Goal: Task Accomplishment & Management: Complete application form

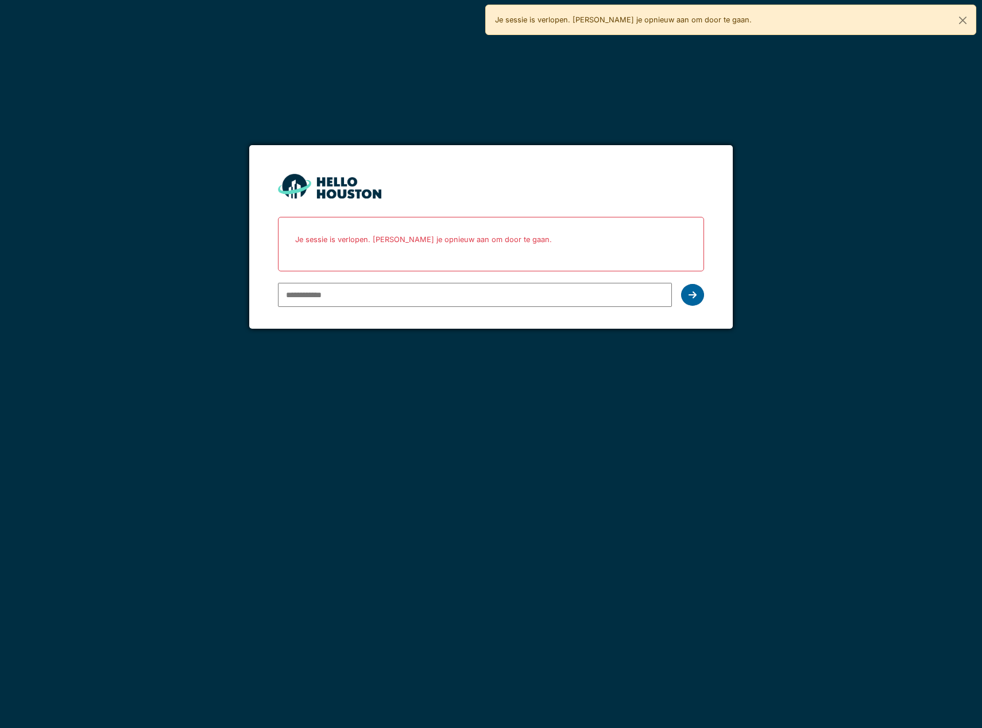
type input "**********"
click at [696, 292] on icon at bounding box center [692, 294] width 8 height 9
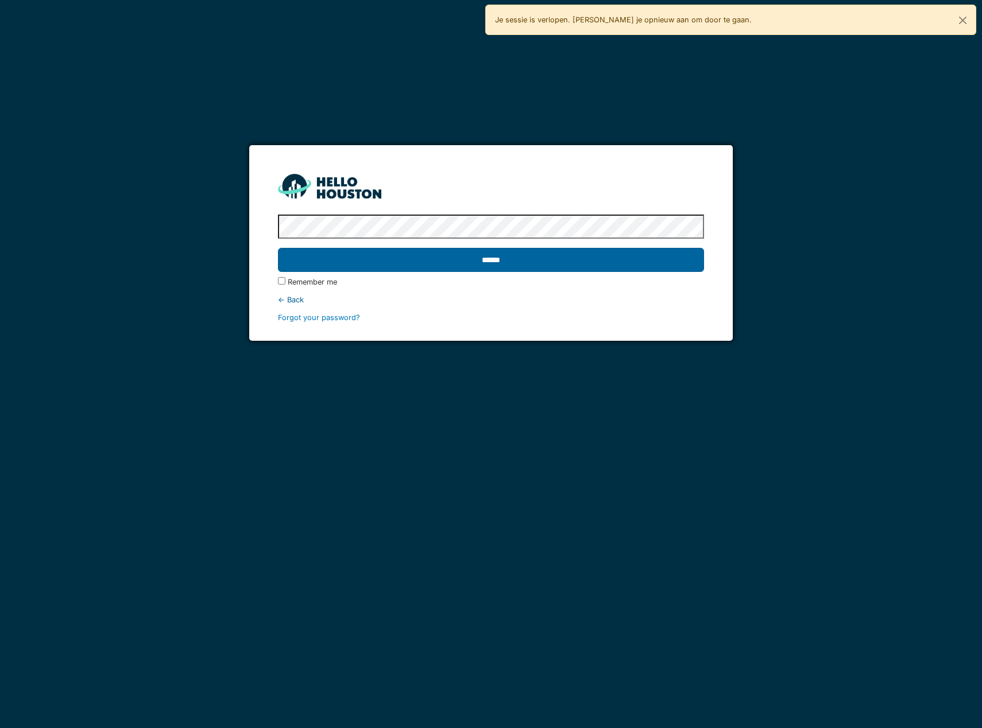
click at [642, 253] on input "******" at bounding box center [491, 260] width 426 height 24
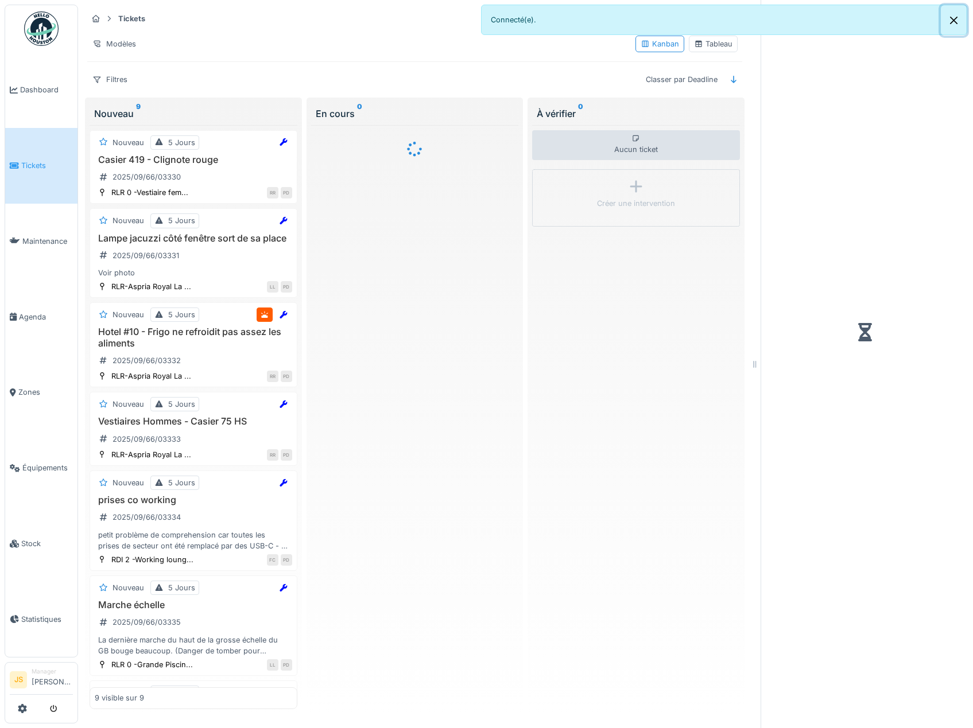
click at [955, 20] on button "Close" at bounding box center [954, 20] width 26 height 30
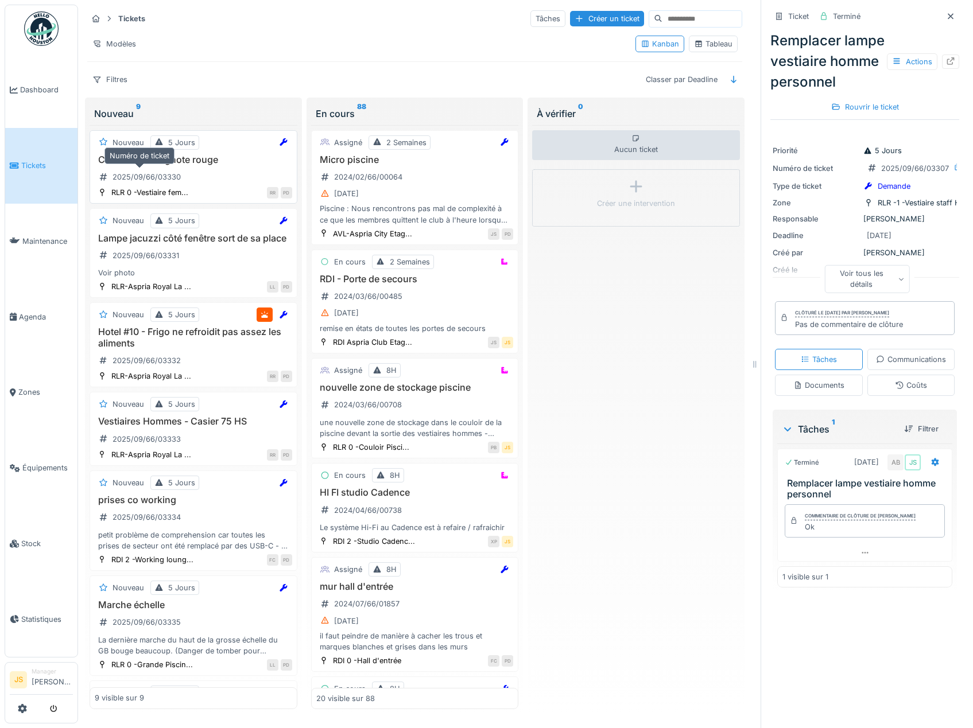
click at [166, 177] on div "2025/09/66/03330" at bounding box center [147, 177] width 68 height 11
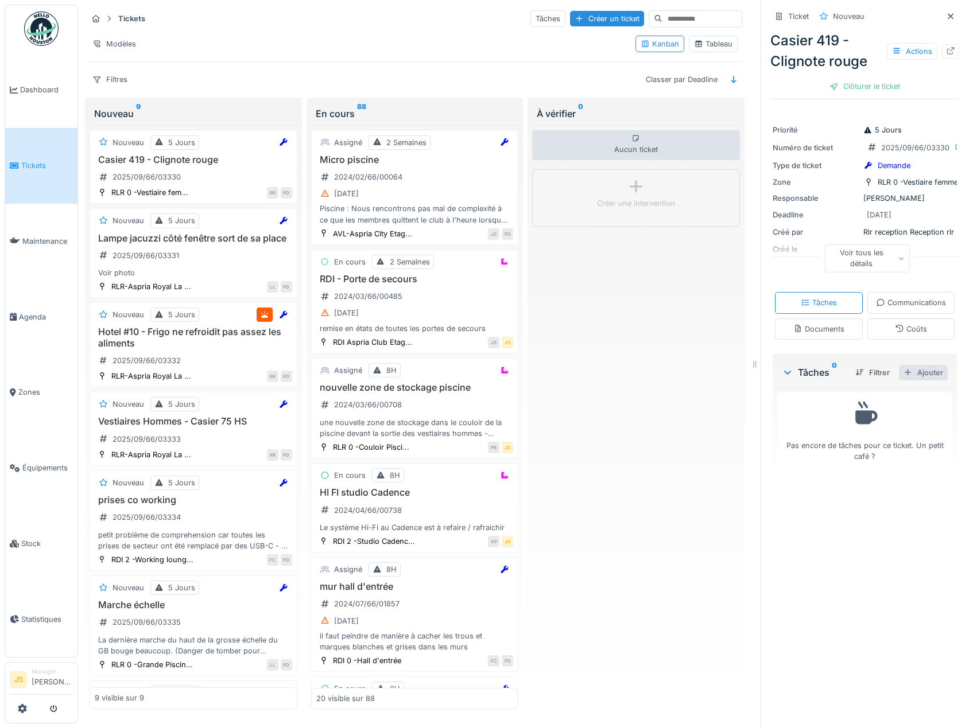
click at [916, 381] on div "Ajouter" at bounding box center [923, 372] width 49 height 15
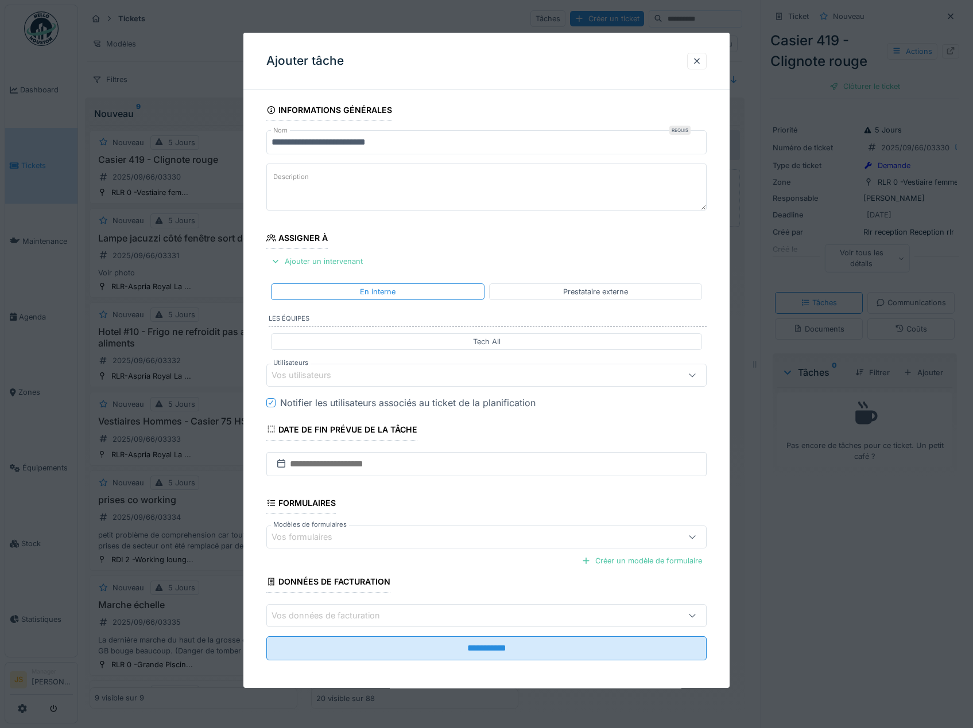
click at [305, 378] on div "Vos utilisateurs" at bounding box center [310, 375] width 76 height 13
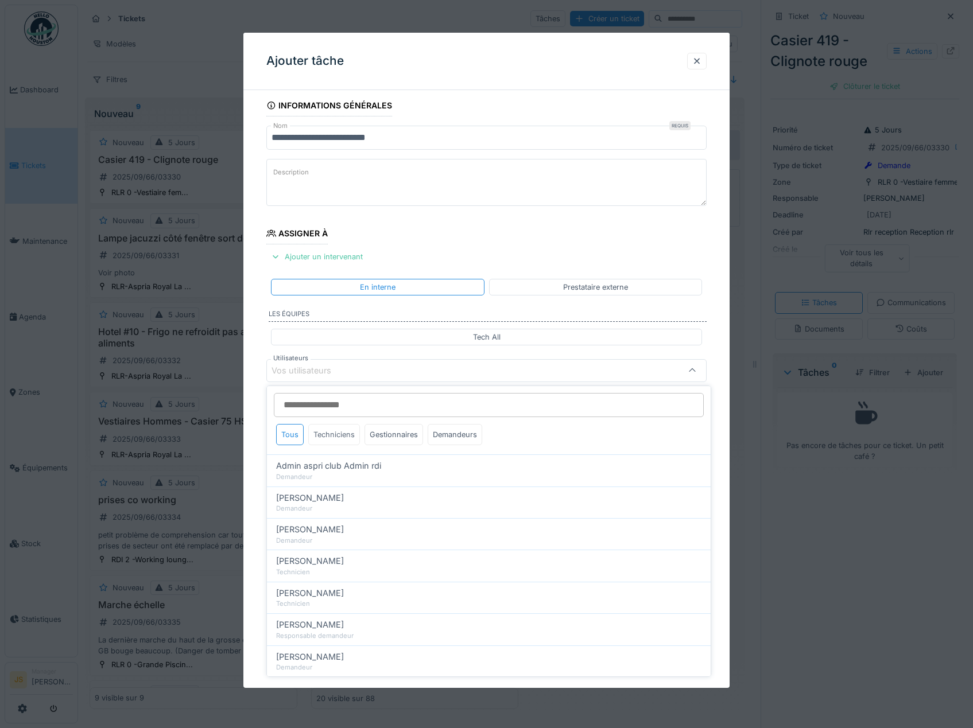
click at [339, 434] on div "Techniciens" at bounding box center [334, 434] width 52 height 21
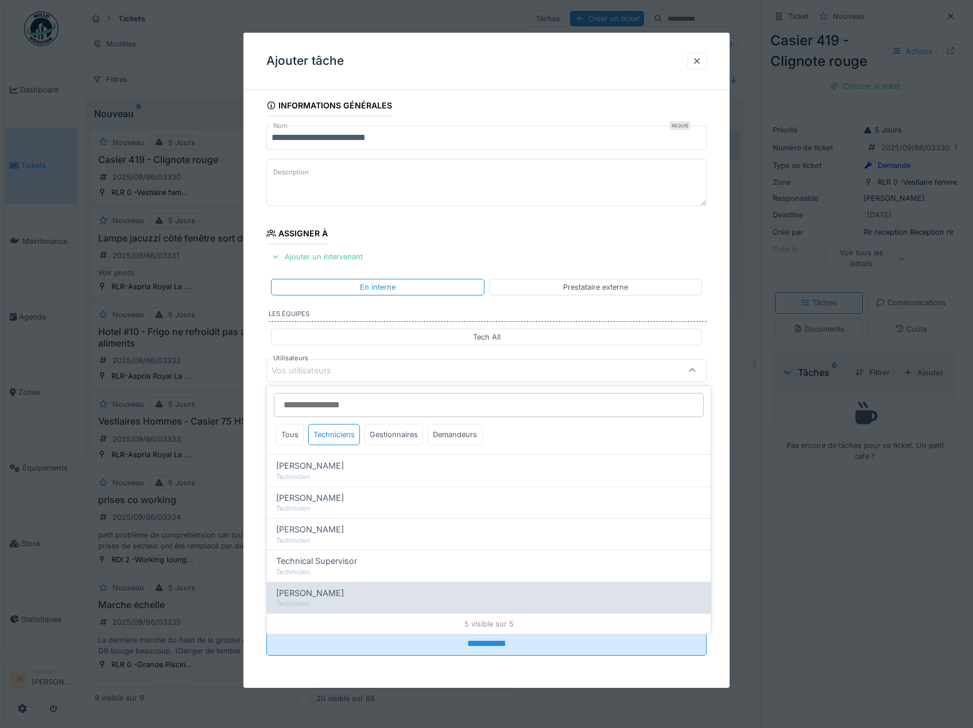
click at [353, 600] on div "Technicien" at bounding box center [488, 604] width 425 height 10
type input "****"
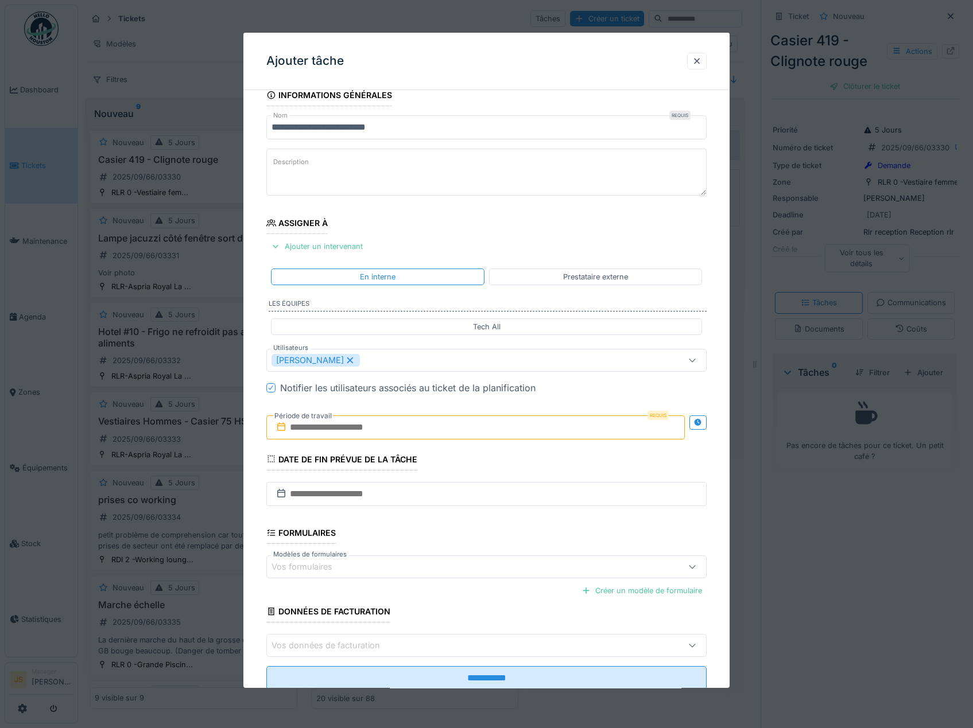
click at [251, 514] on div "**********" at bounding box center [486, 403] width 487 height 638
click at [324, 434] on input "text" at bounding box center [475, 428] width 419 height 24
click at [456, 503] on div "3" at bounding box center [458, 503] width 15 height 17
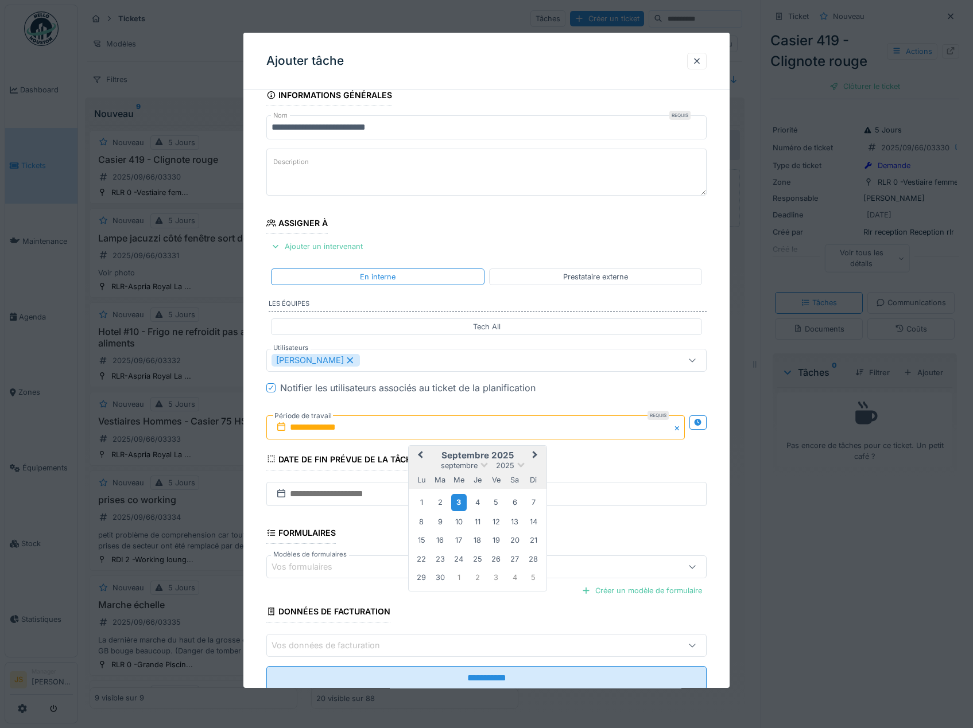
click at [457, 502] on div "3" at bounding box center [458, 503] width 15 height 17
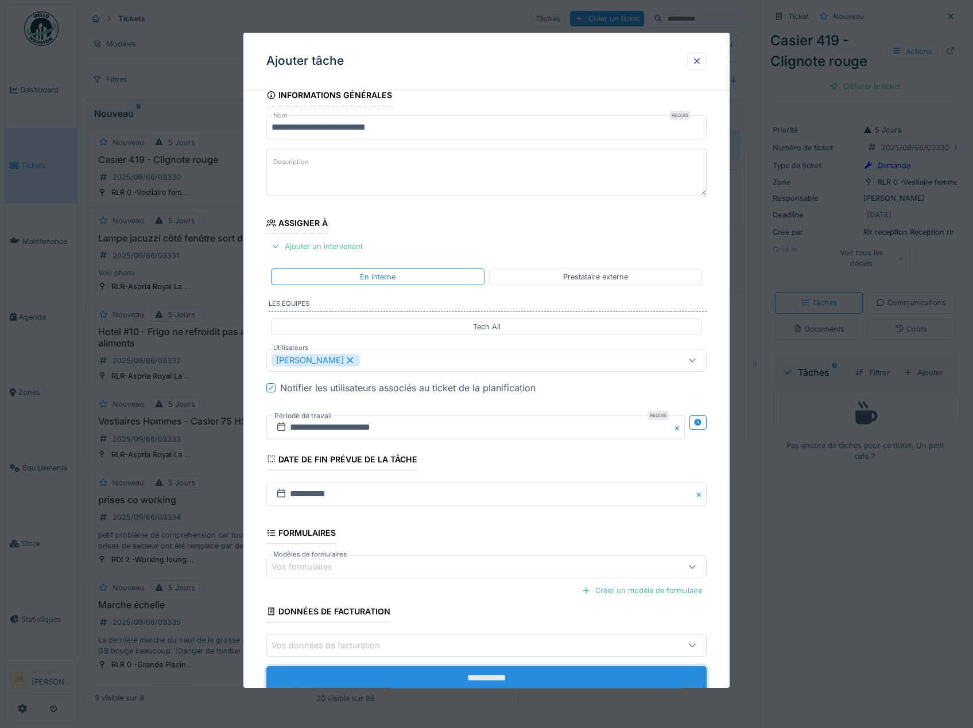
click at [484, 672] on input "**********" at bounding box center [486, 678] width 441 height 24
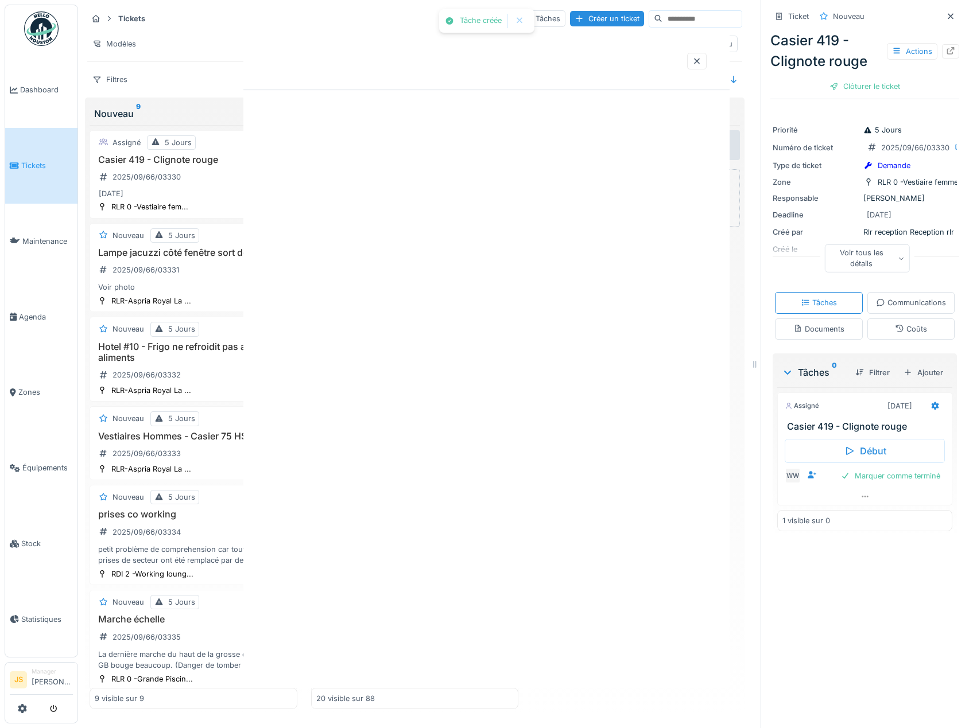
scroll to position [0, 0]
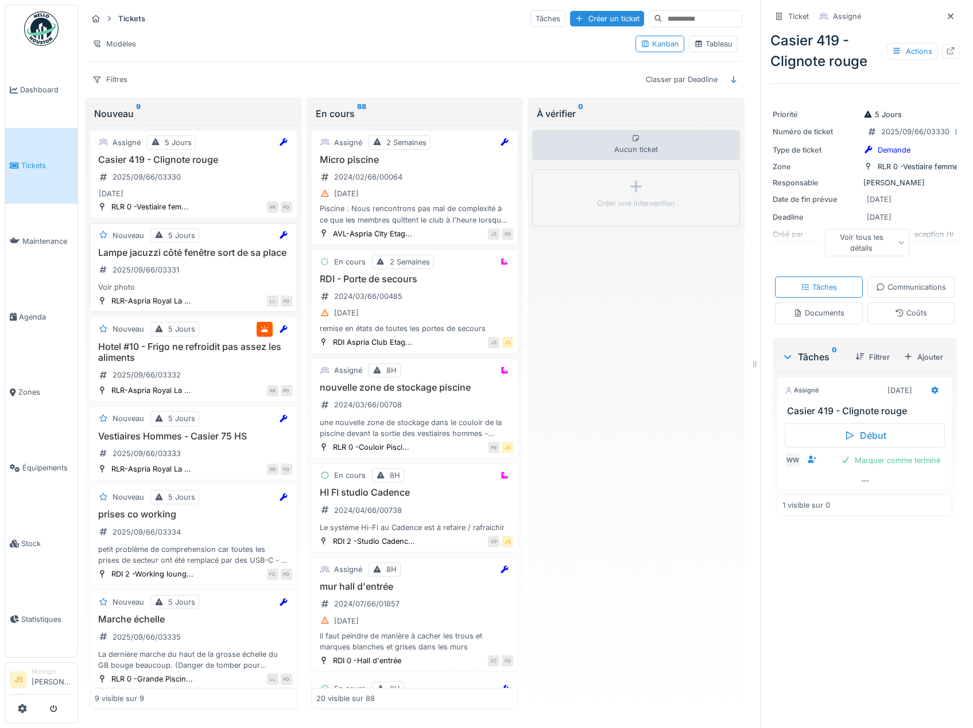
click at [161, 254] on h3 "Lampe jacuzzi côté fenêtre sort de sa place" at bounding box center [193, 252] width 197 height 11
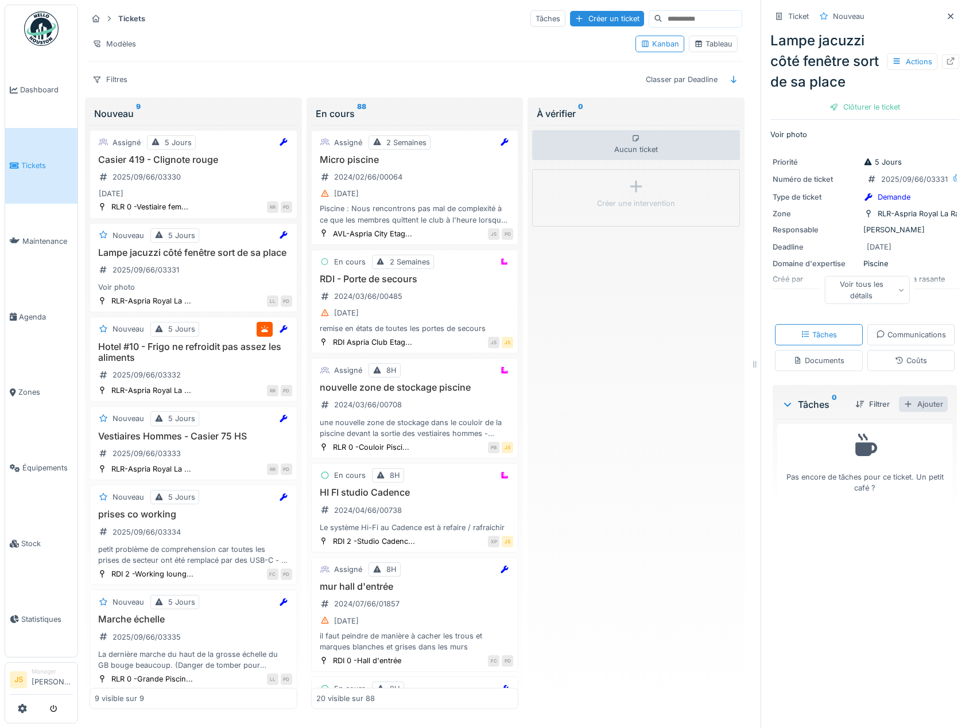
click at [902, 412] on div "Ajouter" at bounding box center [923, 404] width 49 height 15
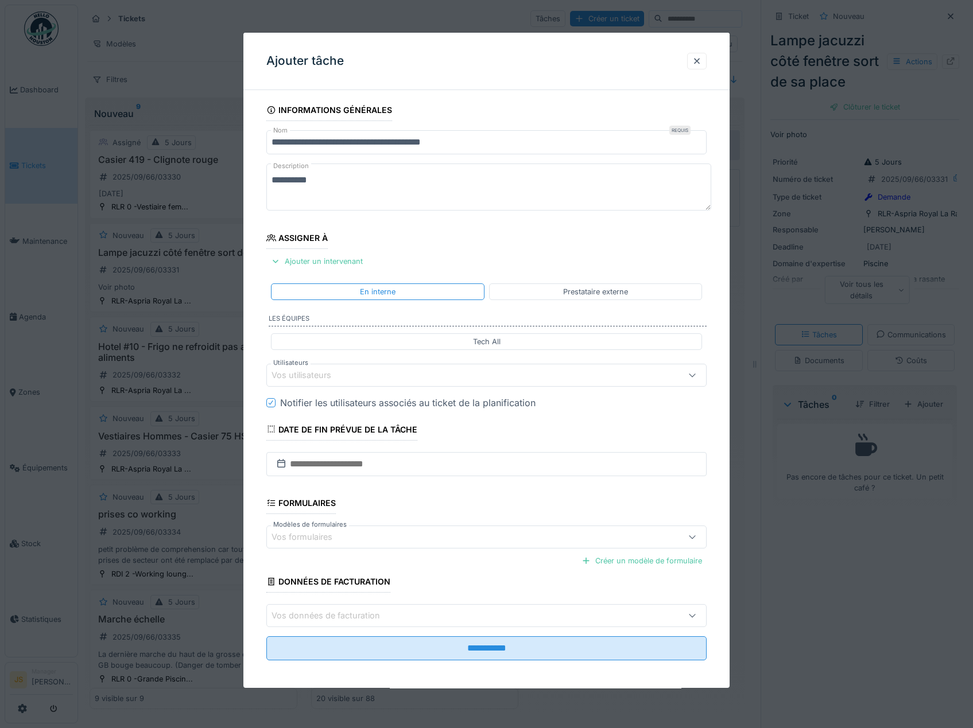
click at [311, 373] on div "Vos utilisateurs" at bounding box center [310, 375] width 76 height 13
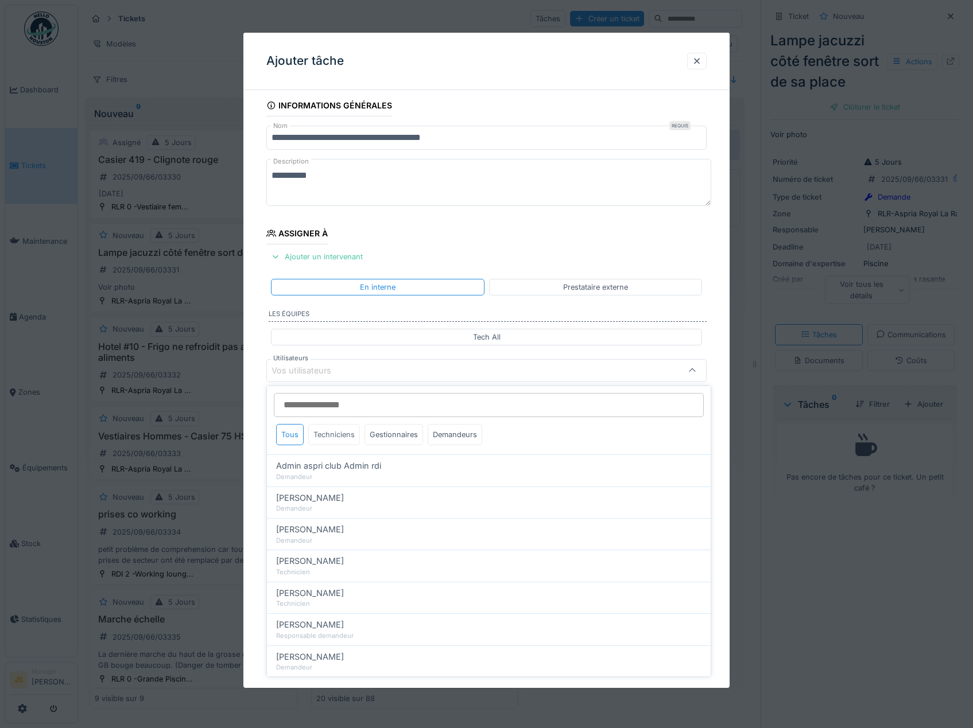
click at [341, 435] on div "Techniciens" at bounding box center [334, 434] width 52 height 21
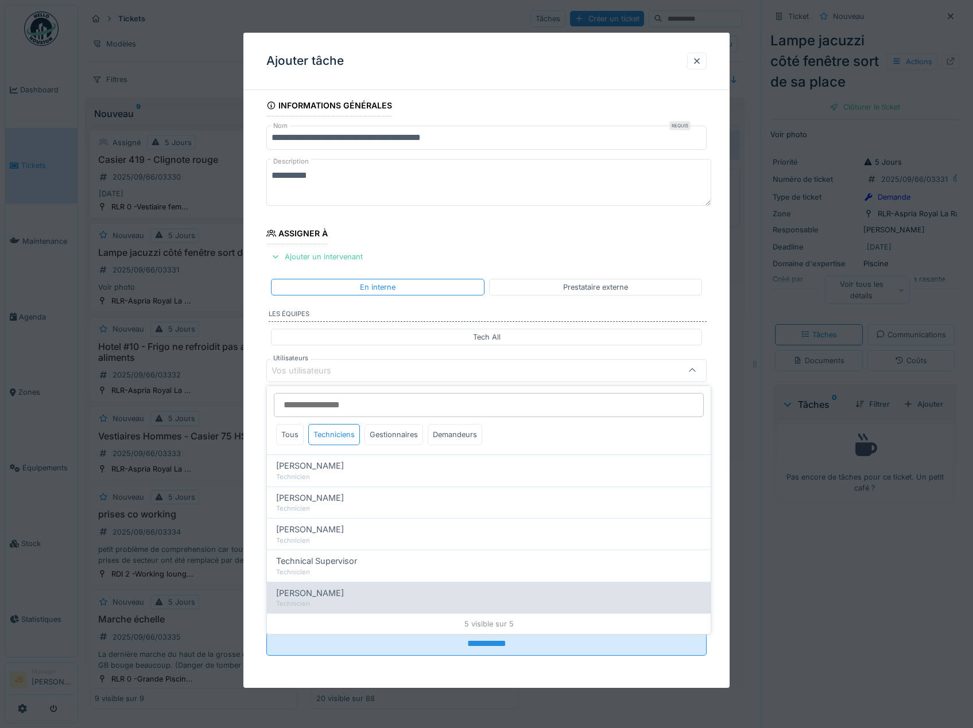
click at [323, 589] on span "Wojciech Wierozebski" at bounding box center [310, 593] width 68 height 13
type input "****"
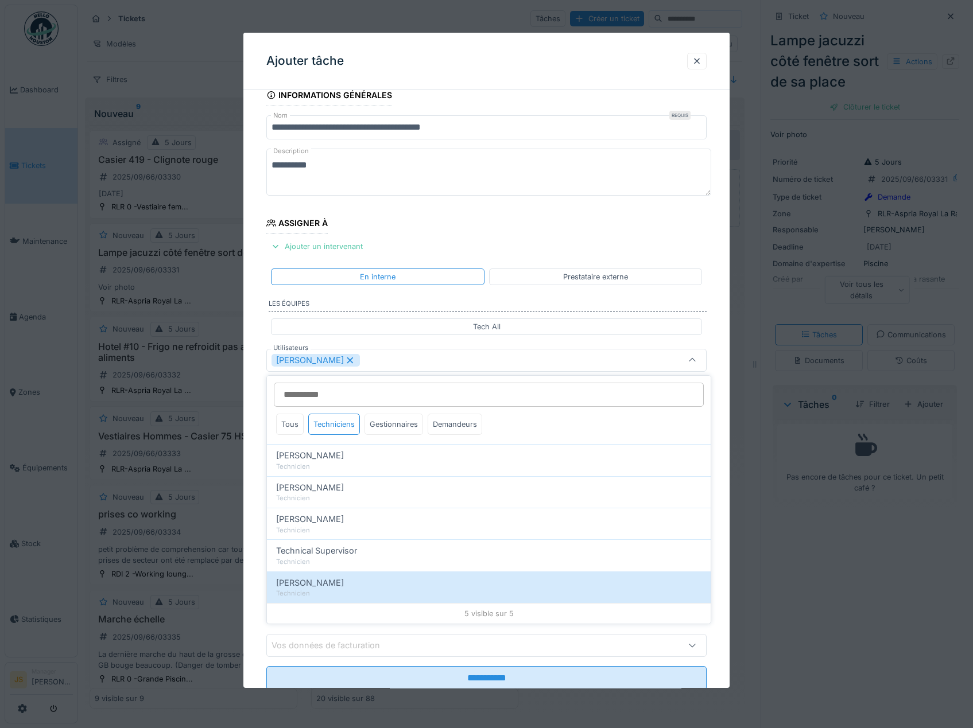
click at [252, 552] on div "**********" at bounding box center [486, 403] width 487 height 638
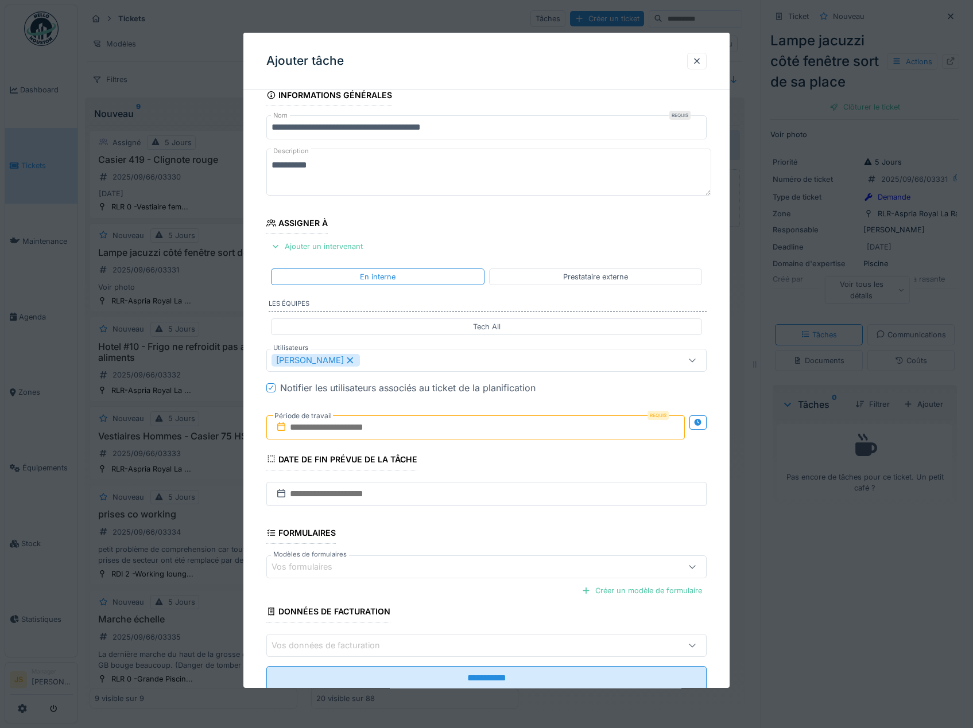
click at [324, 432] on input "text" at bounding box center [475, 428] width 419 height 24
click at [460, 505] on div "3" at bounding box center [458, 503] width 15 height 17
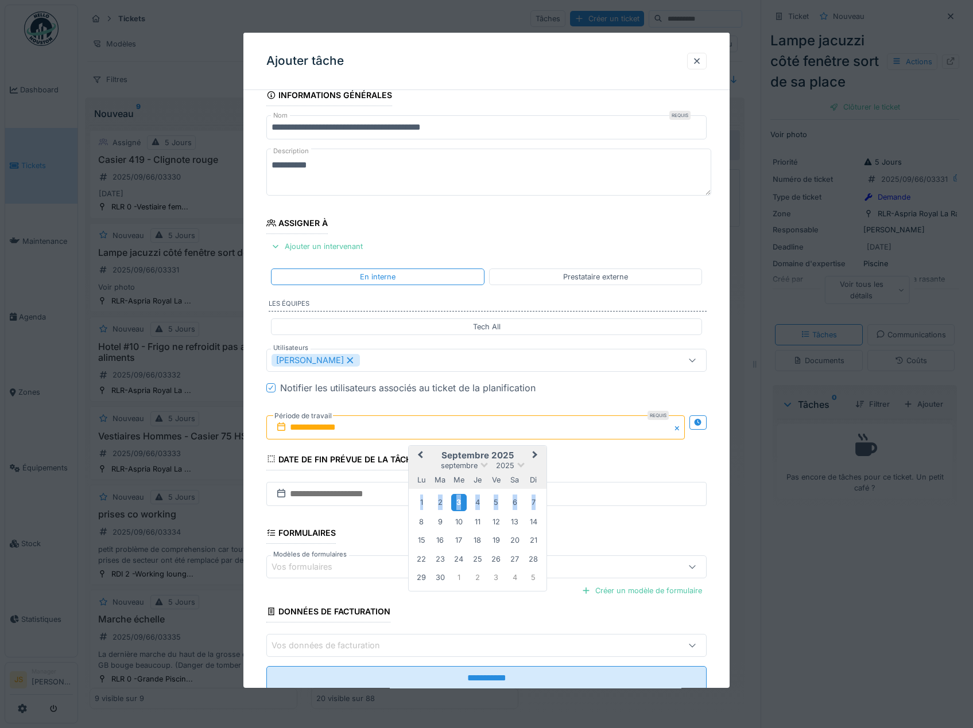
click at [460, 505] on div "3" at bounding box center [458, 503] width 15 height 17
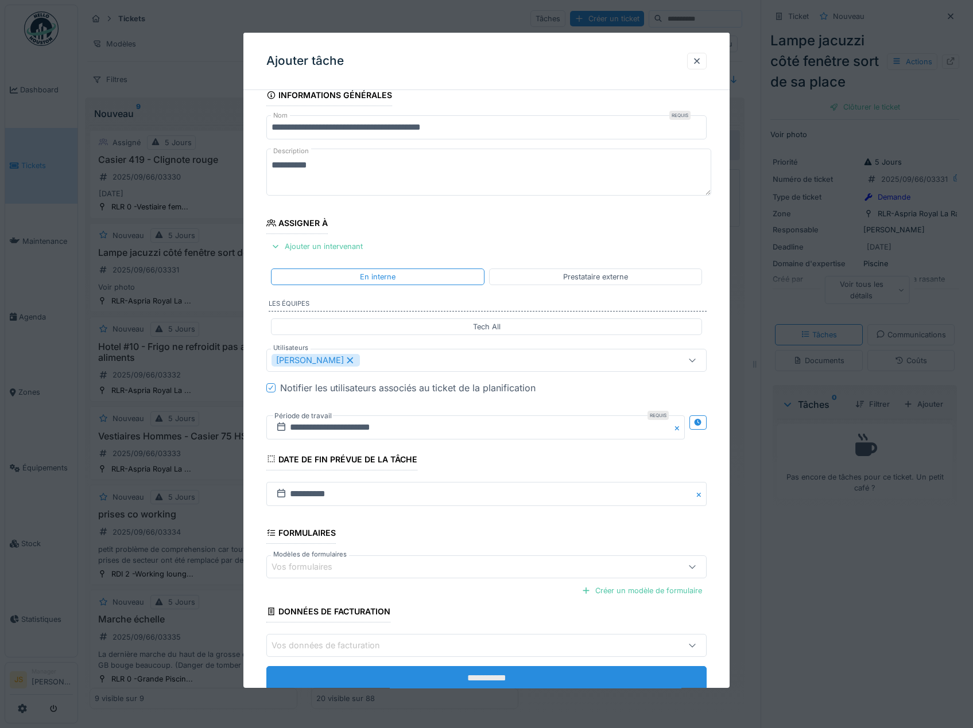
click at [548, 675] on input "**********" at bounding box center [486, 678] width 441 height 24
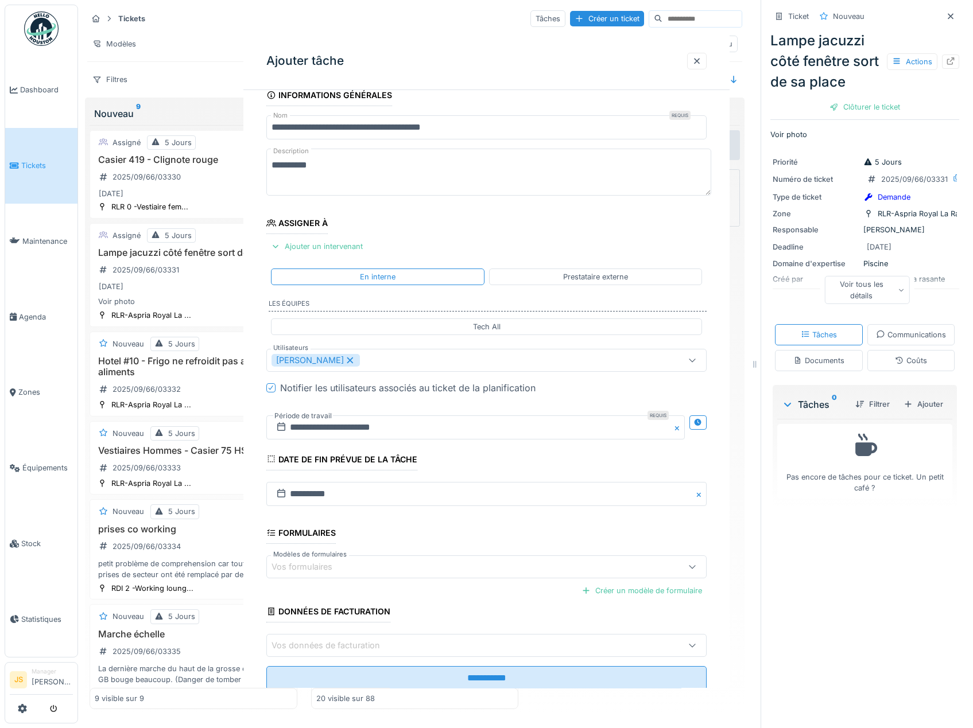
scroll to position [0, 0]
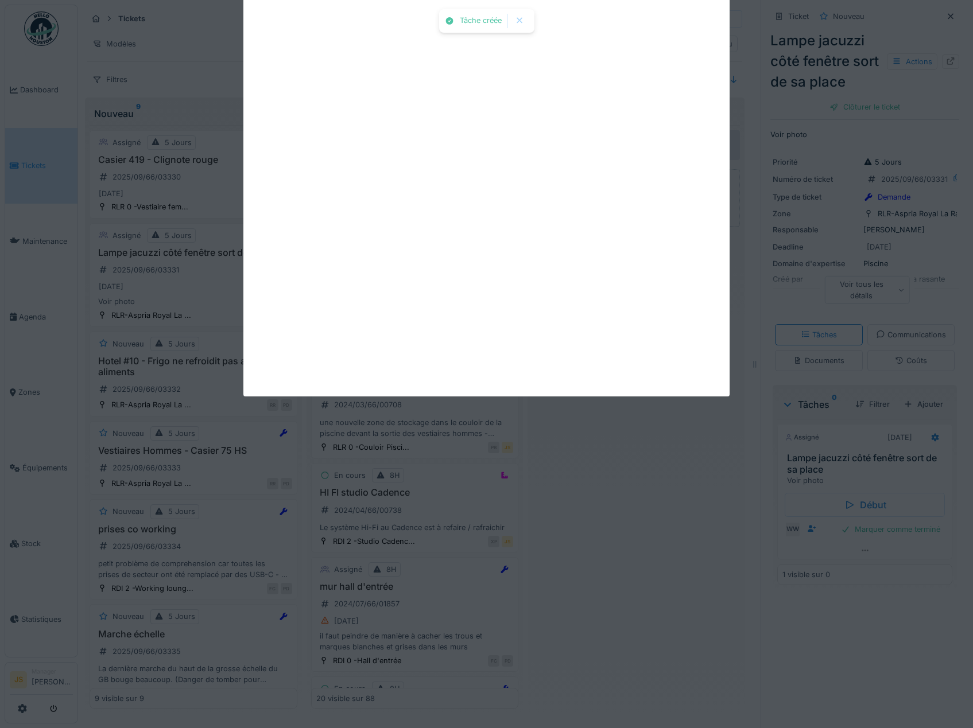
click at [489, 673] on div "Tâche créée Annuler Tickets Tâches Créer un ticket Modèles Kanban Tableau Filtr…" at bounding box center [525, 364] width 895 height 728
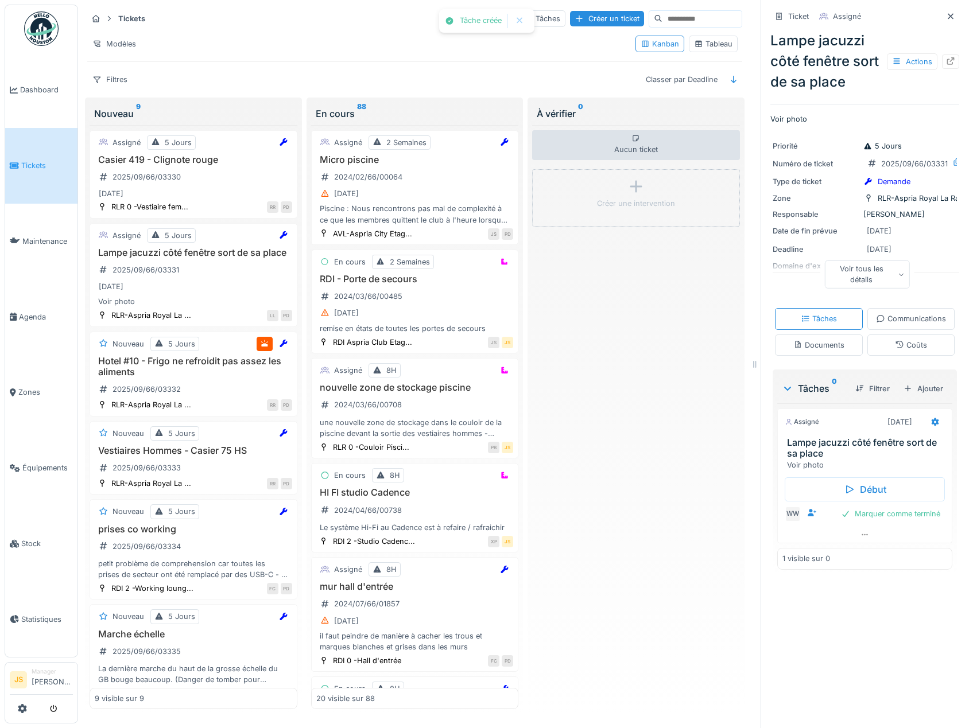
click at [636, 620] on div "Aucun ticket Créer une intervention" at bounding box center [636, 417] width 208 height 584
click at [155, 378] on h3 "Hotel #10 - Frigo ne refroidit pas assez les aliments" at bounding box center [193, 367] width 197 height 22
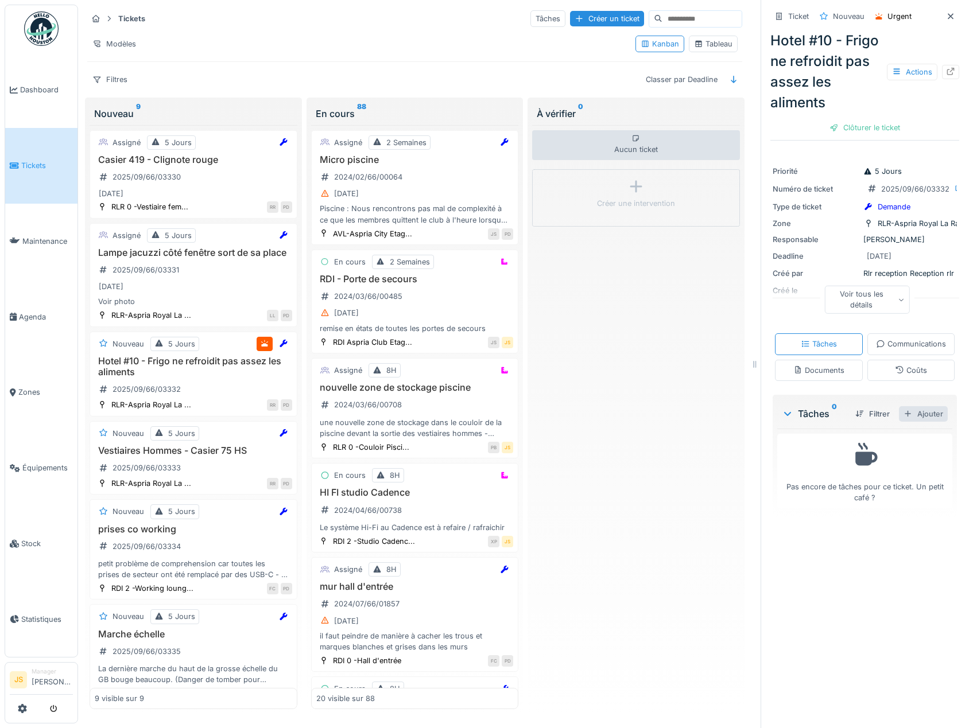
click at [913, 422] on div "Ajouter" at bounding box center [923, 413] width 49 height 15
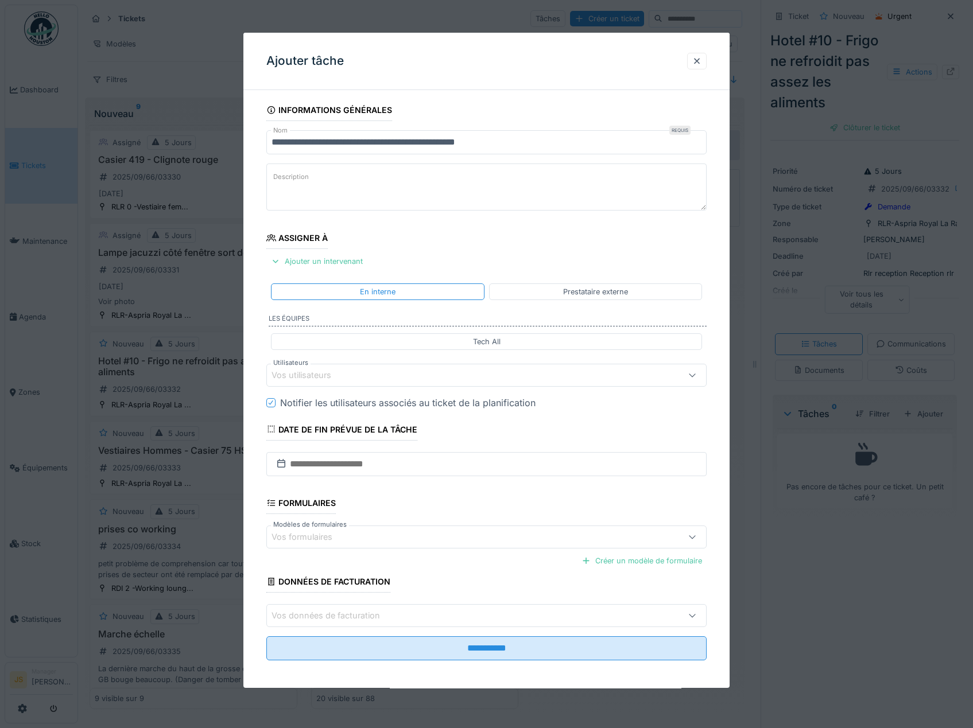
click at [316, 380] on div "Vos utilisateurs" at bounding box center [310, 375] width 76 height 13
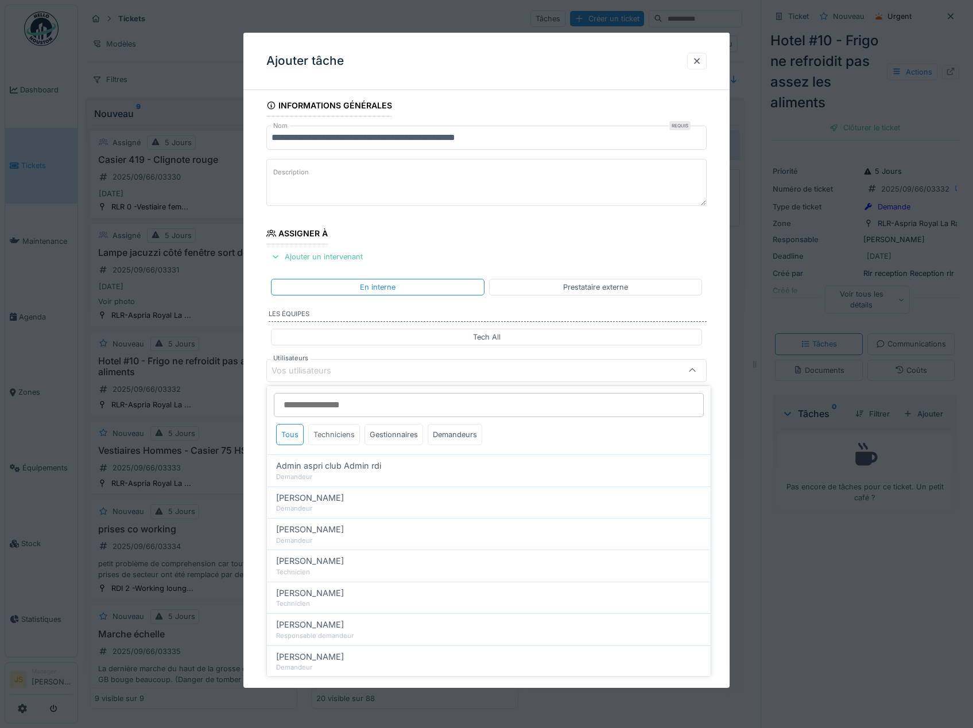
click at [337, 432] on div "Techniciens" at bounding box center [334, 434] width 52 height 21
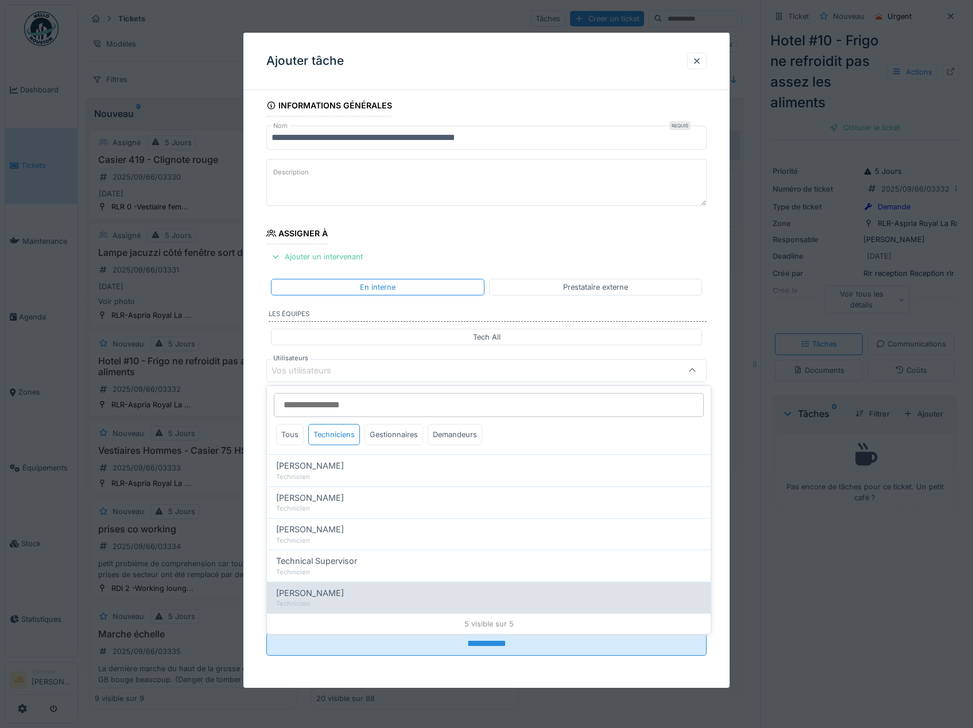
click at [363, 592] on div "Wojciech Wierozebski" at bounding box center [488, 593] width 425 height 13
type input "****"
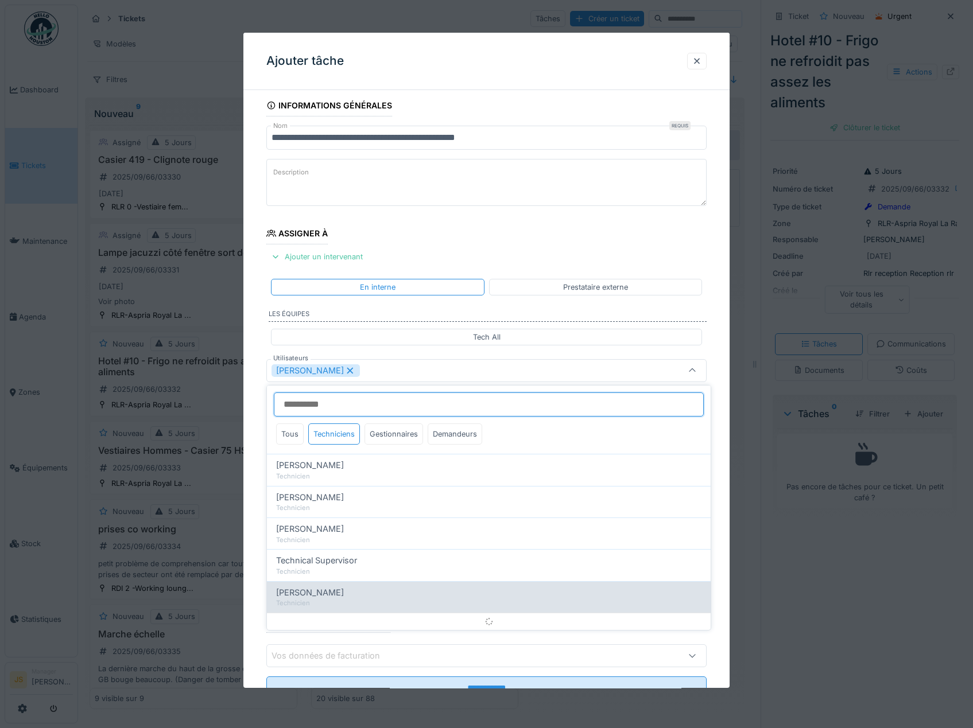
scroll to position [15, 0]
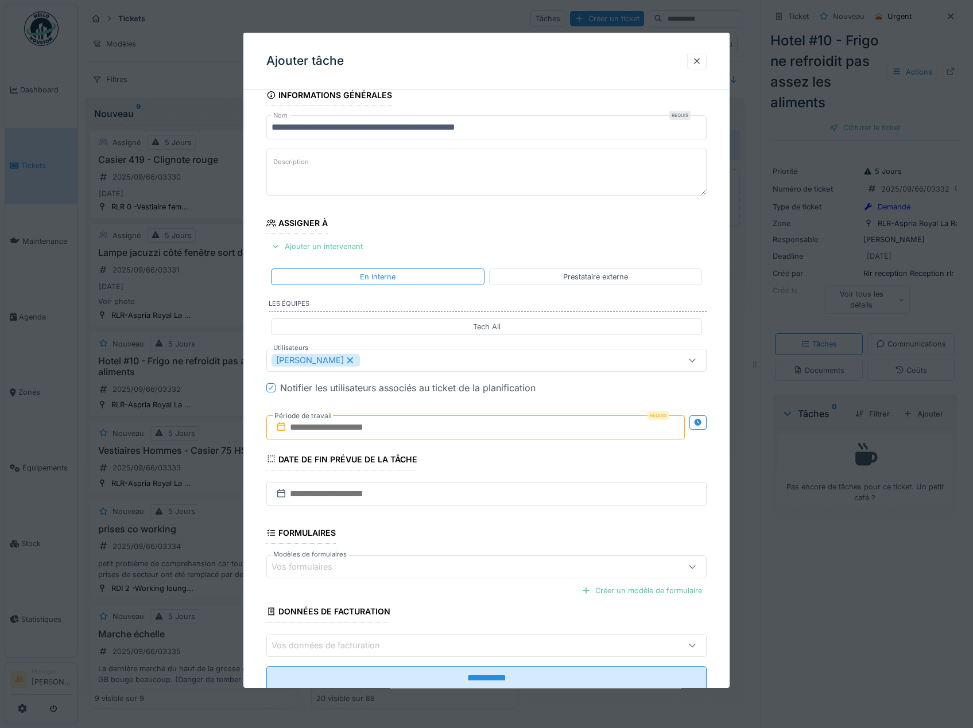
click at [259, 570] on div "**********" at bounding box center [486, 403] width 487 height 638
click at [331, 433] on input "text" at bounding box center [475, 428] width 419 height 24
click at [463, 507] on div "3" at bounding box center [458, 503] width 15 height 17
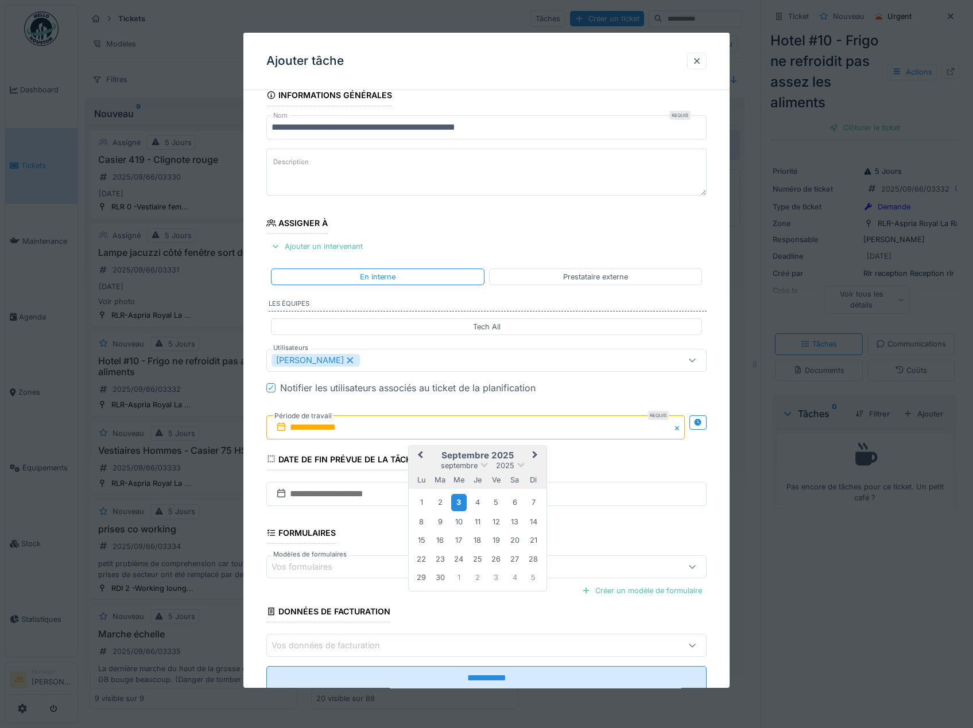
click at [463, 507] on div "3" at bounding box center [458, 503] width 15 height 17
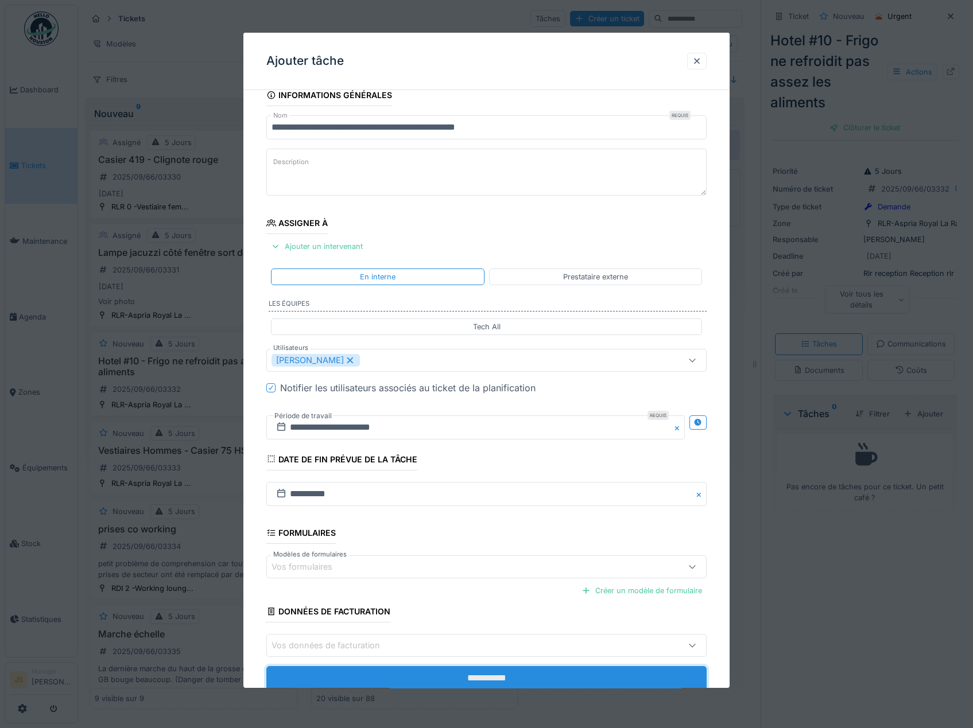
click at [579, 682] on input "**********" at bounding box center [486, 678] width 441 height 24
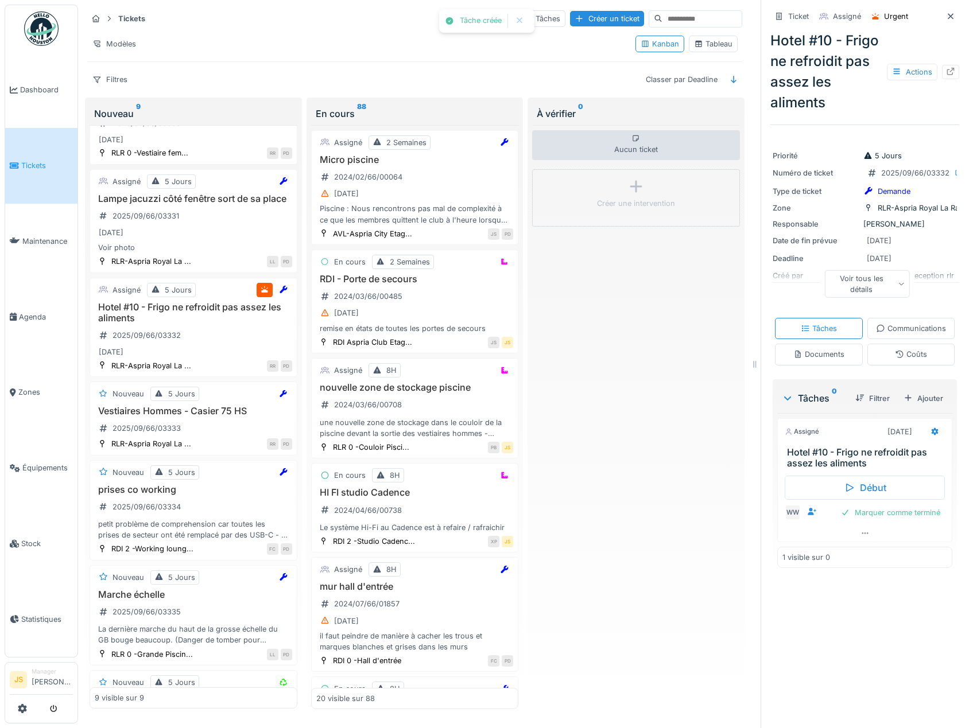
scroll to position [57, 0]
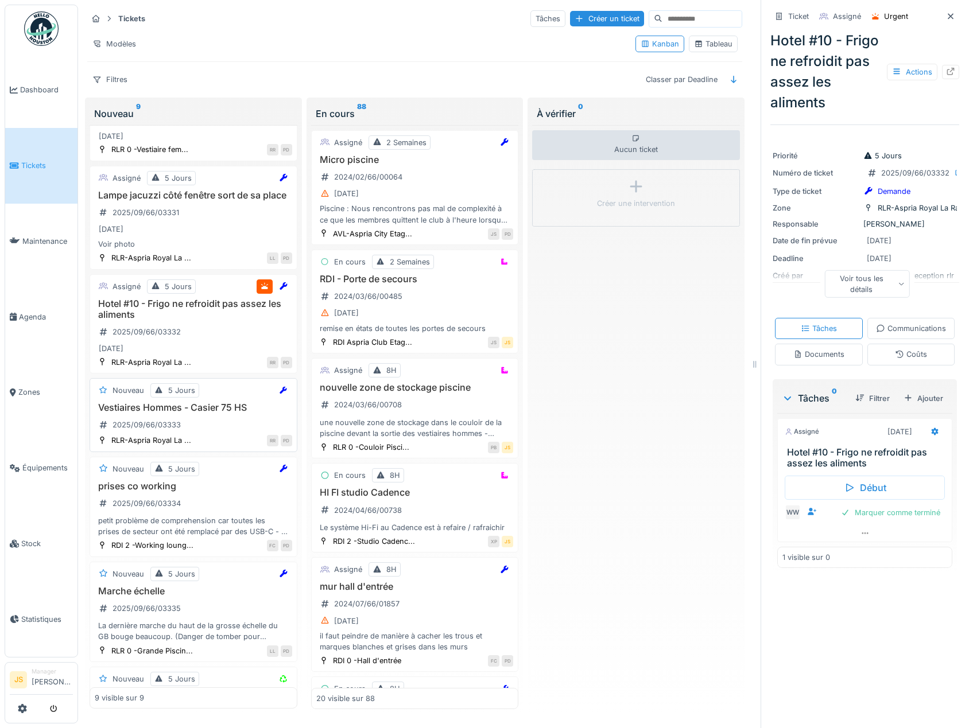
click at [148, 417] on div "Vestiaires Hommes - Casier 75 HS 2025/09/66/03333" at bounding box center [193, 418] width 197 height 32
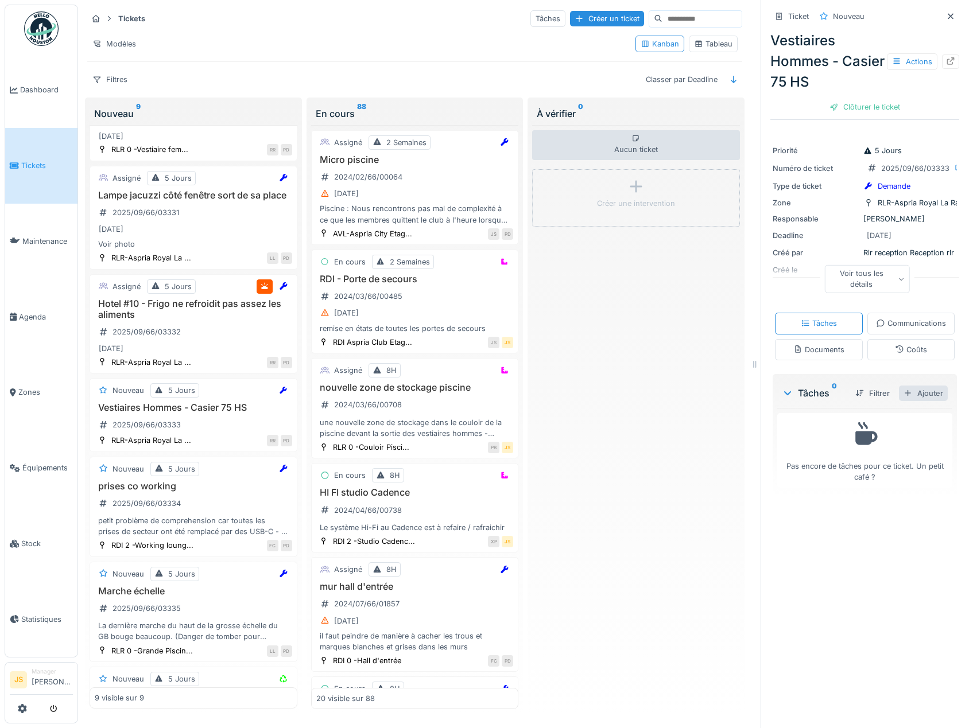
click at [905, 401] on div "Ajouter" at bounding box center [923, 393] width 49 height 15
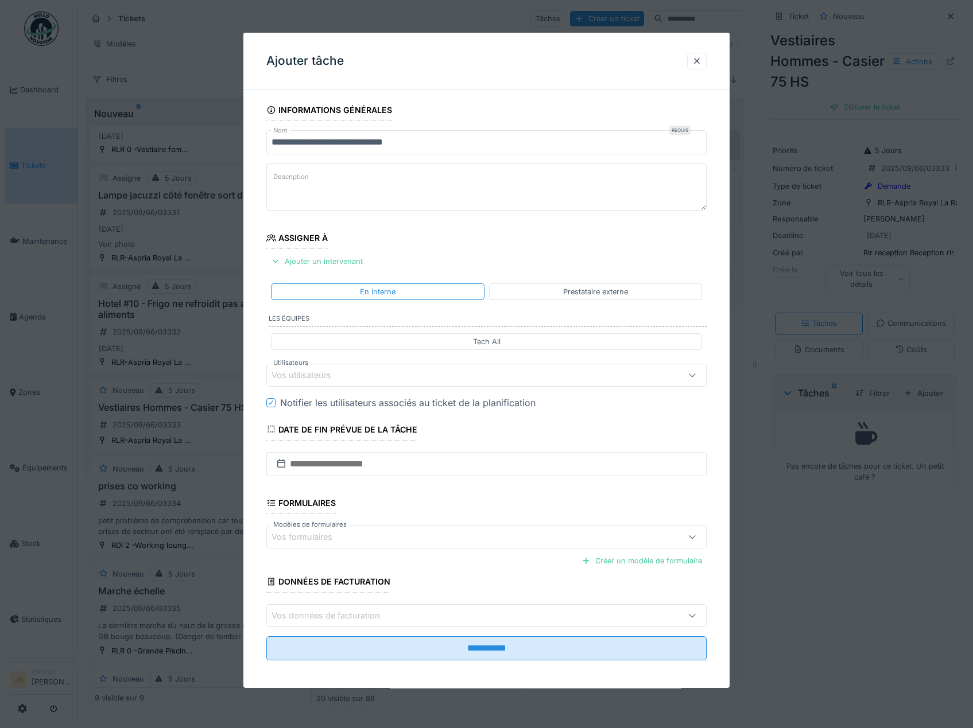
click at [321, 374] on div "Vos utilisateurs" at bounding box center [310, 375] width 76 height 13
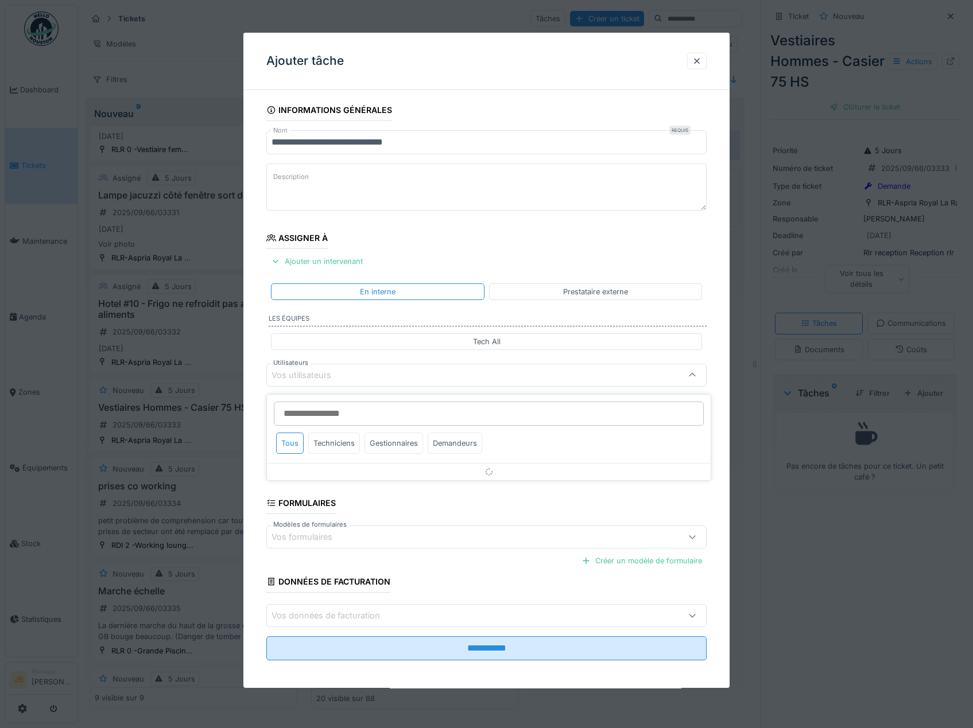
scroll to position [5, 0]
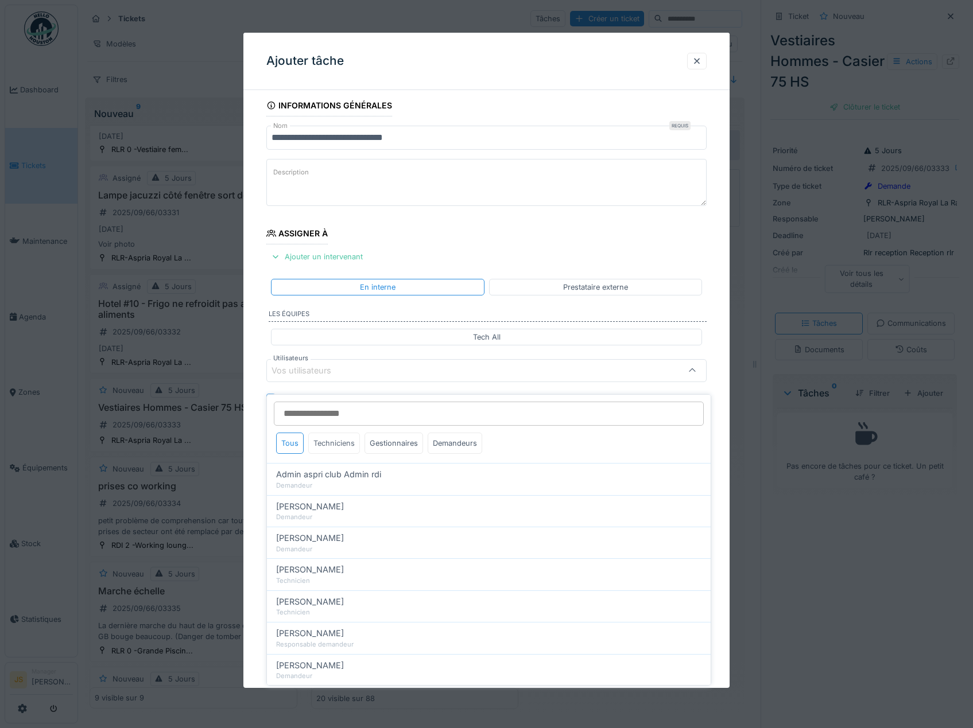
click at [336, 433] on div "Techniciens" at bounding box center [334, 443] width 52 height 21
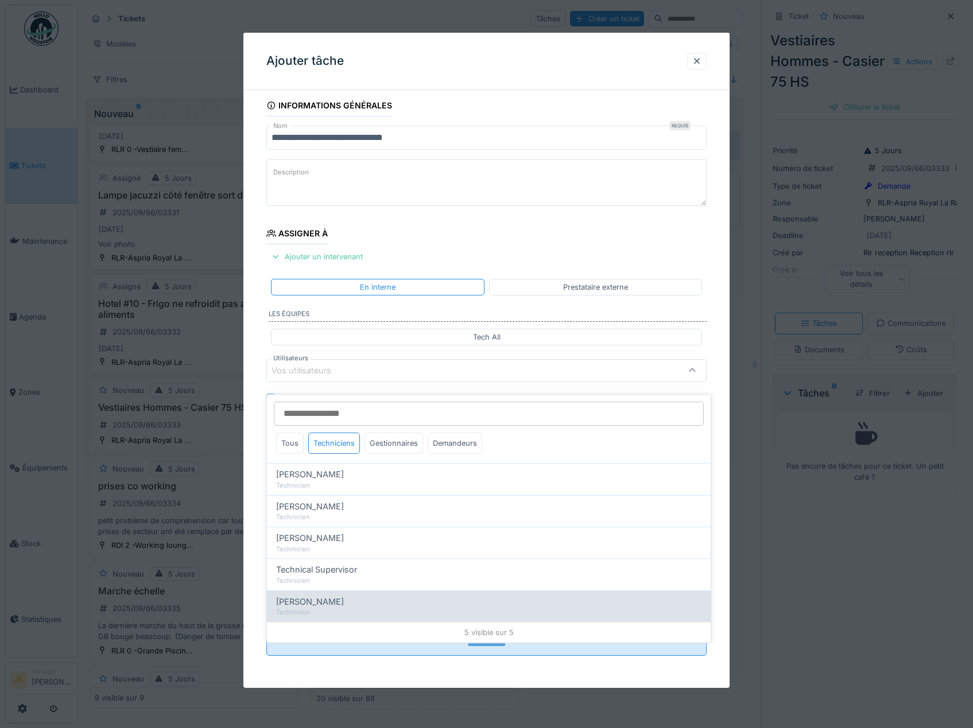
click at [329, 596] on span "Wojciech Wierozebski" at bounding box center [310, 602] width 68 height 13
type input "****"
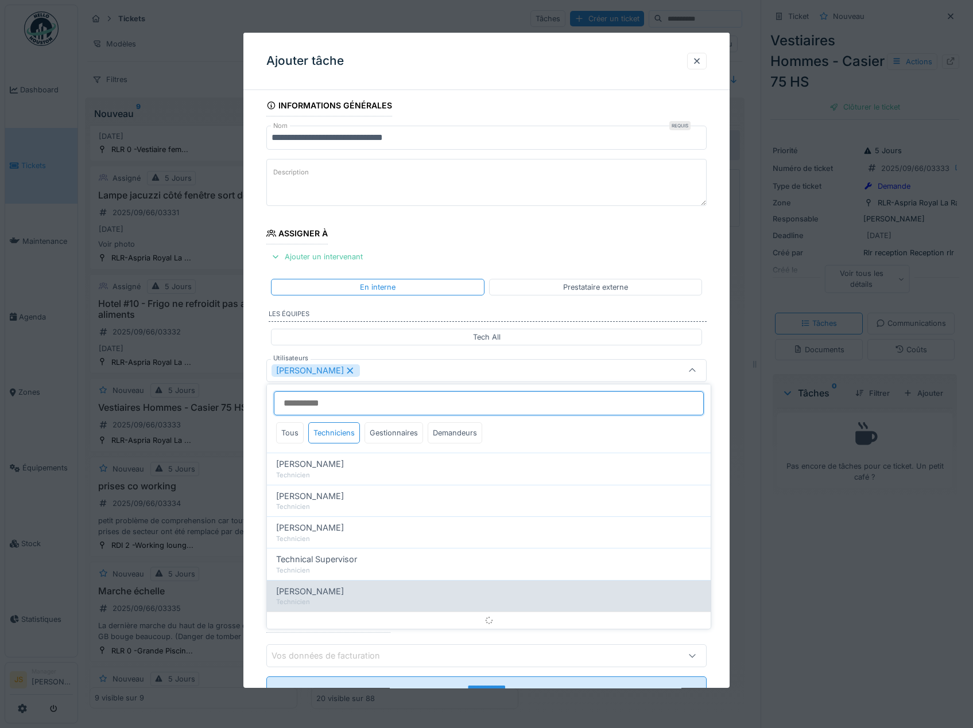
scroll to position [15, 0]
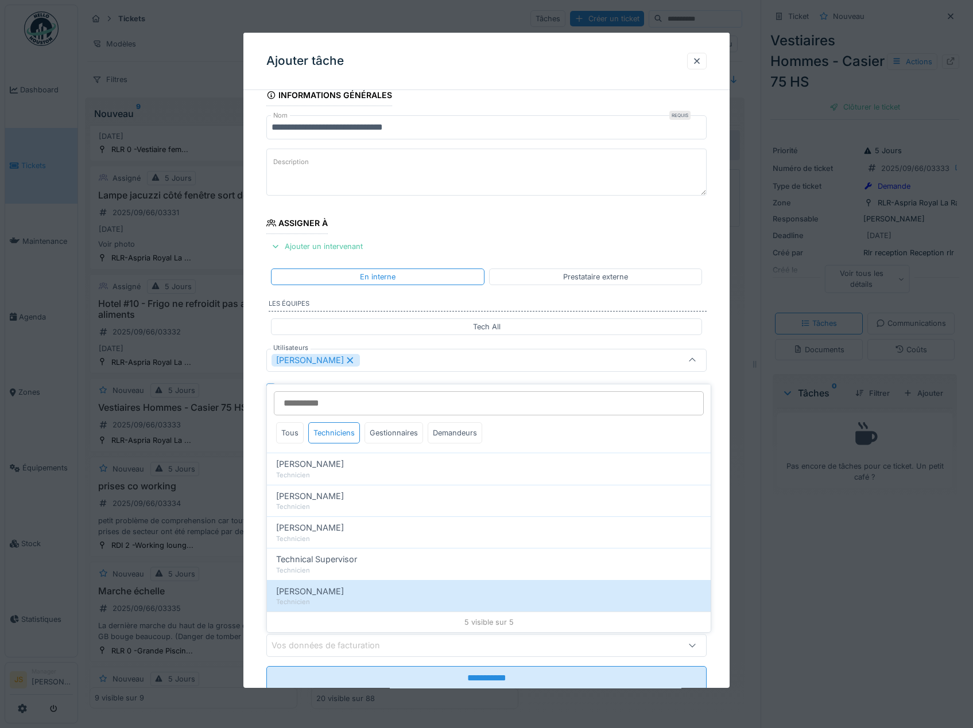
click at [255, 580] on div "**********" at bounding box center [486, 403] width 487 height 638
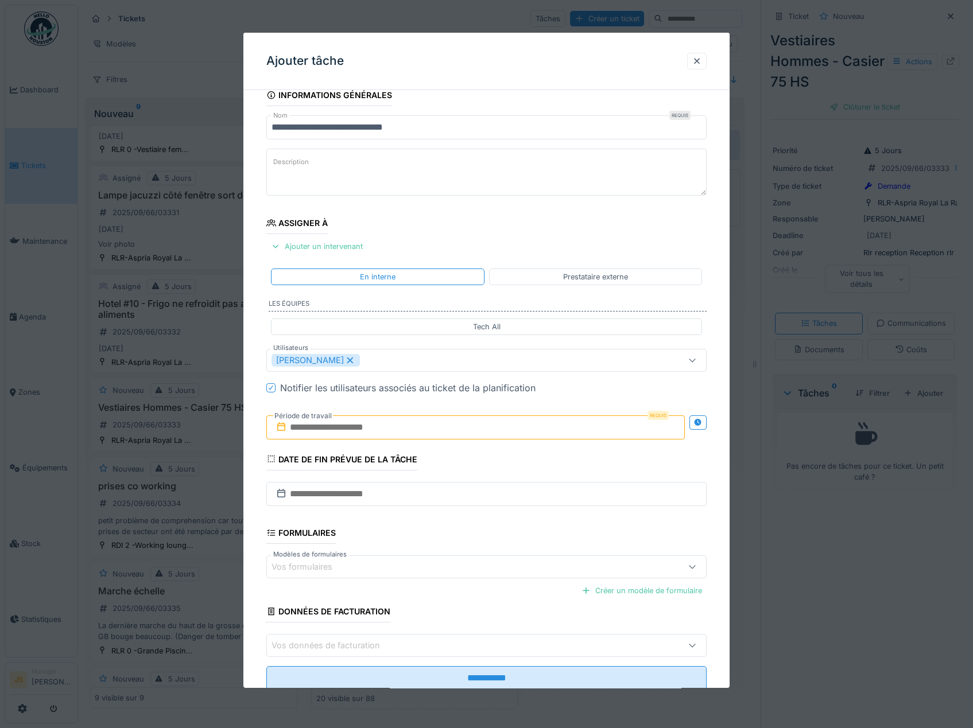
click at [328, 428] on input "text" at bounding box center [475, 428] width 419 height 24
click at [465, 501] on div "3" at bounding box center [458, 503] width 15 height 17
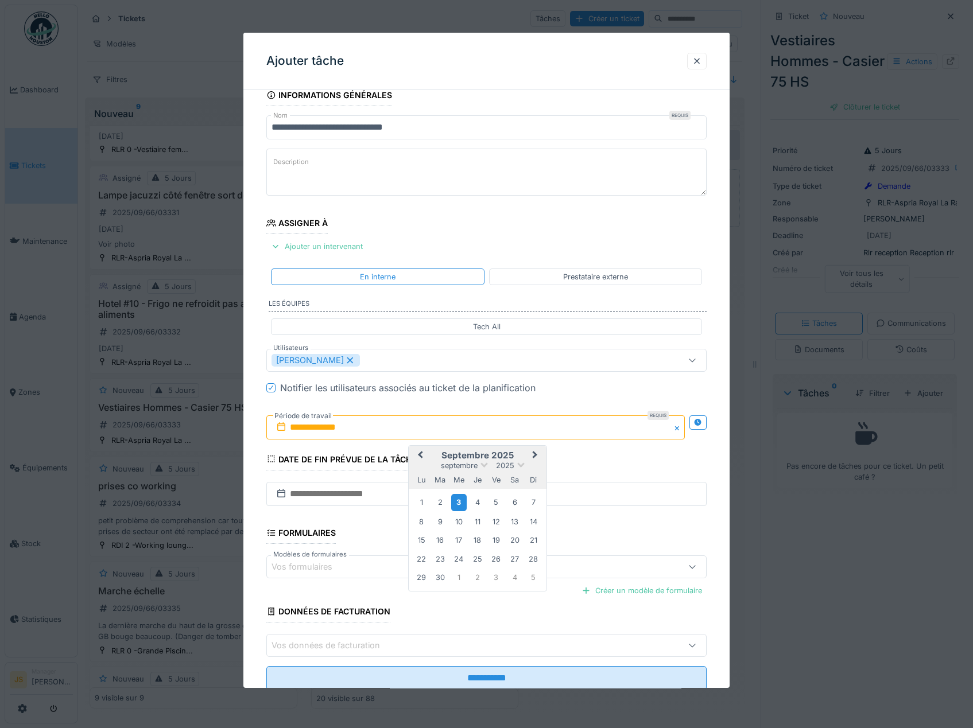
click at [462, 501] on div "3" at bounding box center [458, 503] width 15 height 17
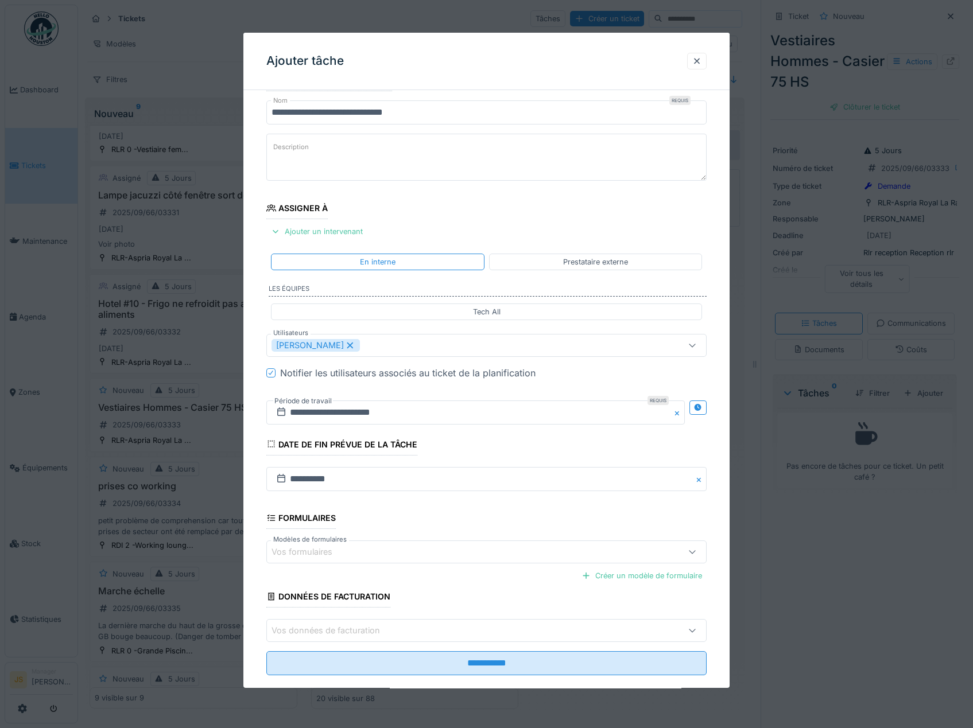
scroll to position [49, 0]
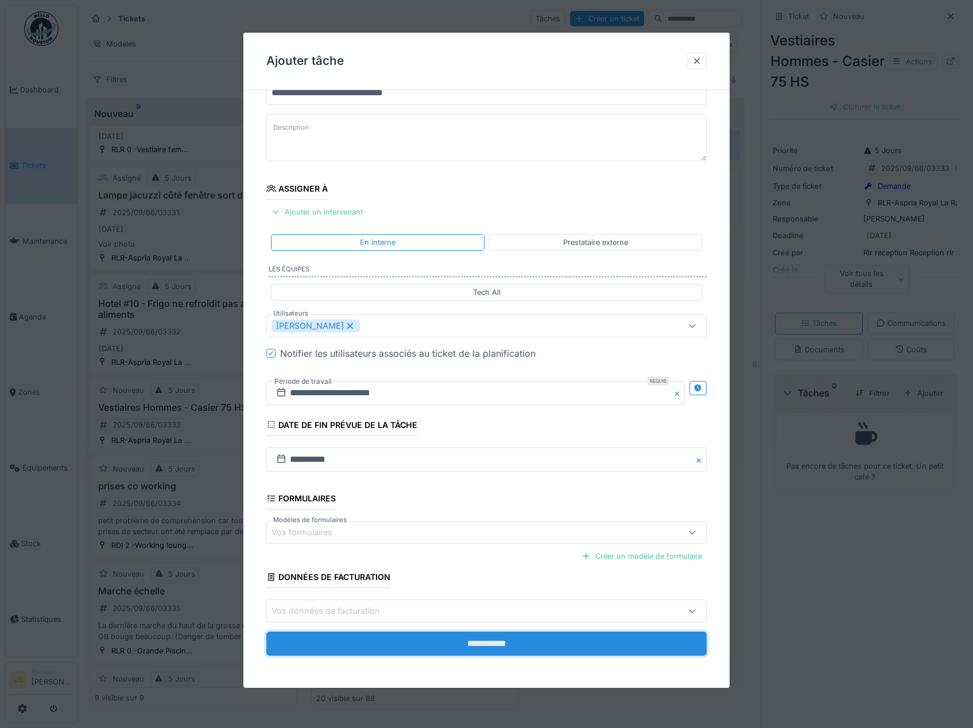
click at [590, 643] on input "**********" at bounding box center [486, 644] width 441 height 24
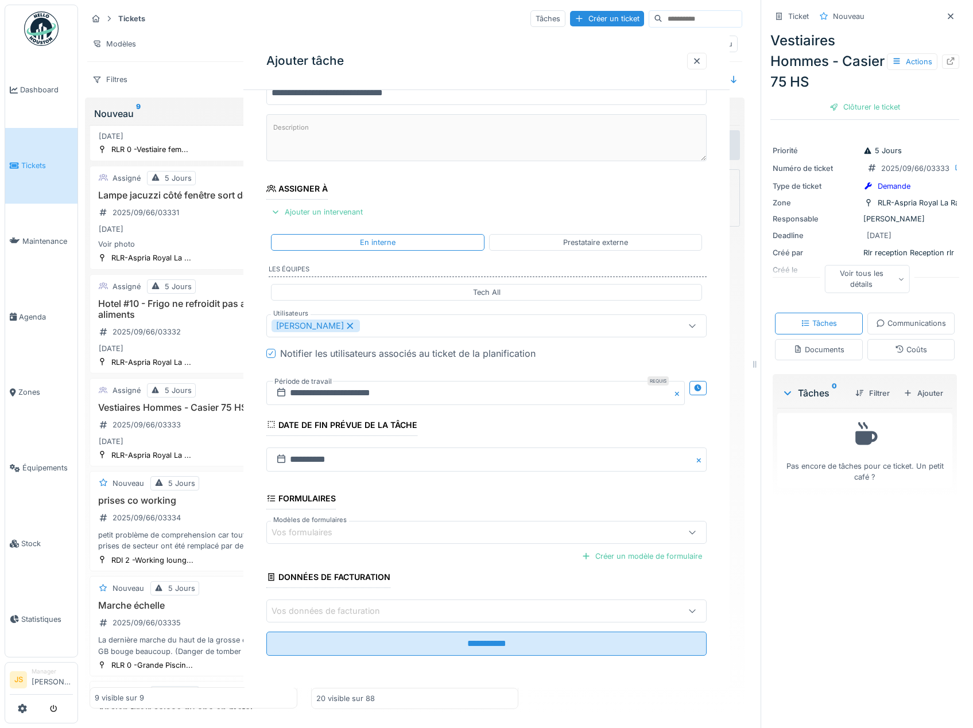
scroll to position [0, 0]
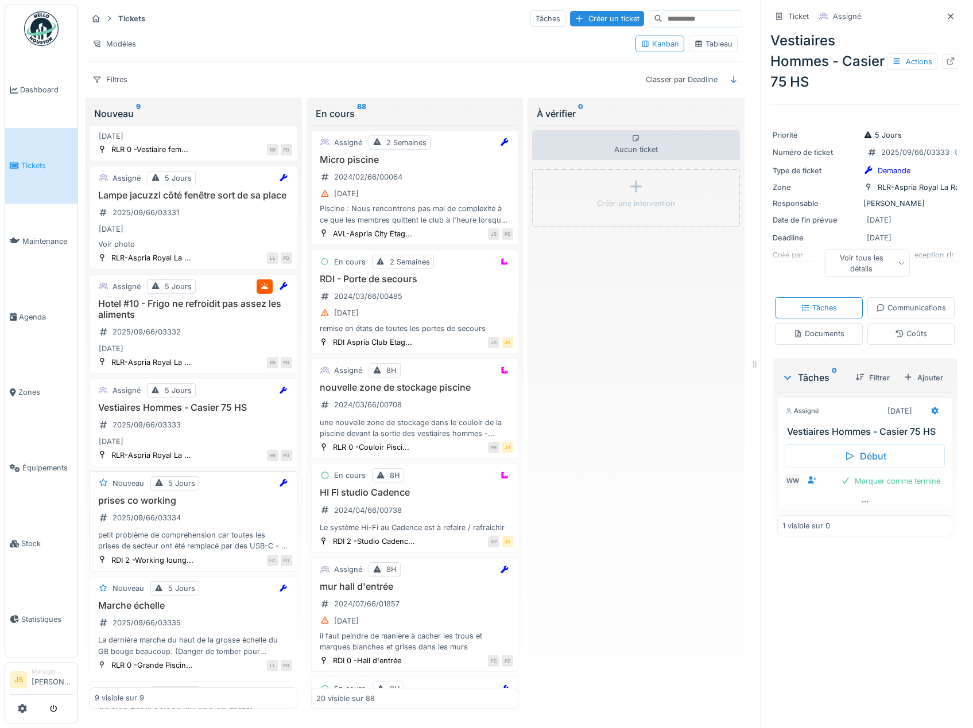
click at [160, 543] on div "petit problème de comprehension car toutes les prises de secteur ont été rempla…" at bounding box center [193, 541] width 197 height 22
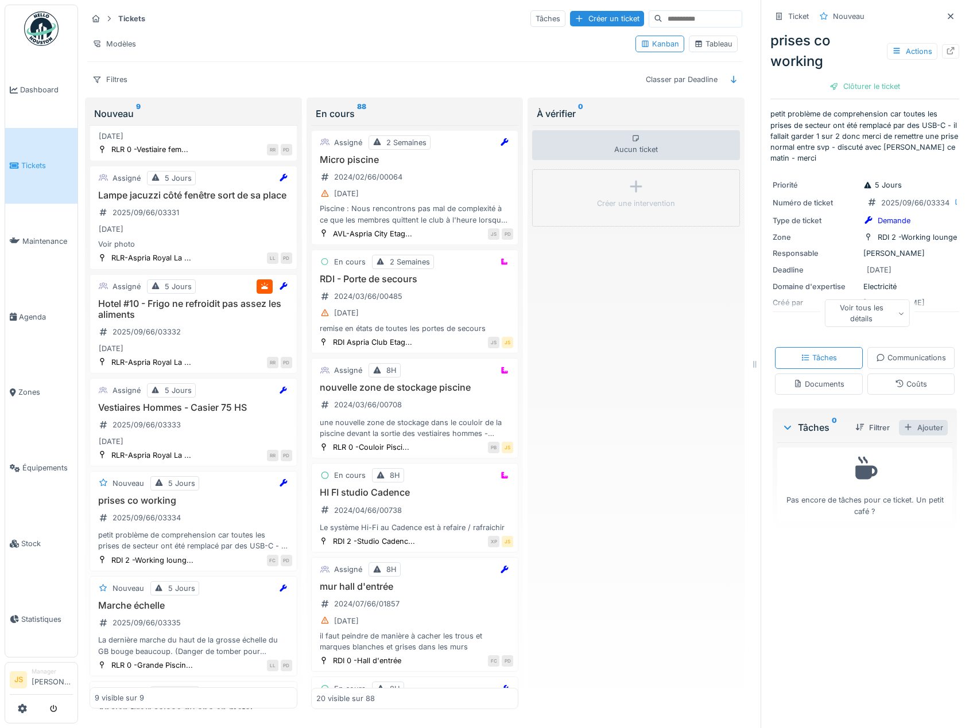
click at [921, 436] on div "Ajouter" at bounding box center [923, 427] width 49 height 15
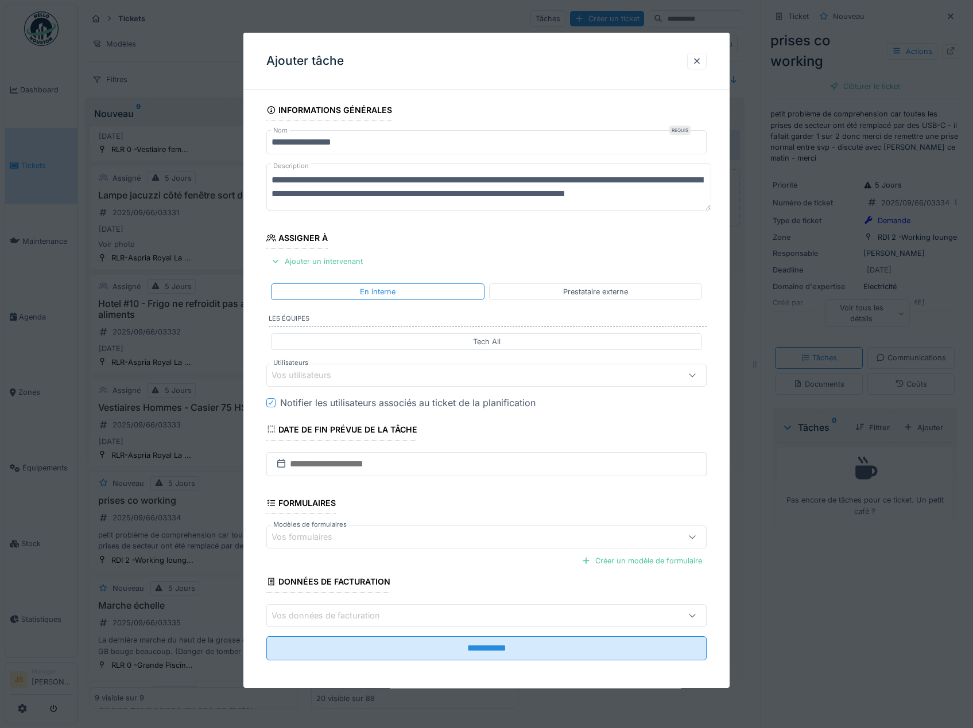
click at [322, 375] on div "Vos utilisateurs" at bounding box center [310, 375] width 76 height 13
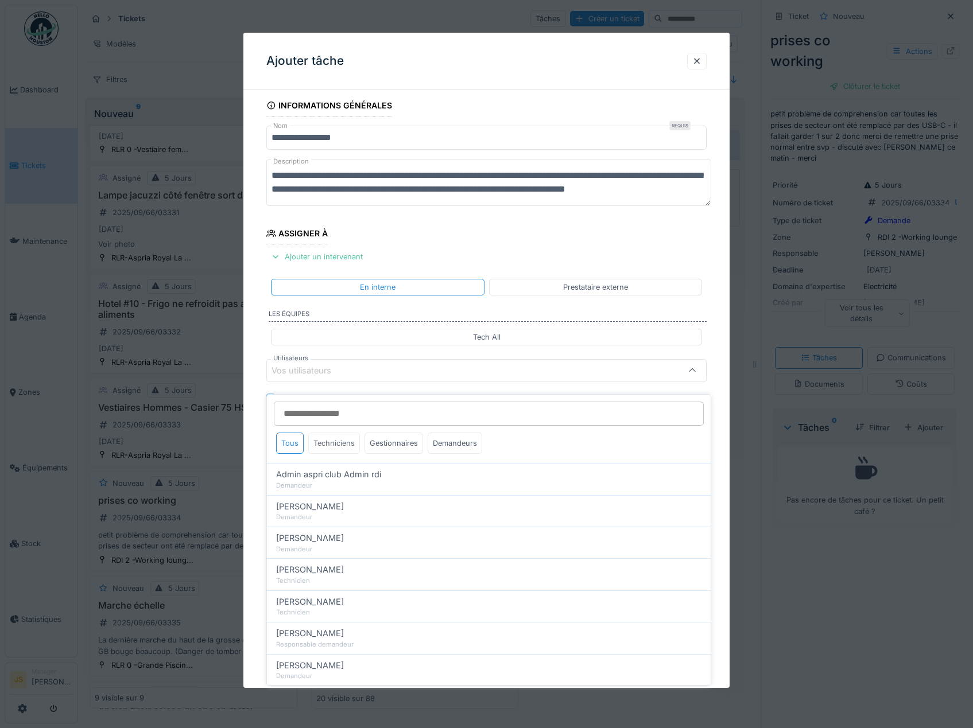
click at [333, 433] on div "Techniciens" at bounding box center [334, 443] width 52 height 21
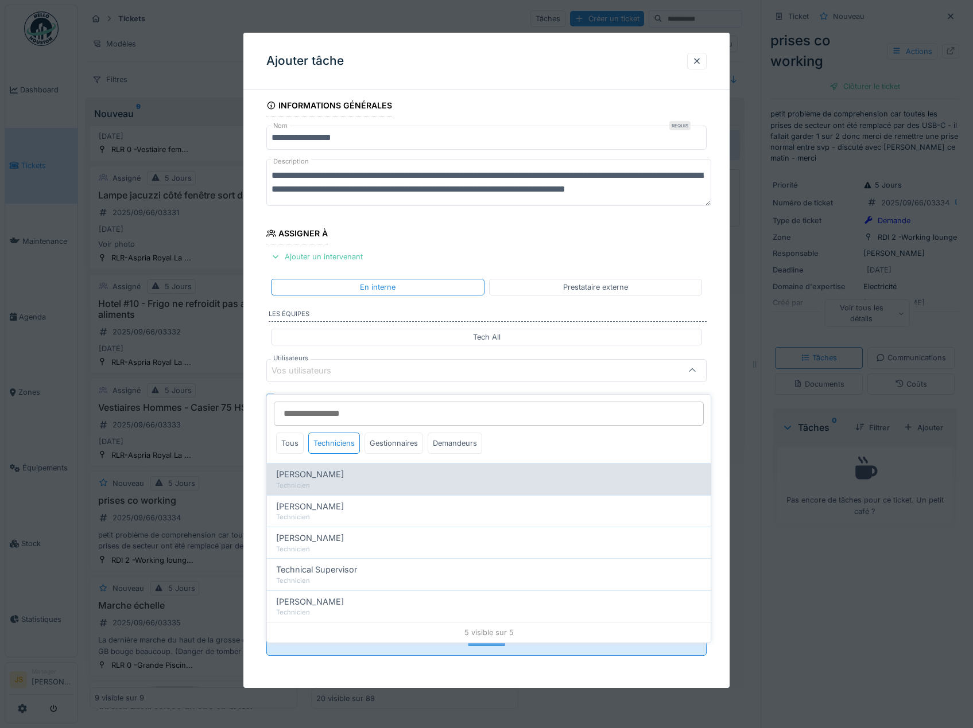
click at [344, 471] on span "Alexandre Michailidis" at bounding box center [310, 474] width 68 height 13
type input "*****"
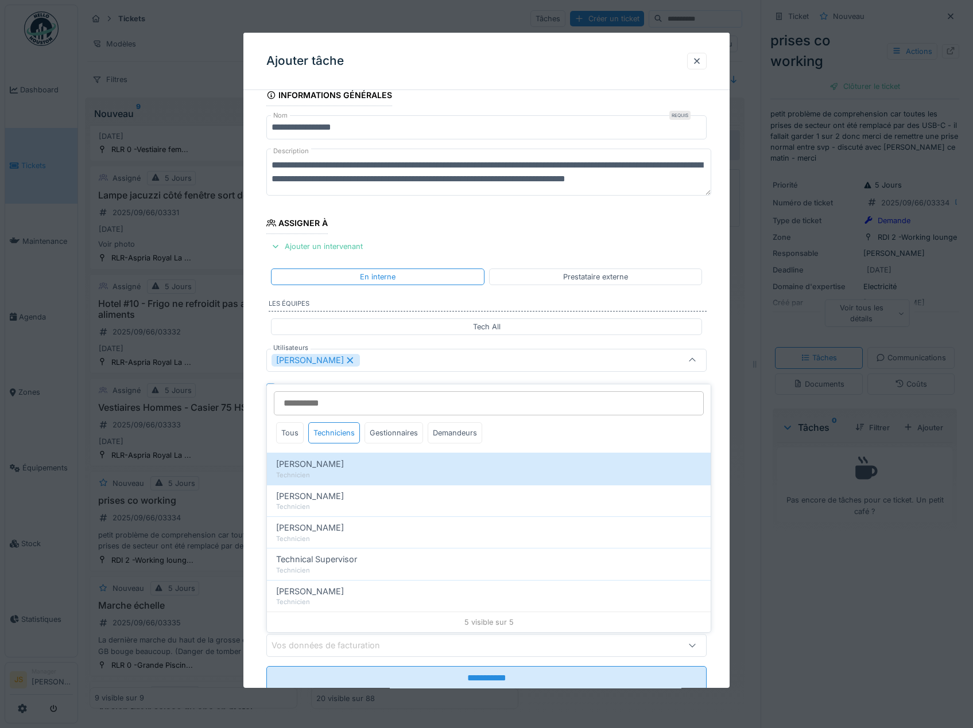
click at [260, 455] on div "**********" at bounding box center [486, 403] width 487 height 638
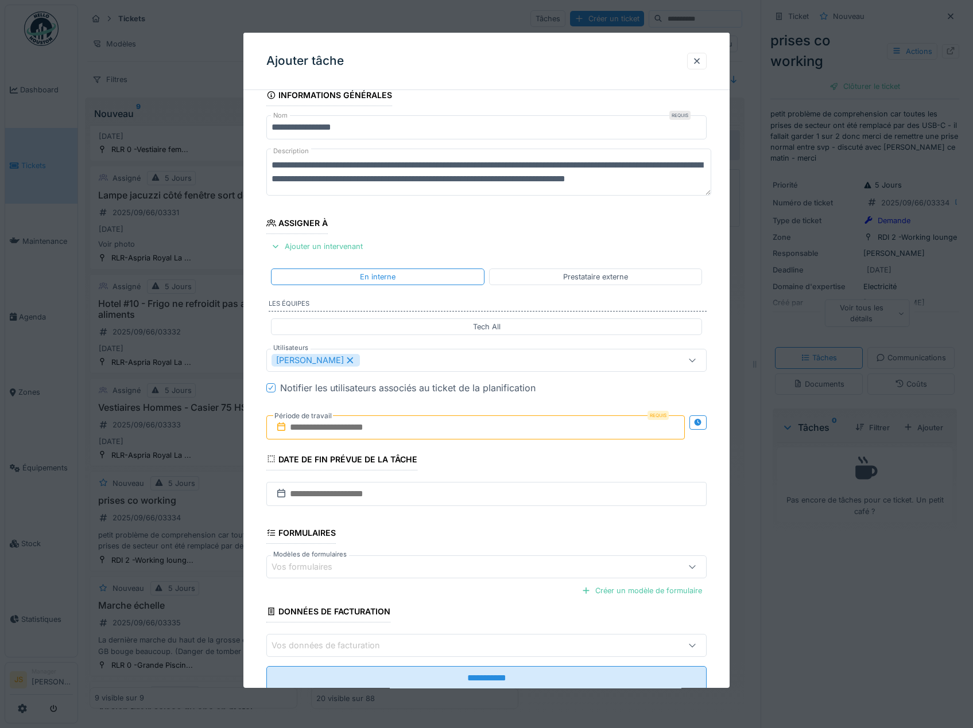
click at [307, 428] on input "text" at bounding box center [475, 428] width 419 height 24
click at [456, 502] on div "3" at bounding box center [458, 503] width 15 height 17
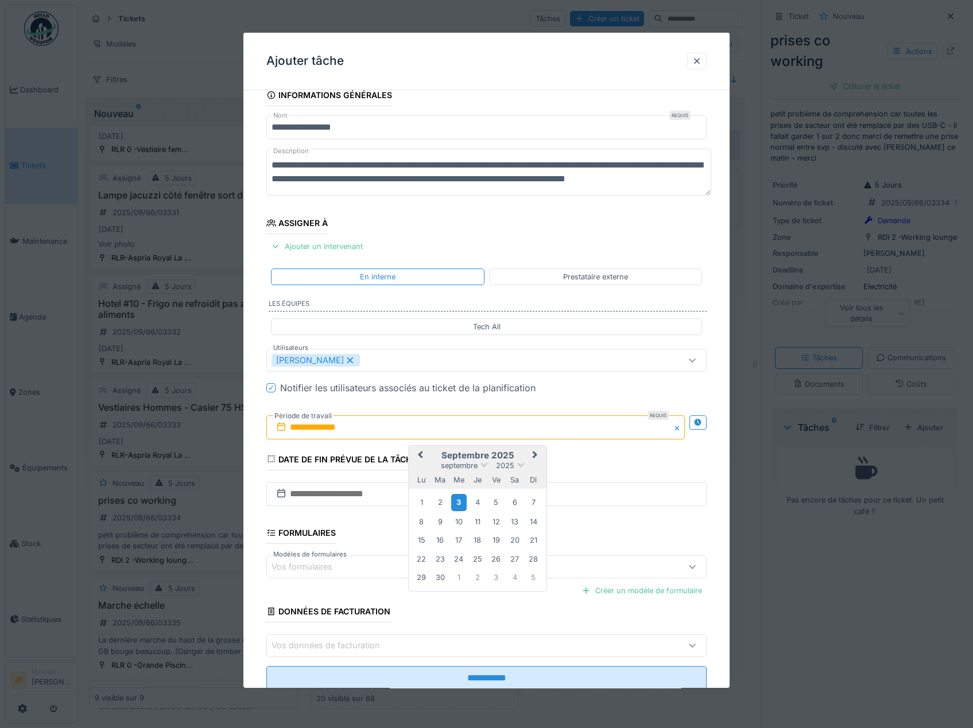
click at [457, 502] on div "3" at bounding box center [458, 503] width 15 height 17
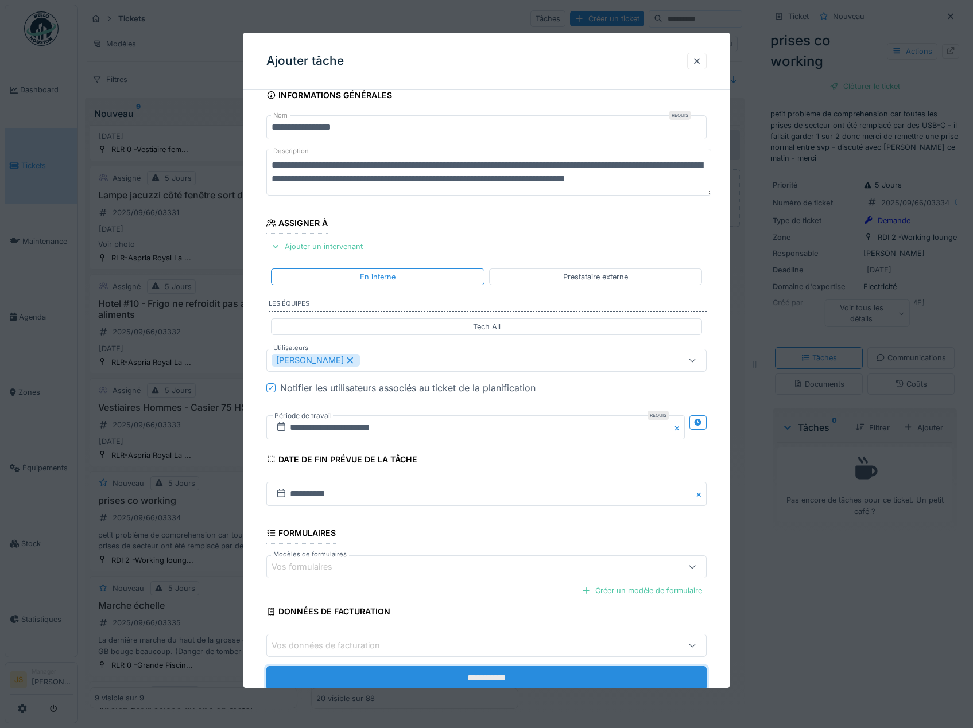
click at [540, 678] on input "**********" at bounding box center [486, 678] width 441 height 24
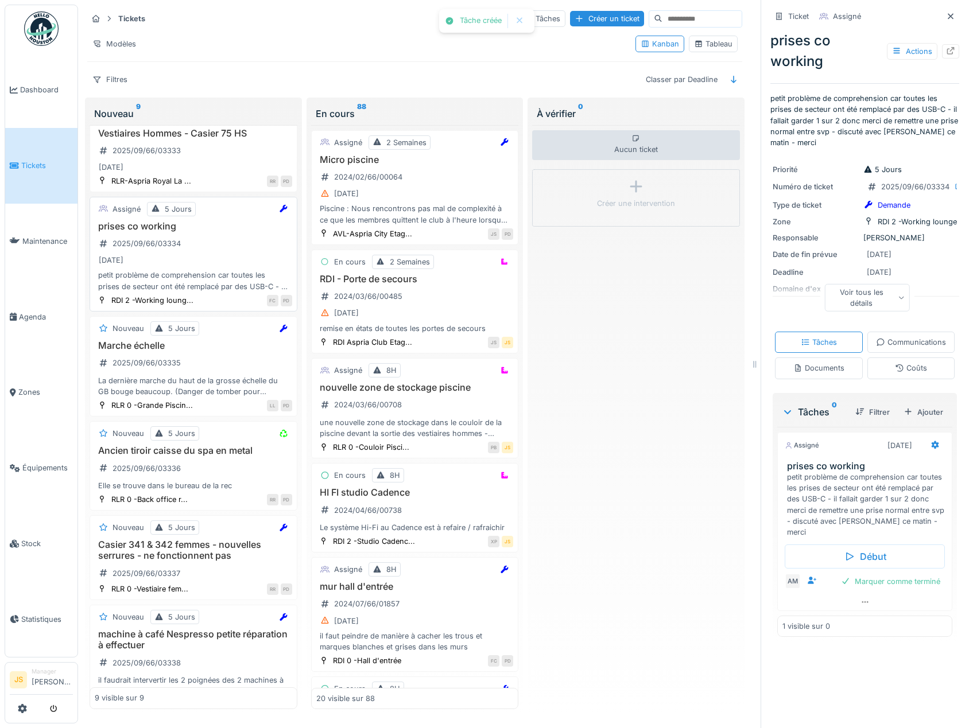
scroll to position [344, 0]
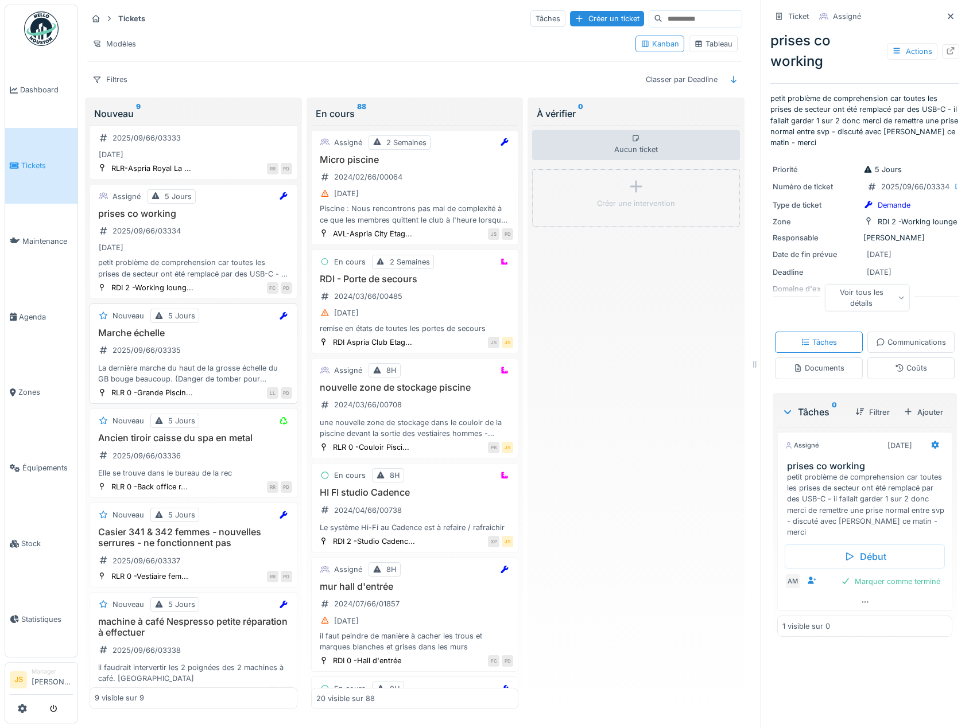
click at [165, 379] on div "La dernière marche du haut de la grosse échelle du GB bouge beaucoup. (Danger d…" at bounding box center [193, 374] width 197 height 22
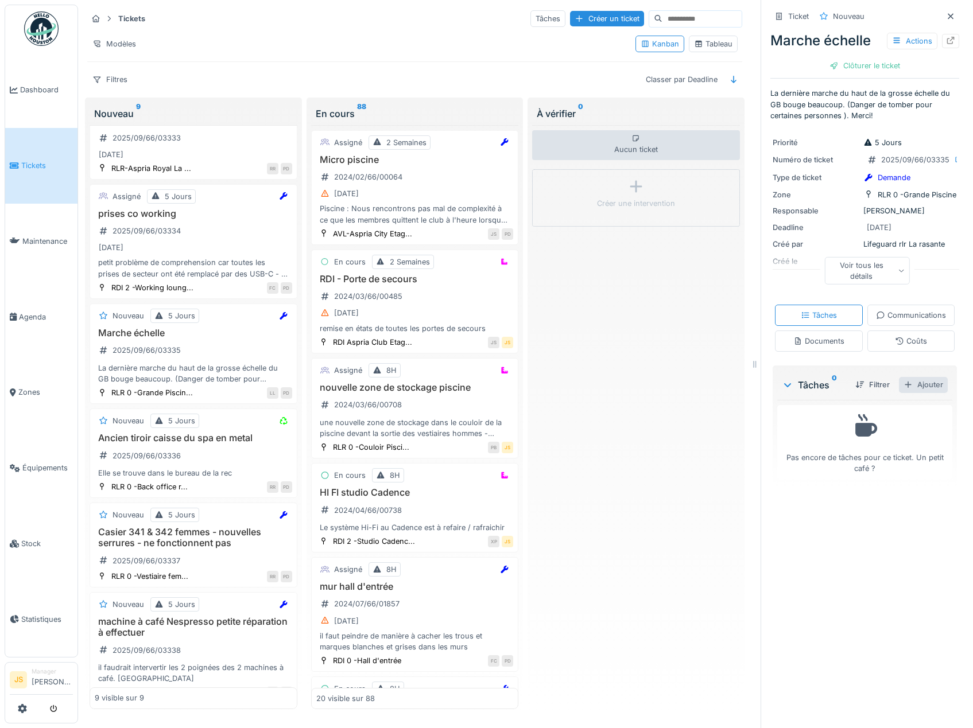
click at [900, 393] on div "Ajouter" at bounding box center [923, 384] width 49 height 15
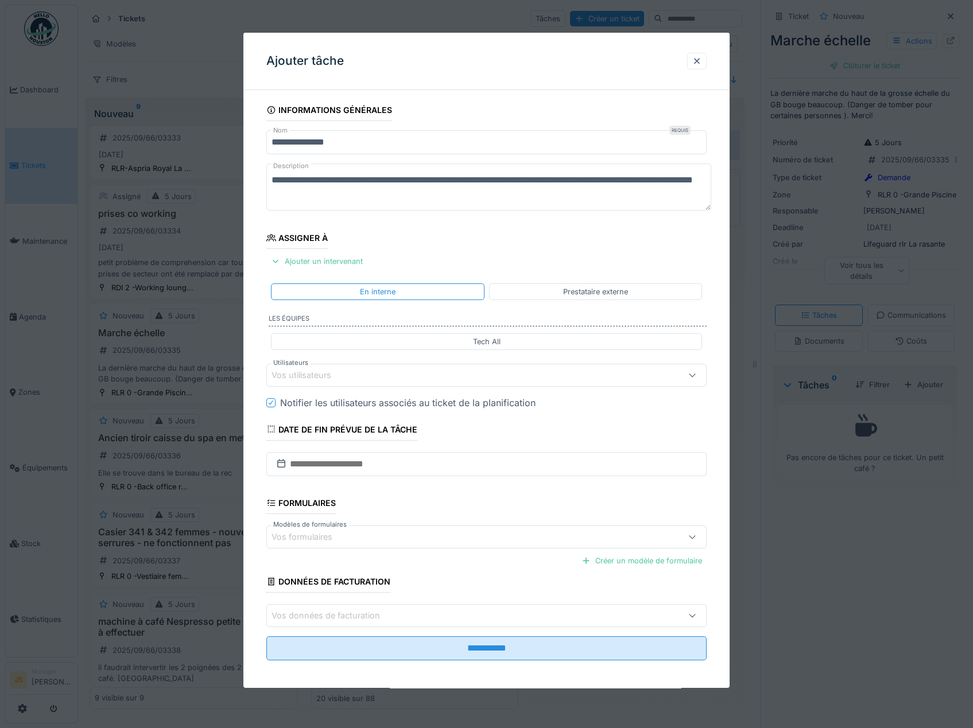
click at [290, 380] on div "Vos utilisateurs" at bounding box center [310, 375] width 76 height 13
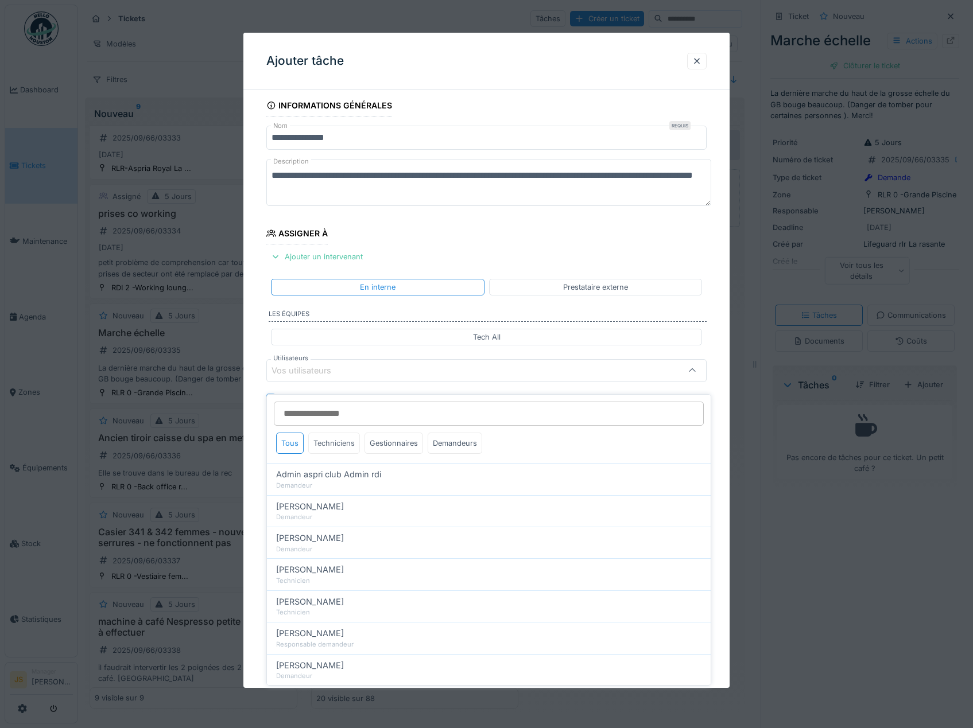
click at [328, 433] on div "Techniciens" at bounding box center [334, 443] width 52 height 21
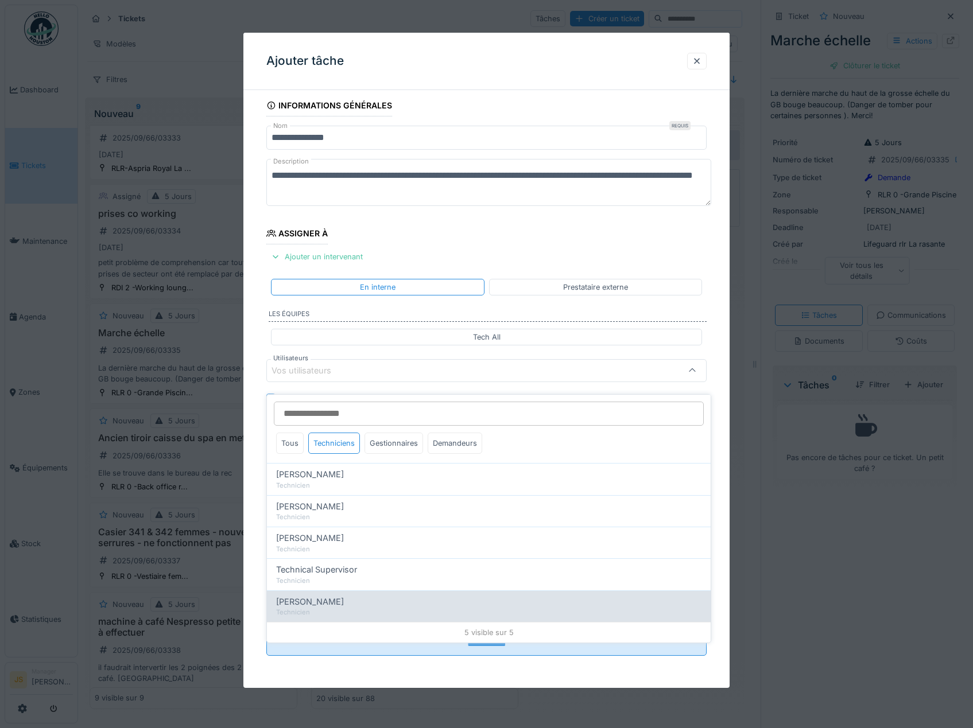
click at [340, 597] on span "Wojciech Wierozebski" at bounding box center [310, 602] width 68 height 13
type input "****"
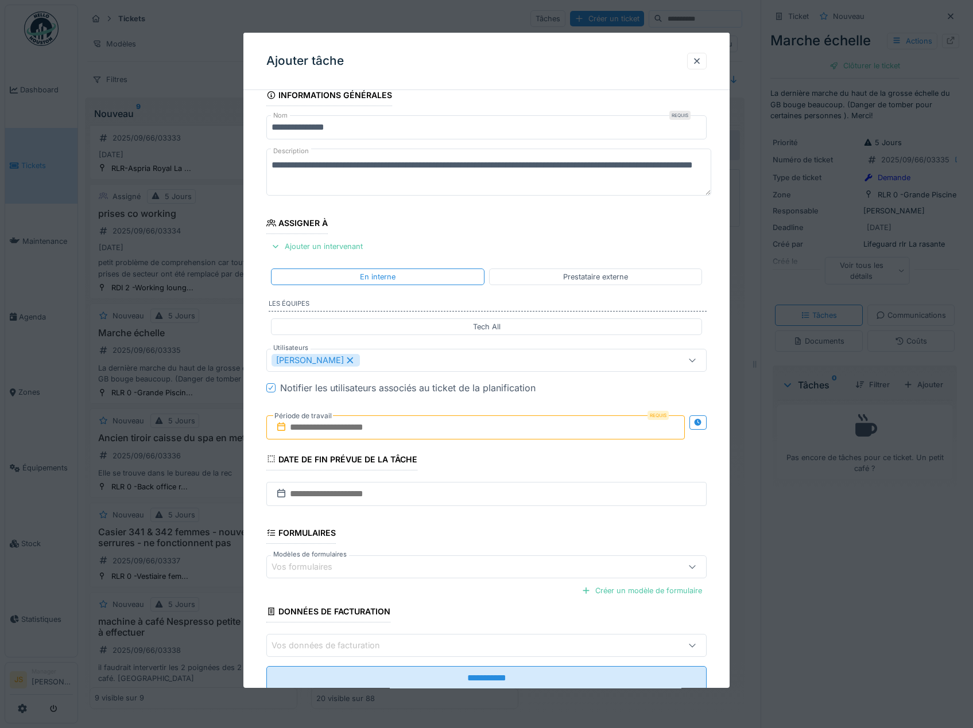
click at [259, 580] on div "**********" at bounding box center [486, 403] width 487 height 638
click at [317, 428] on input "text" at bounding box center [475, 428] width 419 height 24
click at [462, 498] on div "3" at bounding box center [458, 503] width 15 height 17
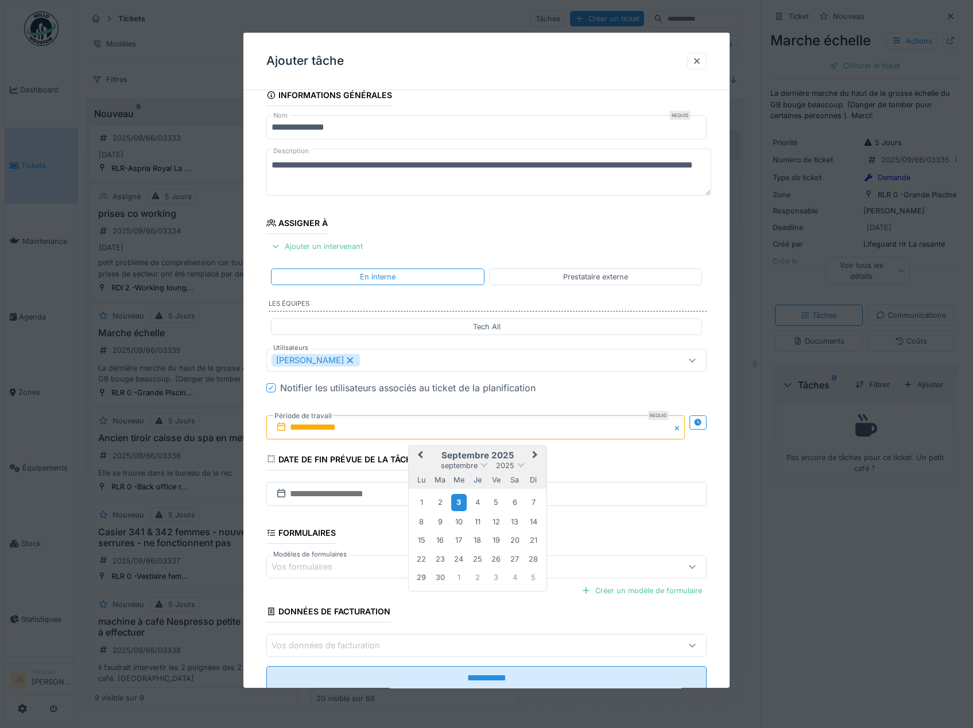
click at [460, 502] on div "3" at bounding box center [458, 503] width 15 height 17
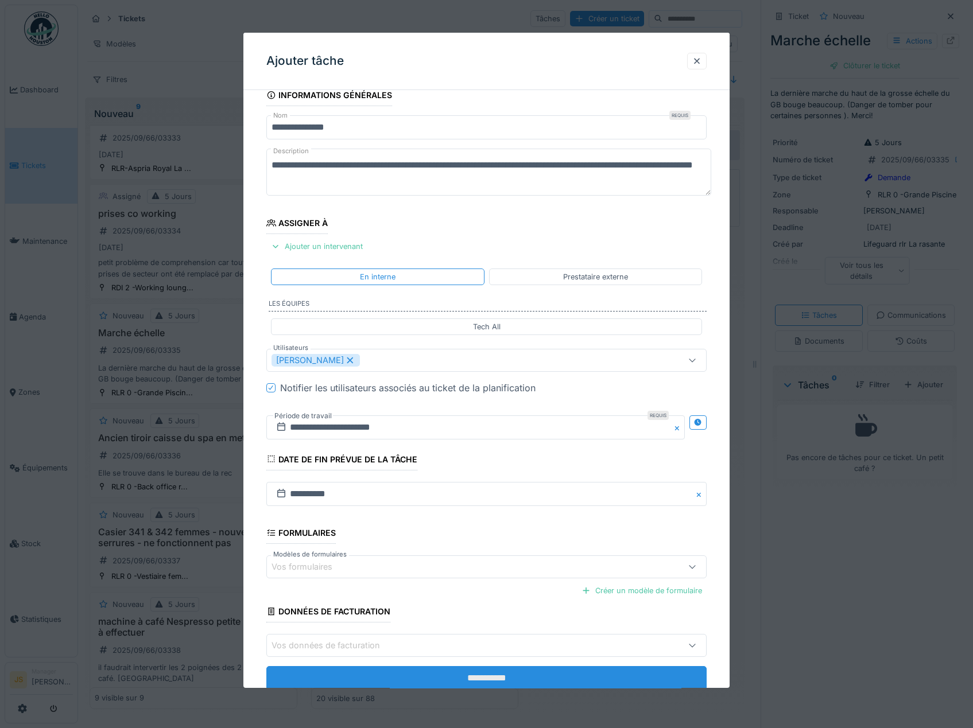
click at [512, 677] on input "**********" at bounding box center [486, 678] width 441 height 24
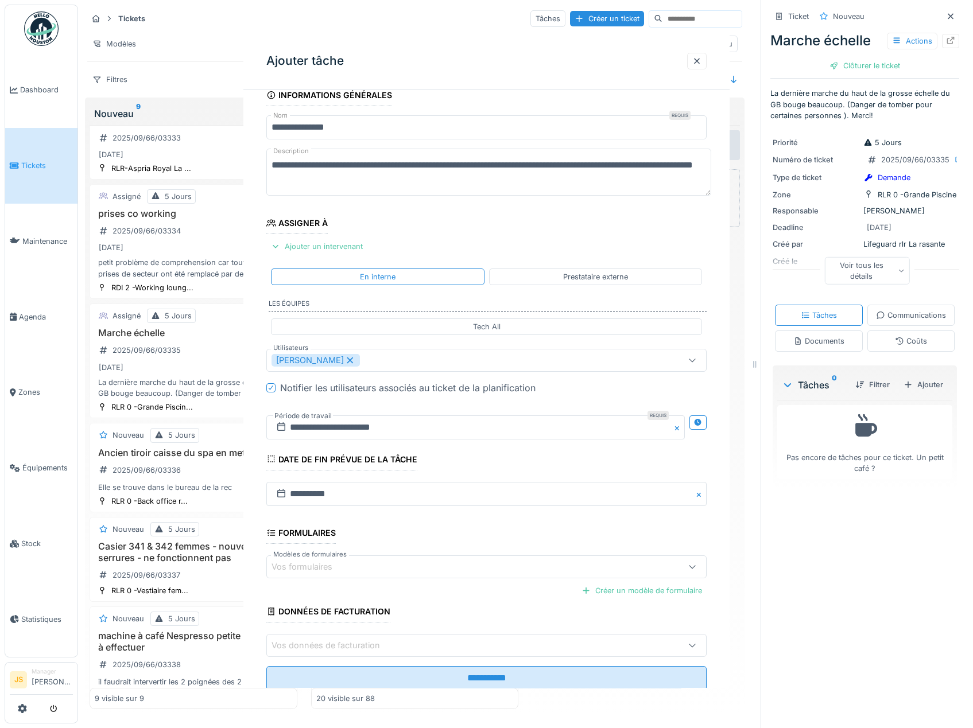
scroll to position [0, 0]
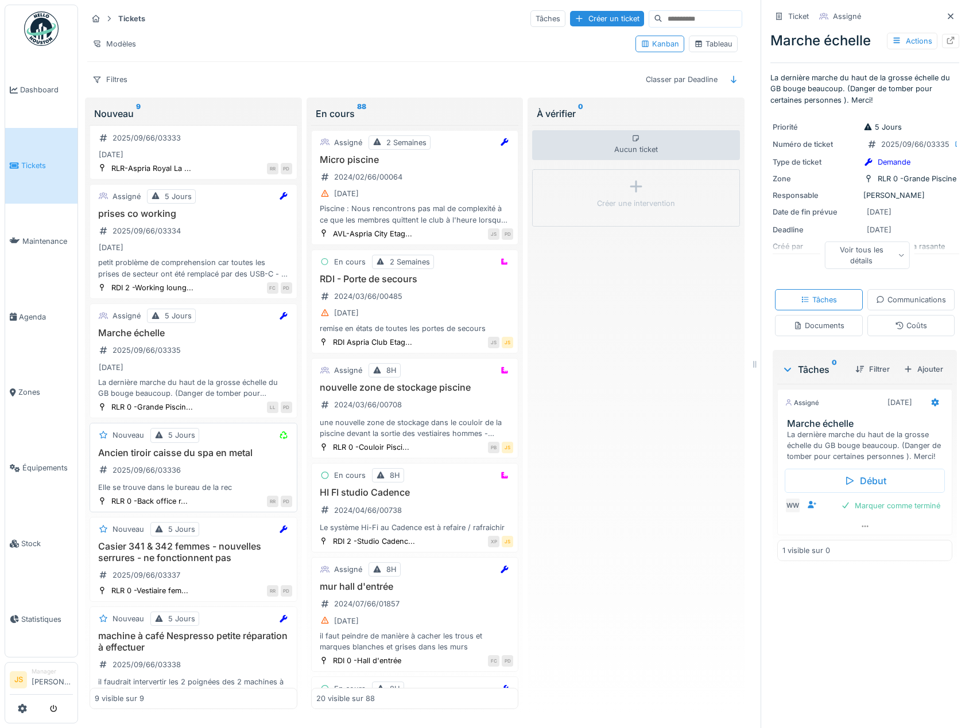
click at [159, 491] on div "Elle se trouve dans le bureau de la rec" at bounding box center [193, 487] width 197 height 11
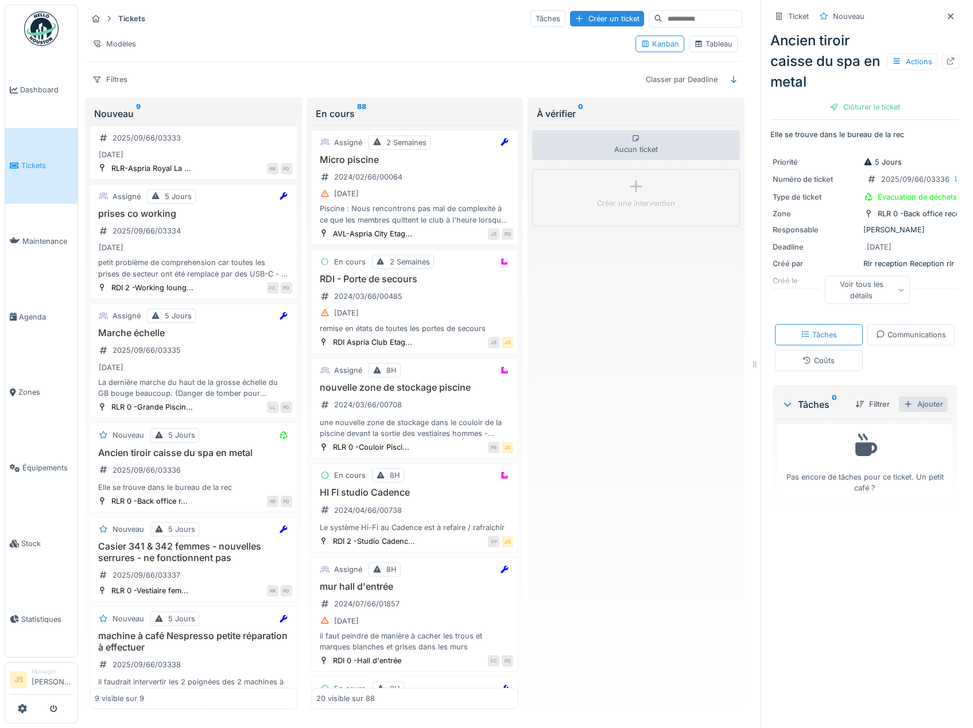
click at [910, 412] on div "Ajouter" at bounding box center [923, 404] width 49 height 15
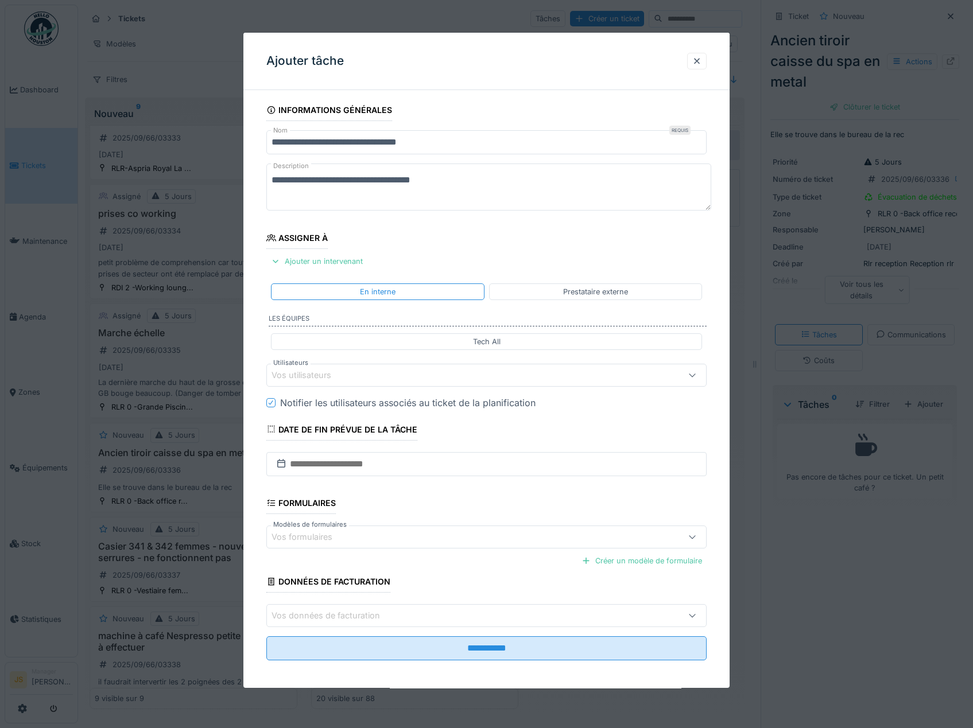
click at [320, 379] on div "Vos utilisateurs" at bounding box center [310, 375] width 76 height 13
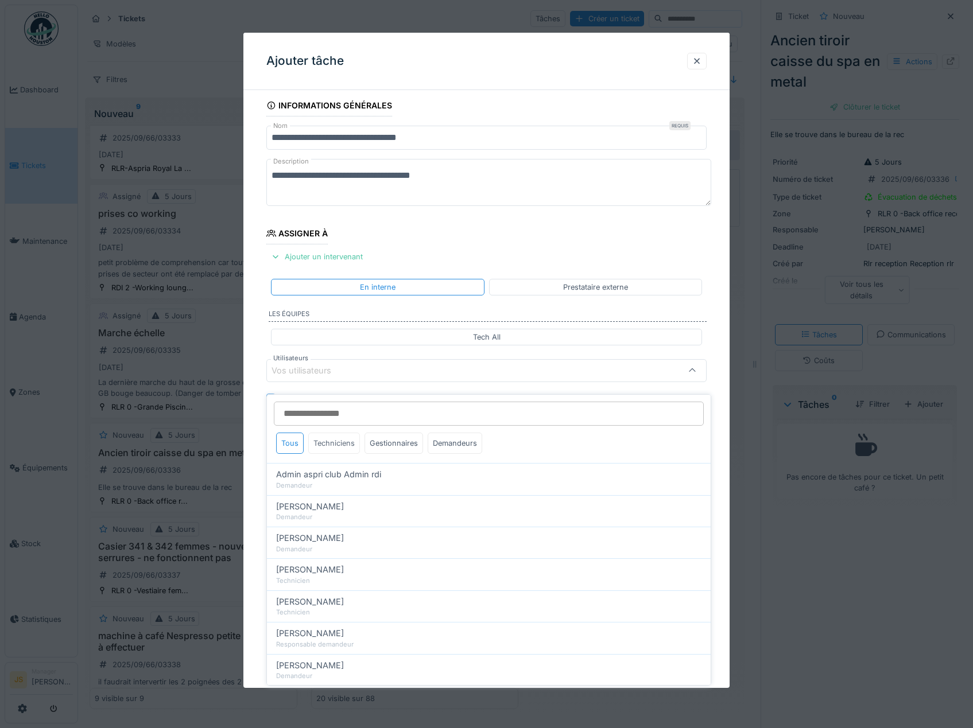
click at [333, 434] on div "Techniciens" at bounding box center [334, 443] width 52 height 21
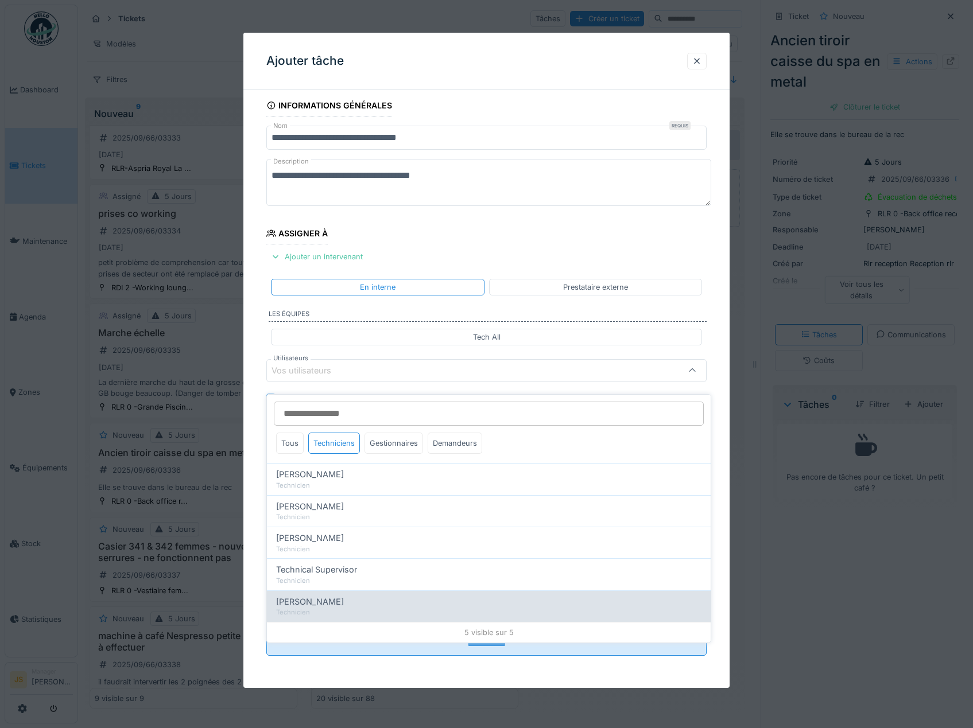
click at [344, 596] on span "Wojciech Wierozebski" at bounding box center [310, 602] width 68 height 13
type input "****"
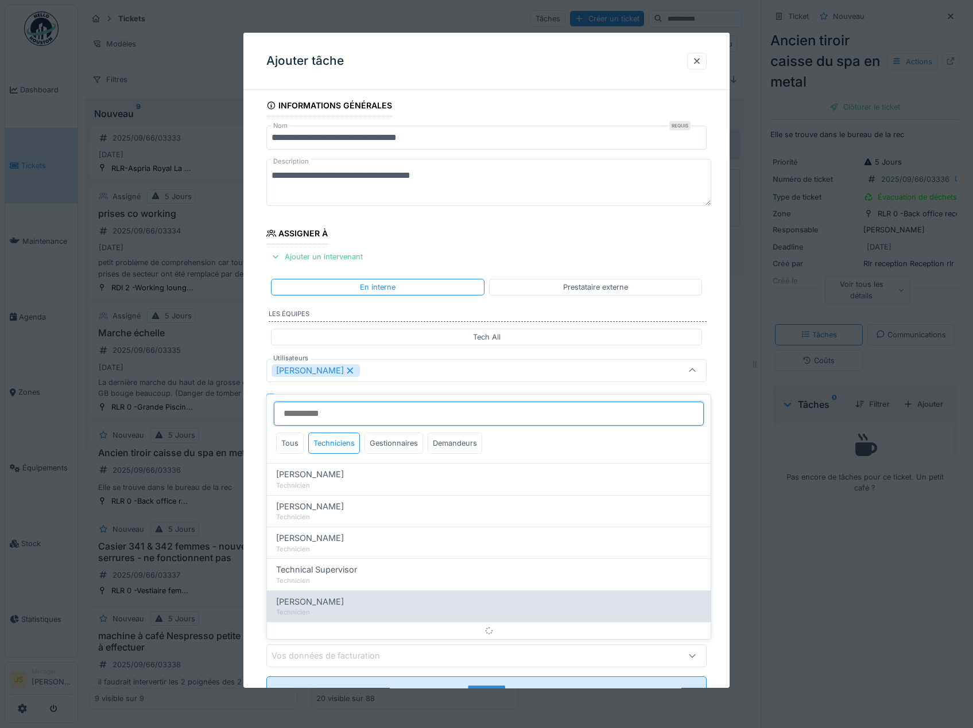
scroll to position [15, 0]
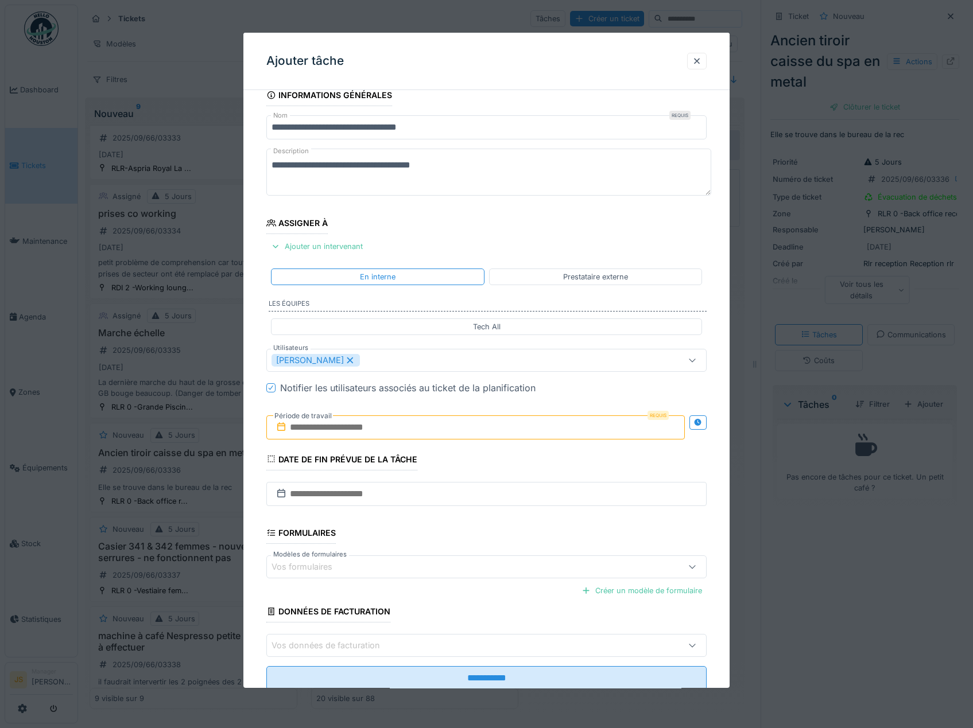
click at [261, 574] on div "**********" at bounding box center [486, 403] width 487 height 638
click at [325, 424] on input "text" at bounding box center [475, 428] width 419 height 24
click at [461, 506] on div "3" at bounding box center [458, 503] width 15 height 17
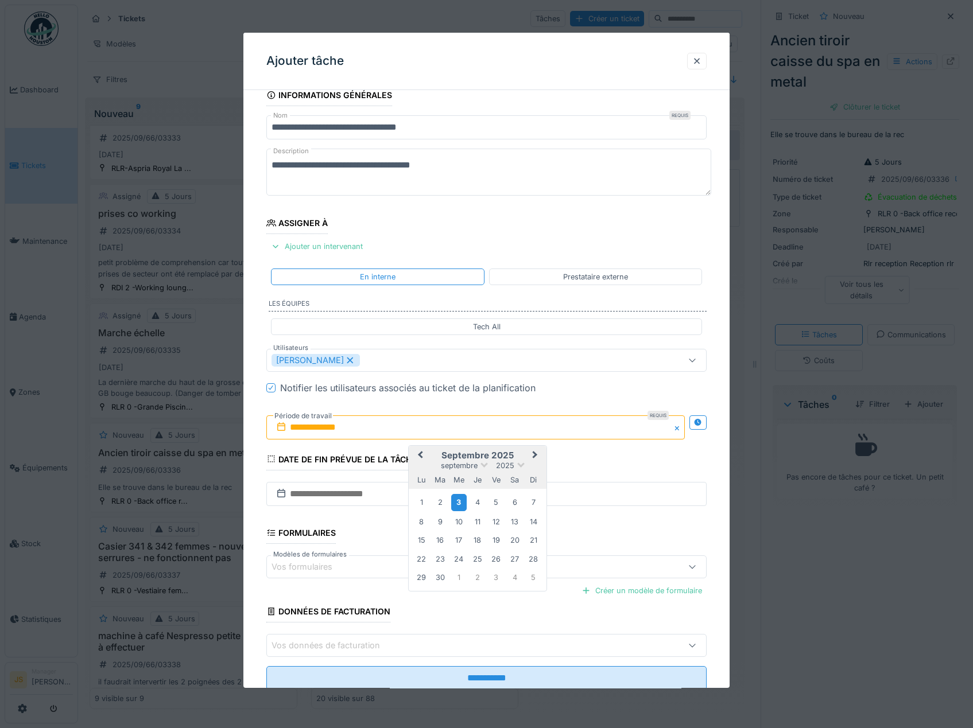
click at [461, 506] on div "3" at bounding box center [458, 503] width 15 height 17
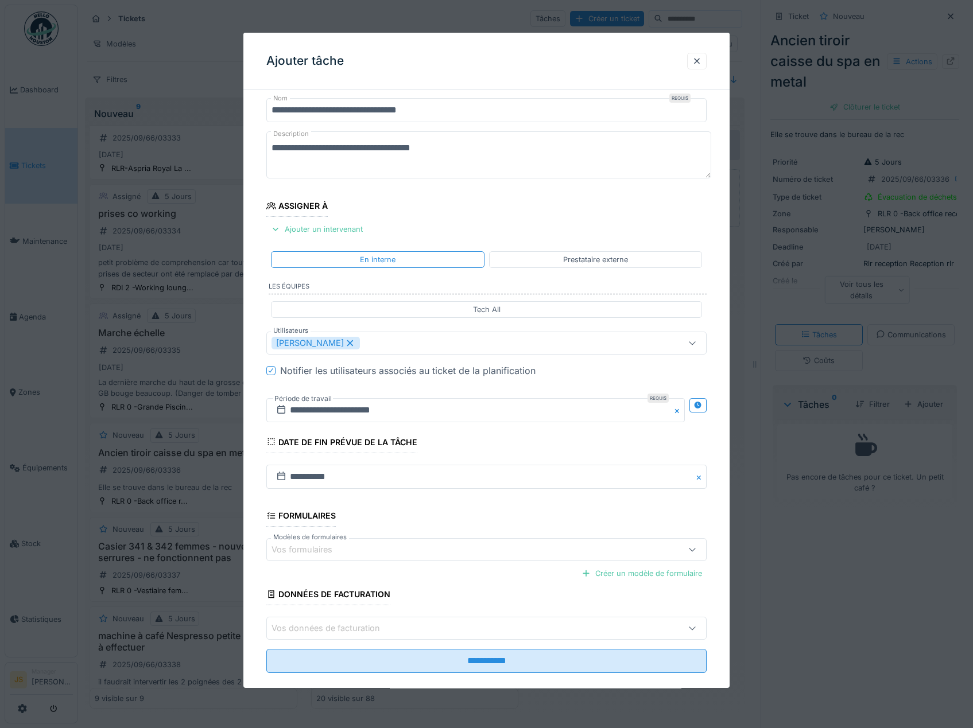
scroll to position [49, 0]
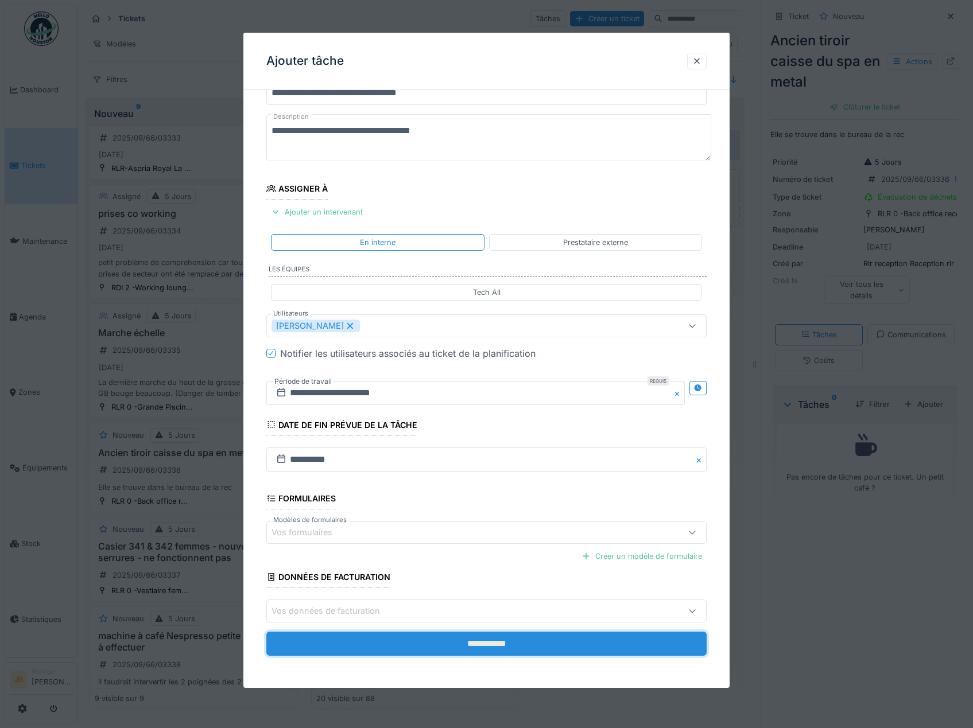
click at [526, 636] on input "**********" at bounding box center [486, 644] width 441 height 24
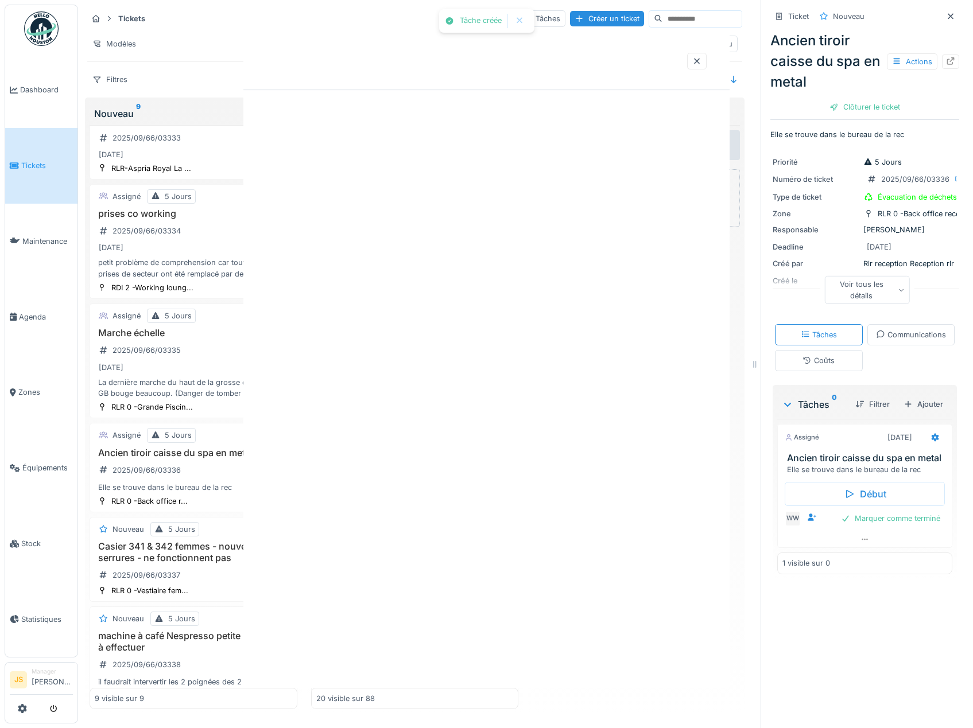
scroll to position [0, 0]
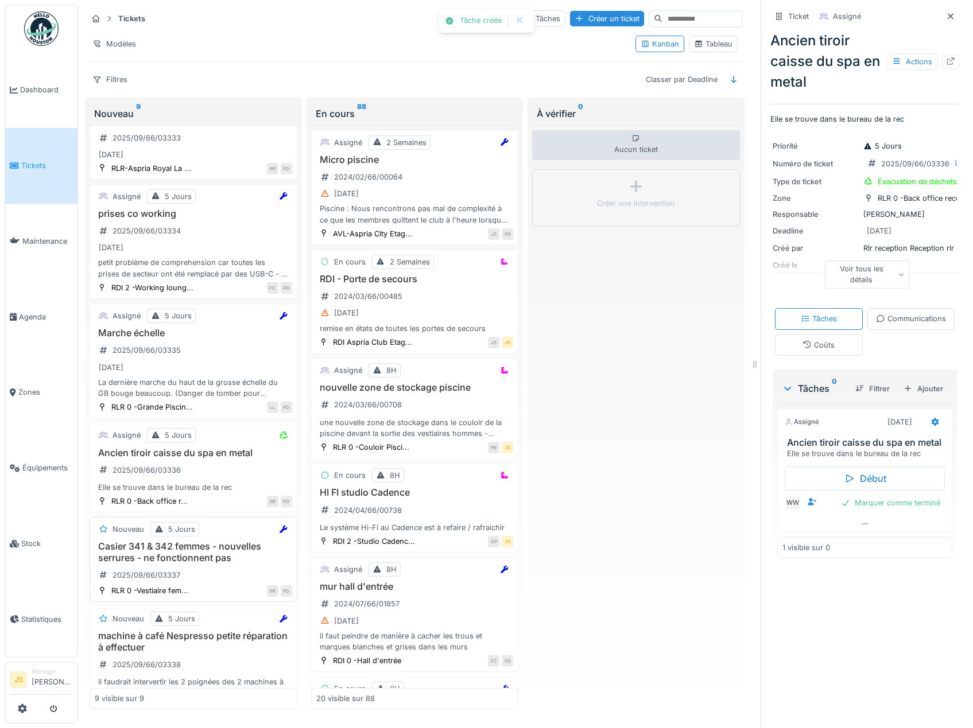
click at [209, 557] on h3 "Casier 341 & 342 femmes - nouvelles serrures - ne fonctionnent pas" at bounding box center [193, 552] width 197 height 22
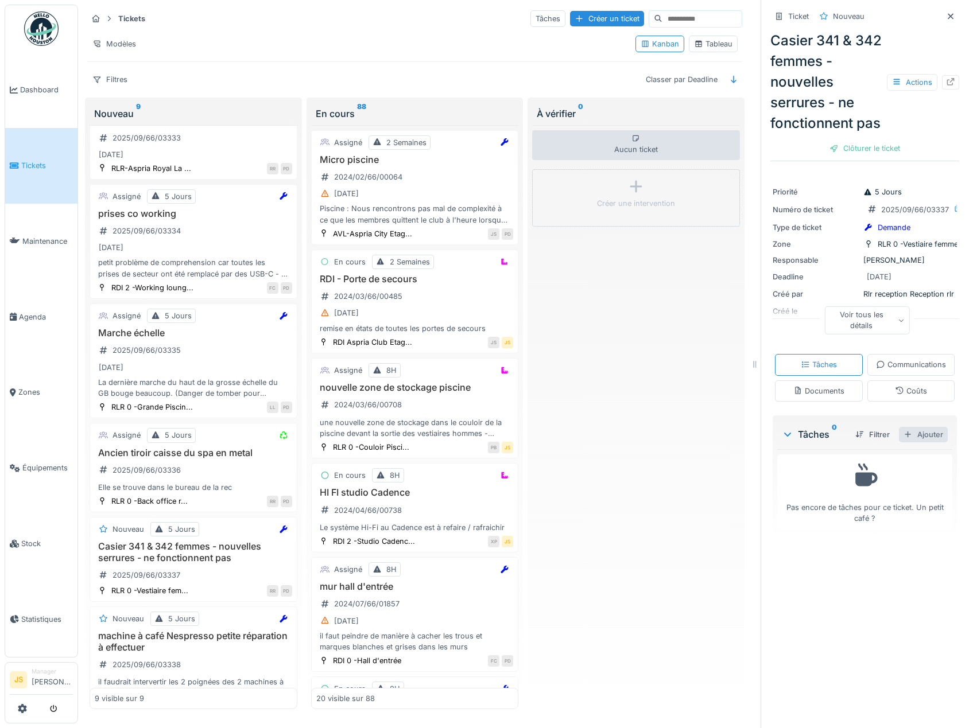
click at [914, 443] on div "Ajouter" at bounding box center [923, 434] width 49 height 15
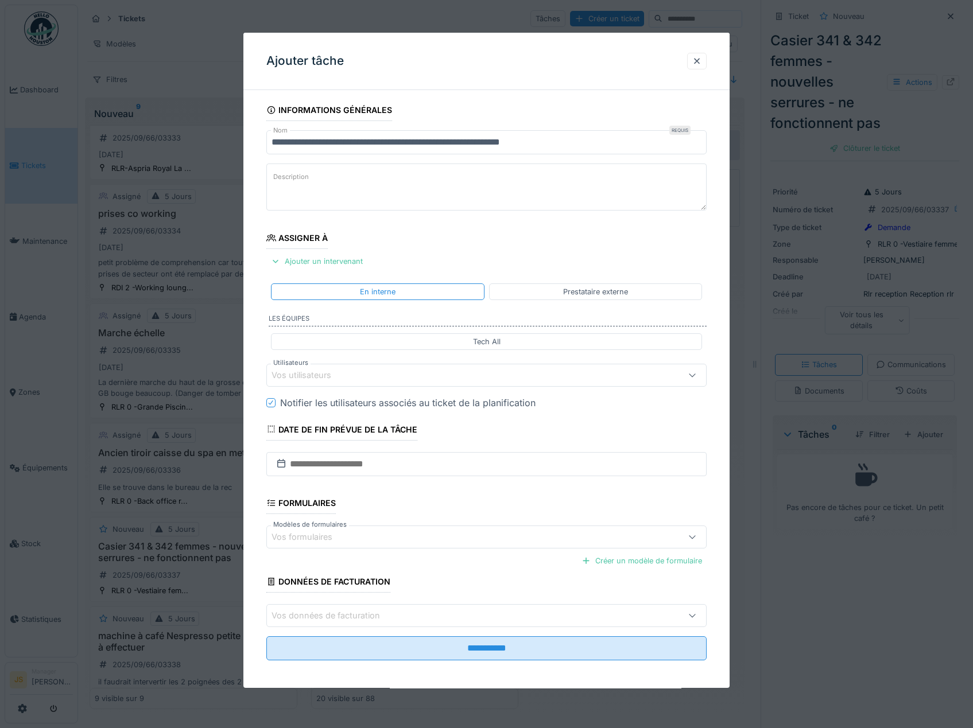
click at [305, 377] on div "Vos utilisateurs" at bounding box center [310, 375] width 76 height 13
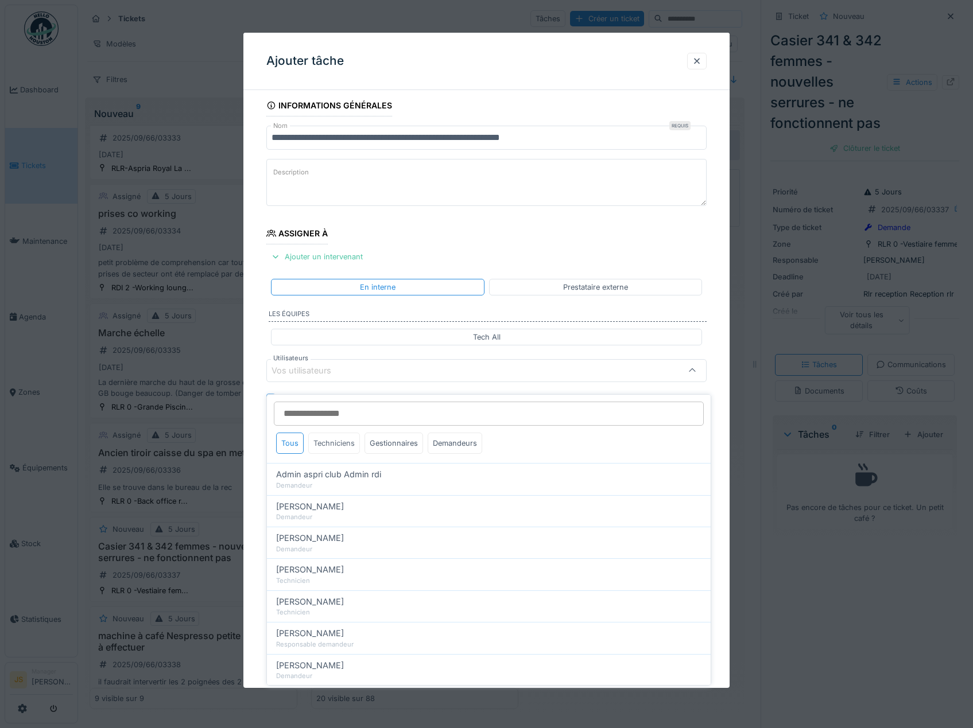
click at [342, 437] on div "Techniciens" at bounding box center [334, 443] width 52 height 21
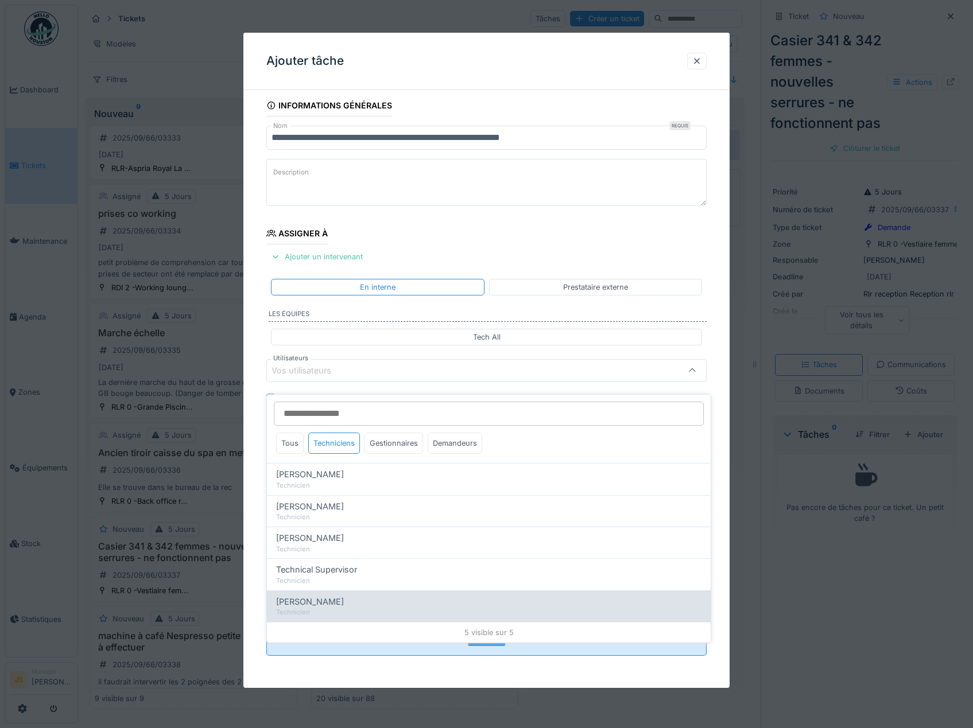
click at [329, 596] on span "Wojciech Wierozebski" at bounding box center [310, 602] width 68 height 13
type input "****"
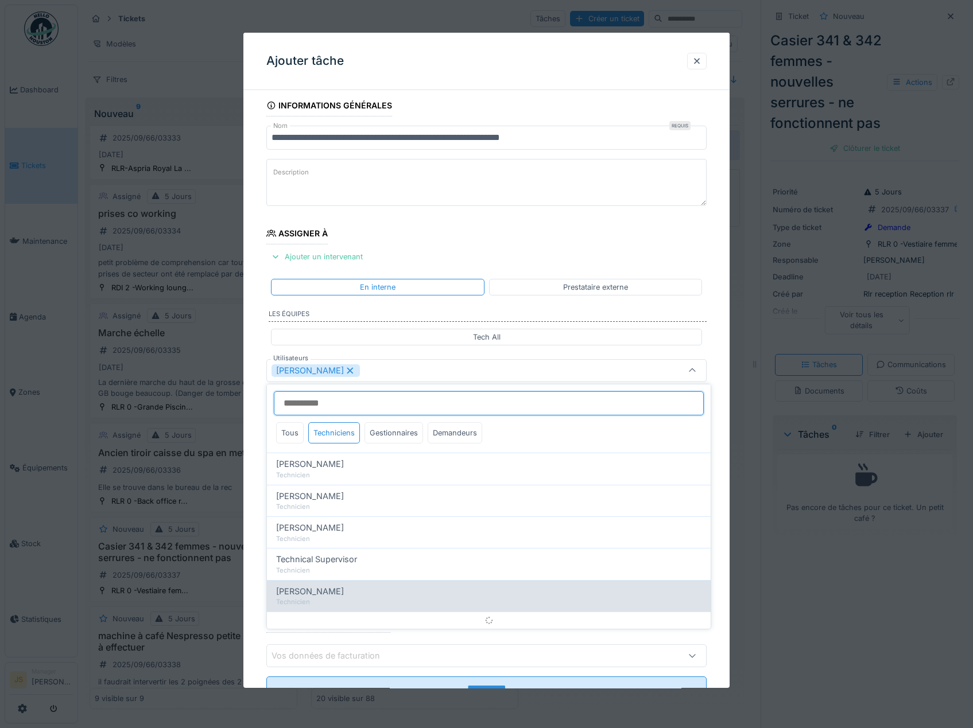
scroll to position [15, 0]
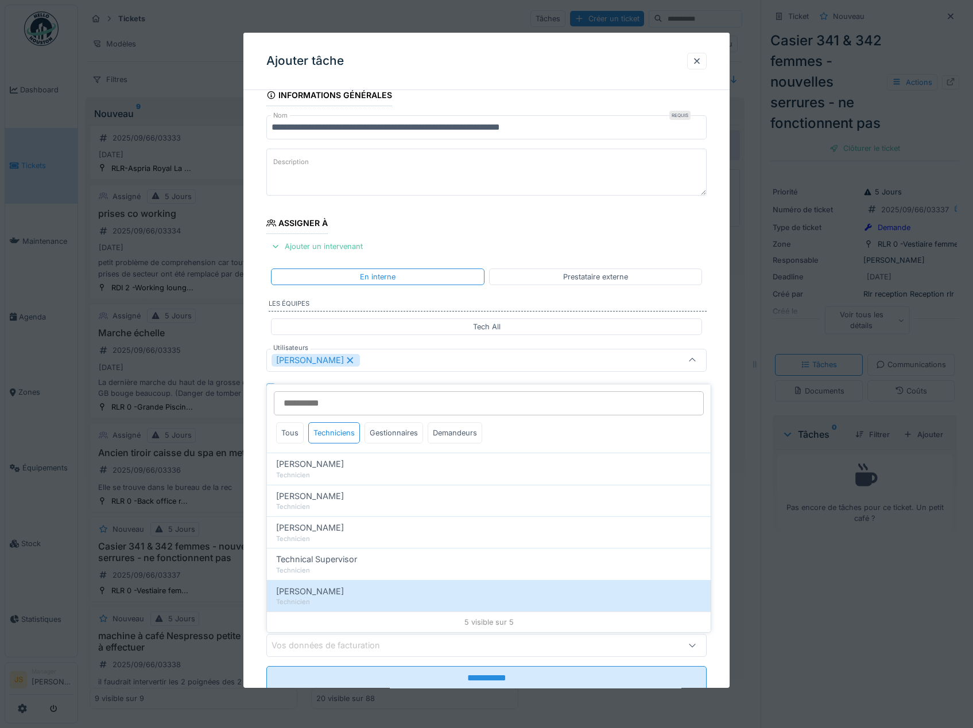
click at [353, 360] on icon at bounding box center [350, 360] width 6 height 6
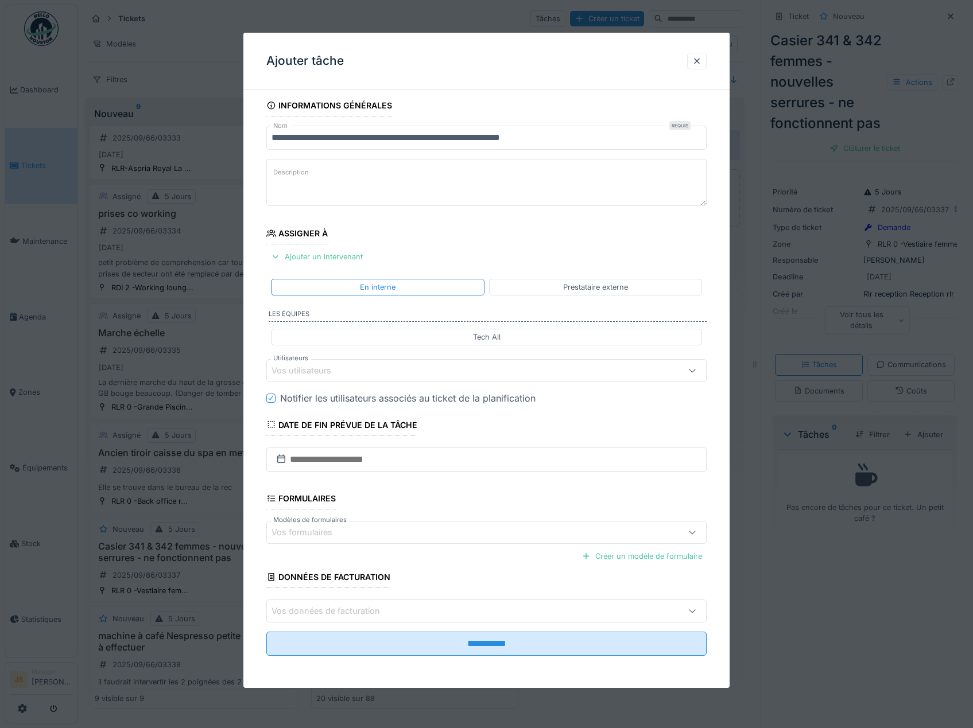
click at [309, 371] on div "Vos utilisateurs" at bounding box center [310, 370] width 76 height 13
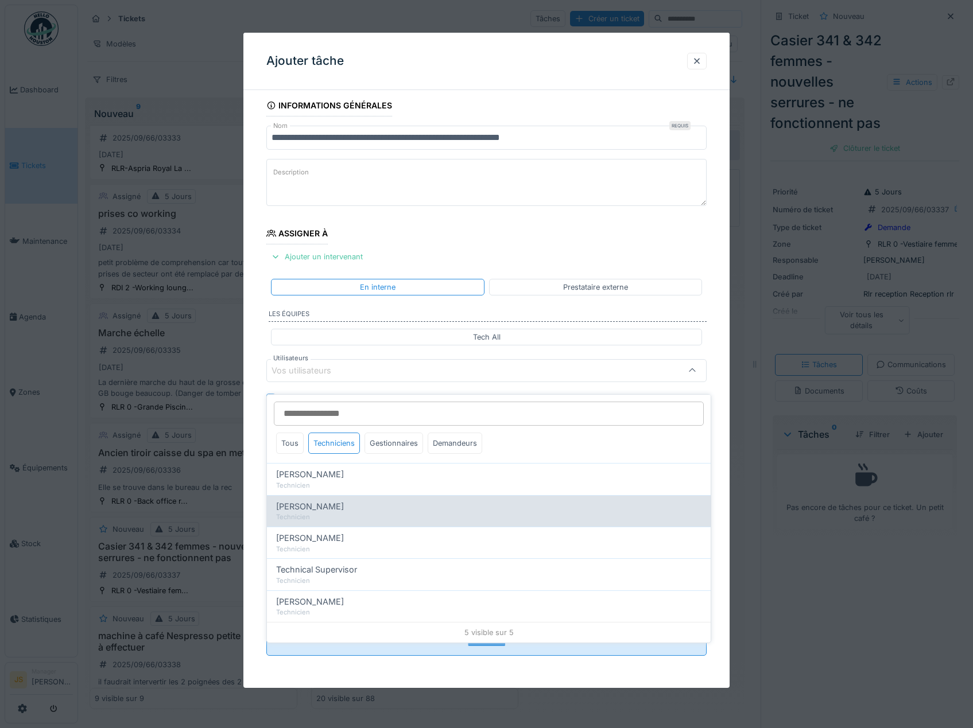
click at [326, 501] on span "Alexsander Batista" at bounding box center [310, 507] width 68 height 13
type input "*****"
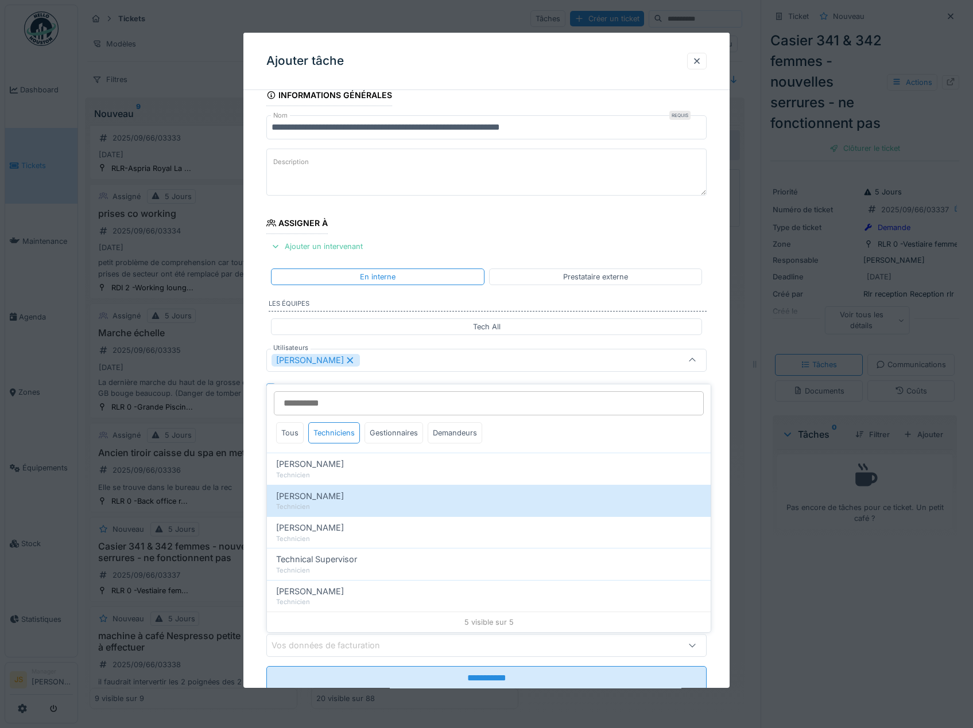
click at [253, 472] on div "**********" at bounding box center [486, 403] width 487 height 638
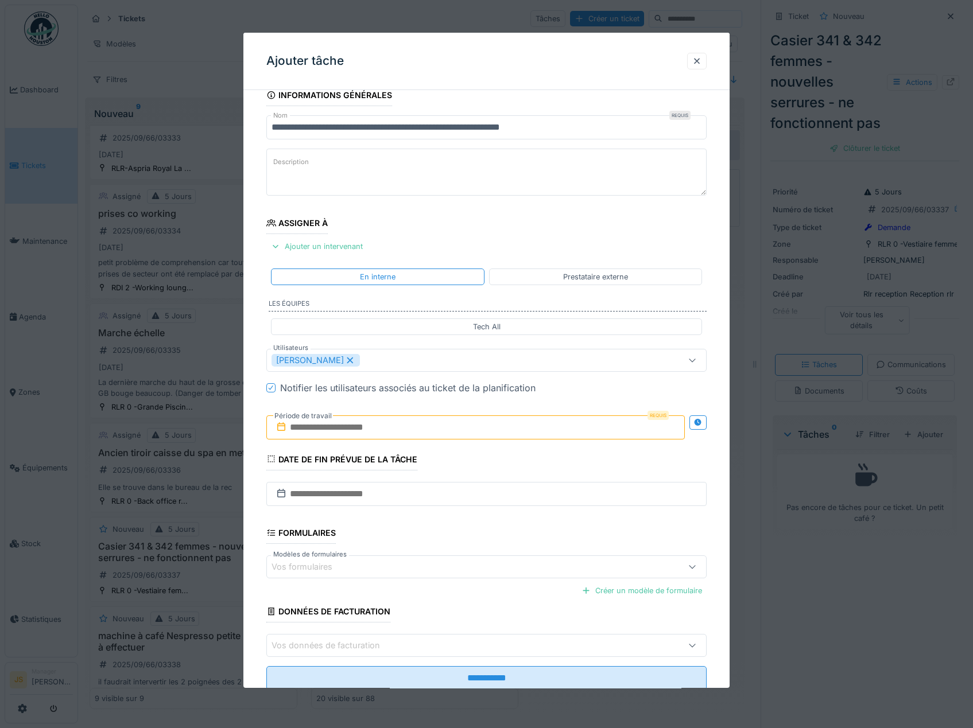
click at [320, 426] on input "text" at bounding box center [475, 428] width 419 height 24
click at [476, 501] on div "4" at bounding box center [477, 502] width 15 height 15
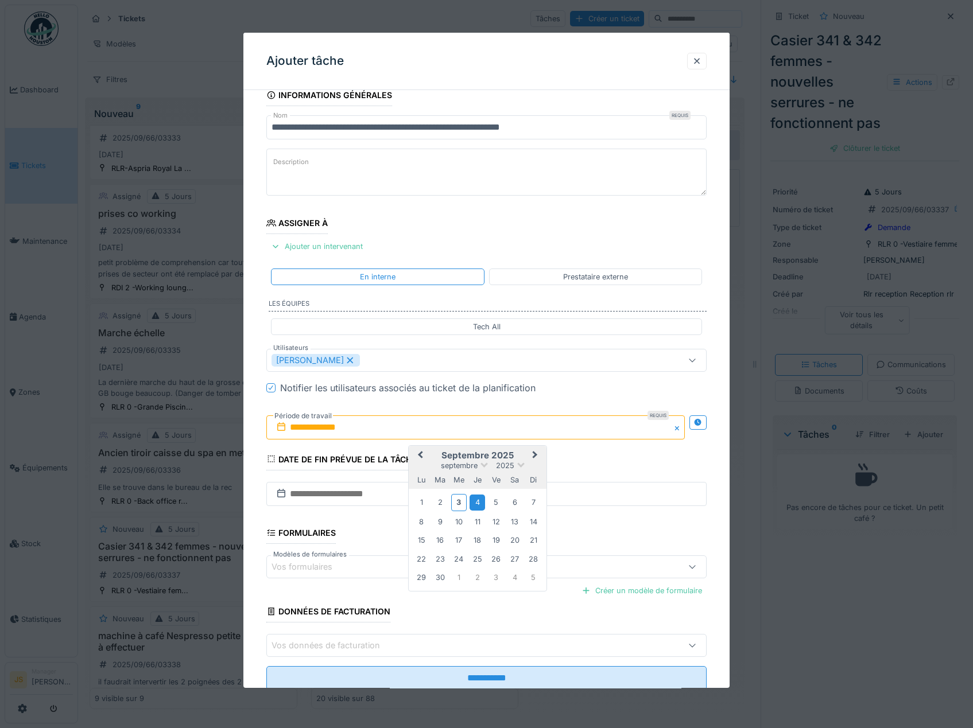
click at [476, 501] on div "4" at bounding box center [477, 502] width 15 height 15
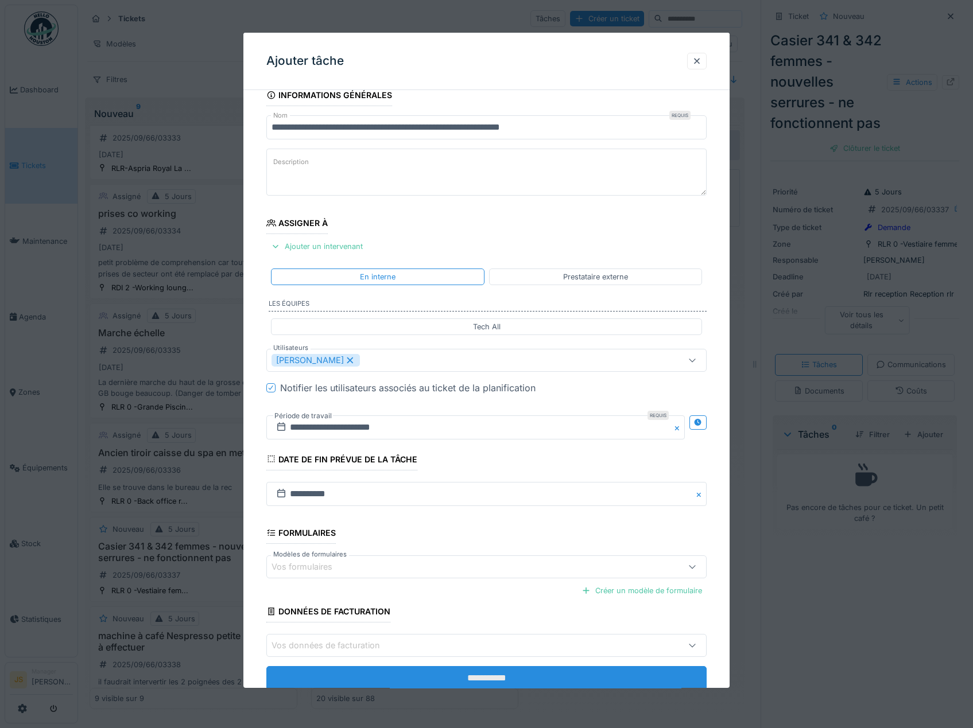
click at [493, 672] on input "**********" at bounding box center [486, 678] width 441 height 24
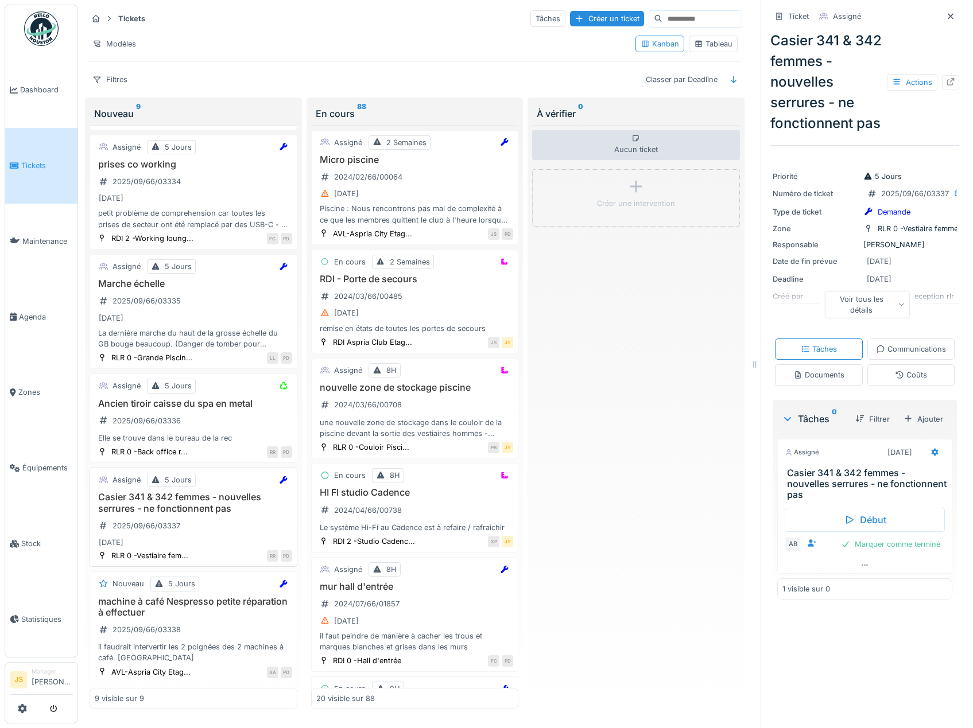
scroll to position [405, 0]
click at [172, 603] on h3 "machine à café Nespresso petite réparation à effectuer" at bounding box center [193, 607] width 197 height 22
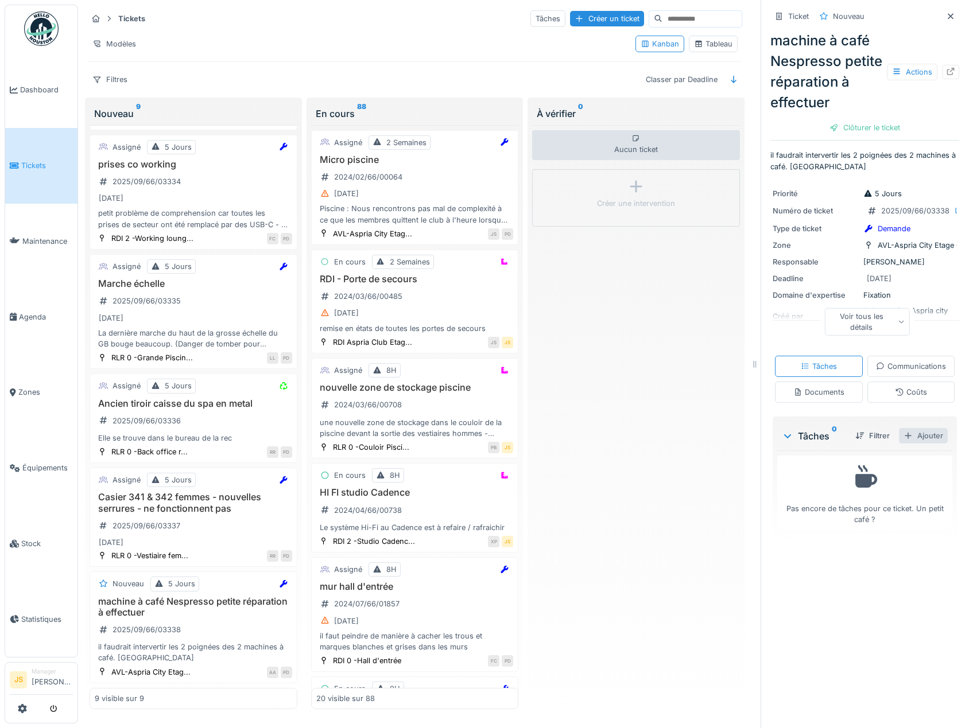
click at [916, 444] on div "Ajouter" at bounding box center [923, 435] width 49 height 15
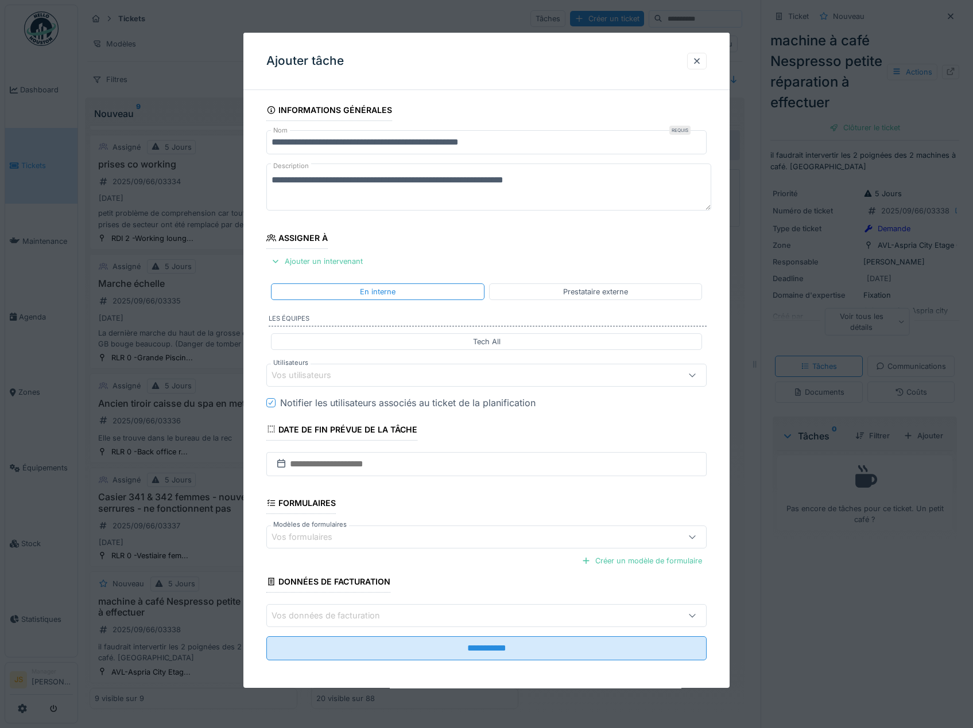
click at [304, 375] on div "Vos utilisateurs" at bounding box center [310, 375] width 76 height 13
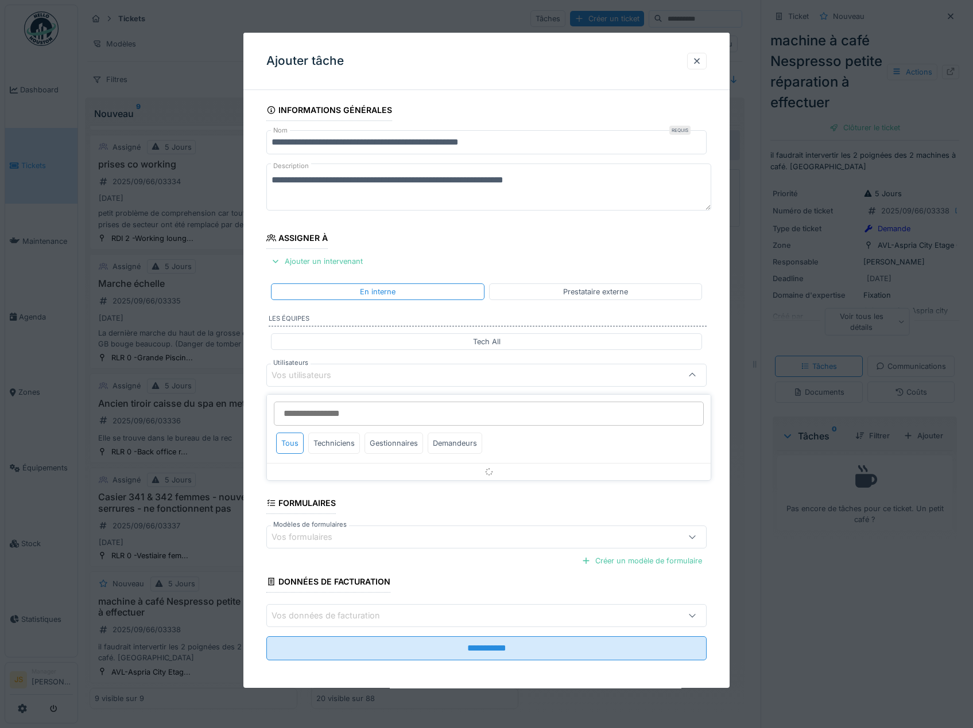
scroll to position [5, 0]
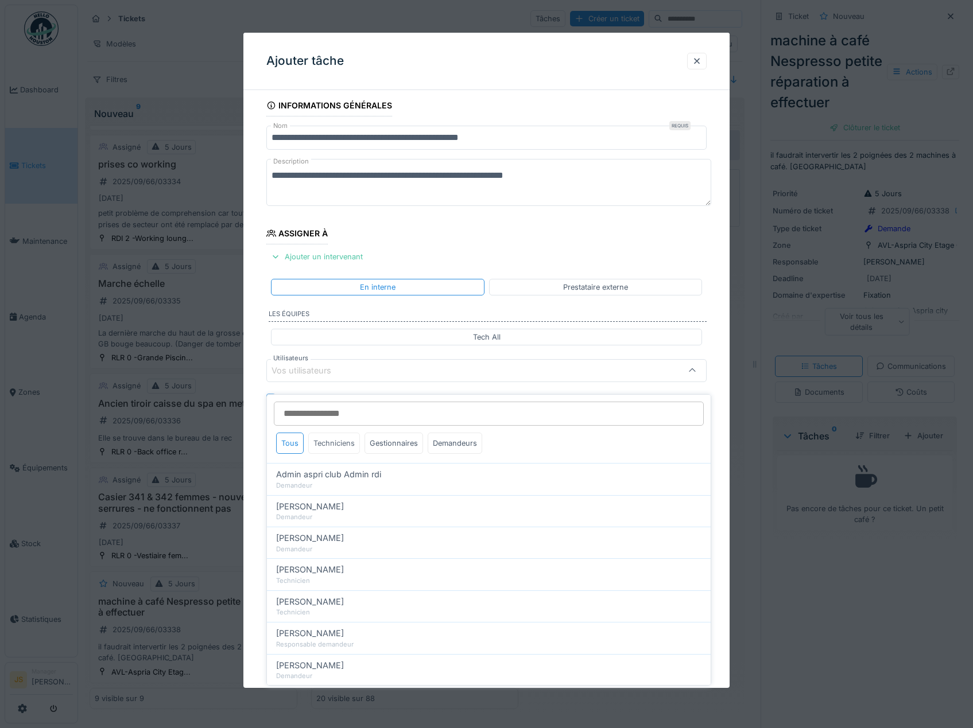
click at [333, 433] on div "Techniciens" at bounding box center [334, 443] width 52 height 21
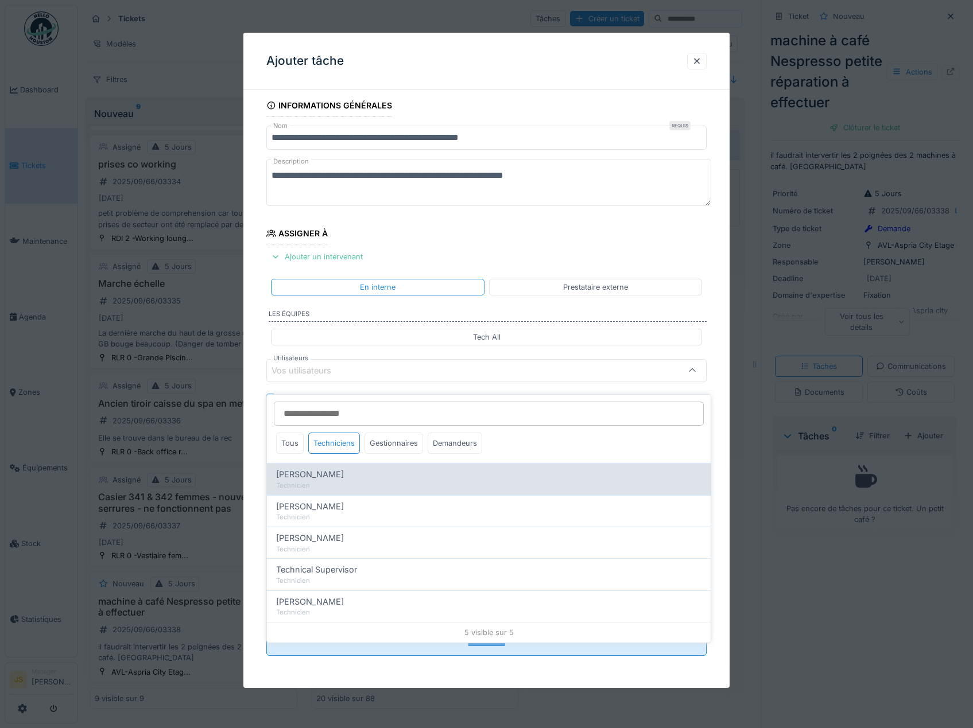
click at [324, 472] on span "Alexandre Michailidis" at bounding box center [310, 474] width 68 height 13
type input "*****"
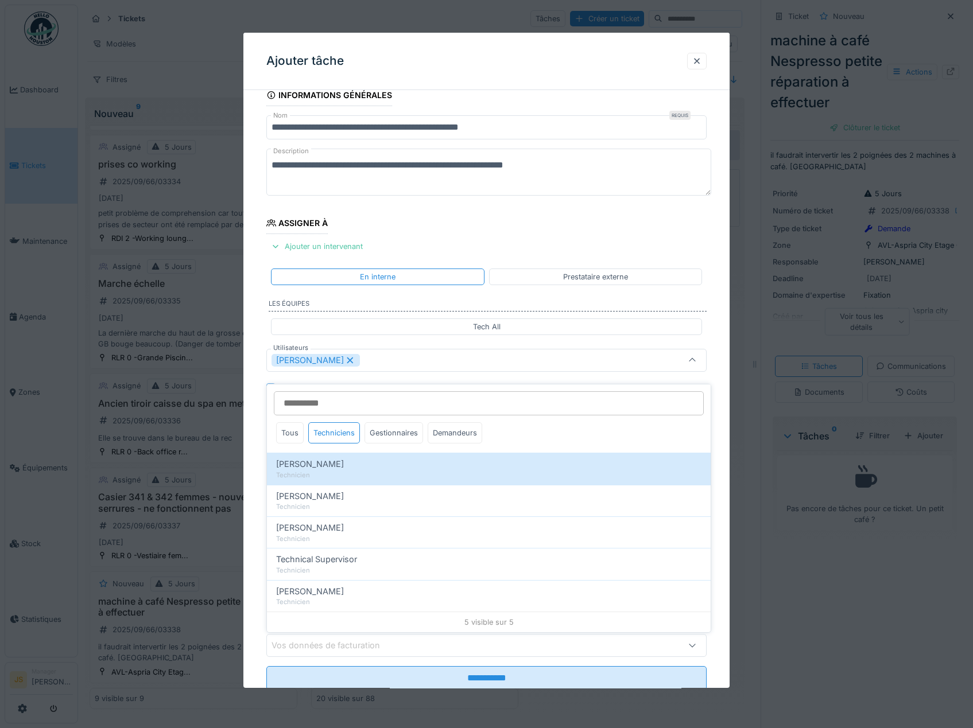
click at [254, 472] on div "**********" at bounding box center [486, 403] width 487 height 638
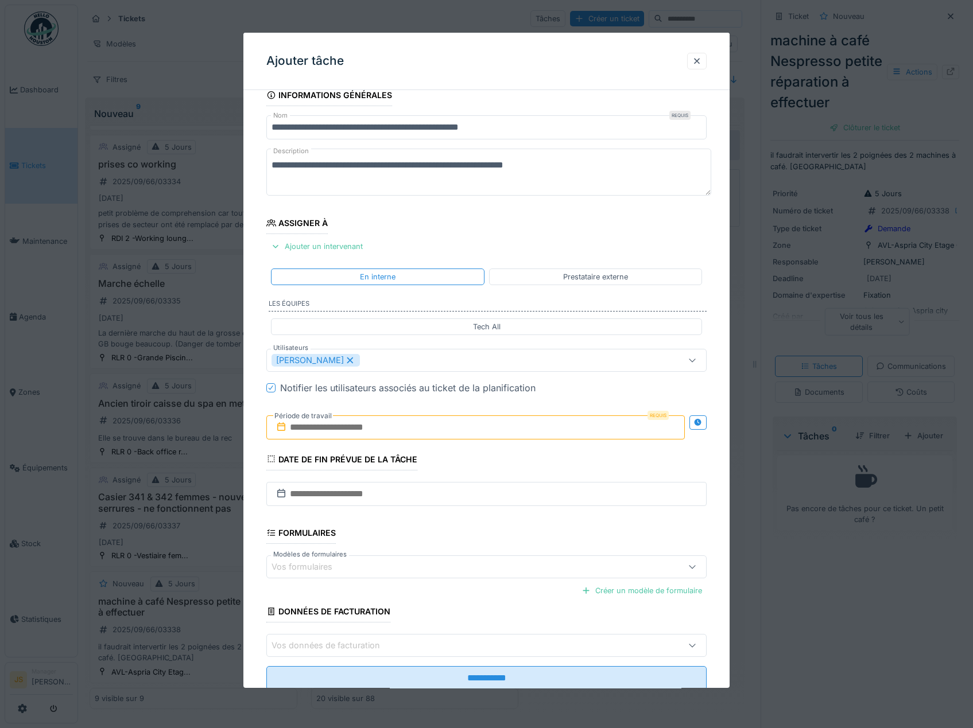
click at [342, 428] on input "text" at bounding box center [475, 428] width 419 height 24
click at [462, 501] on div "3" at bounding box center [458, 503] width 15 height 17
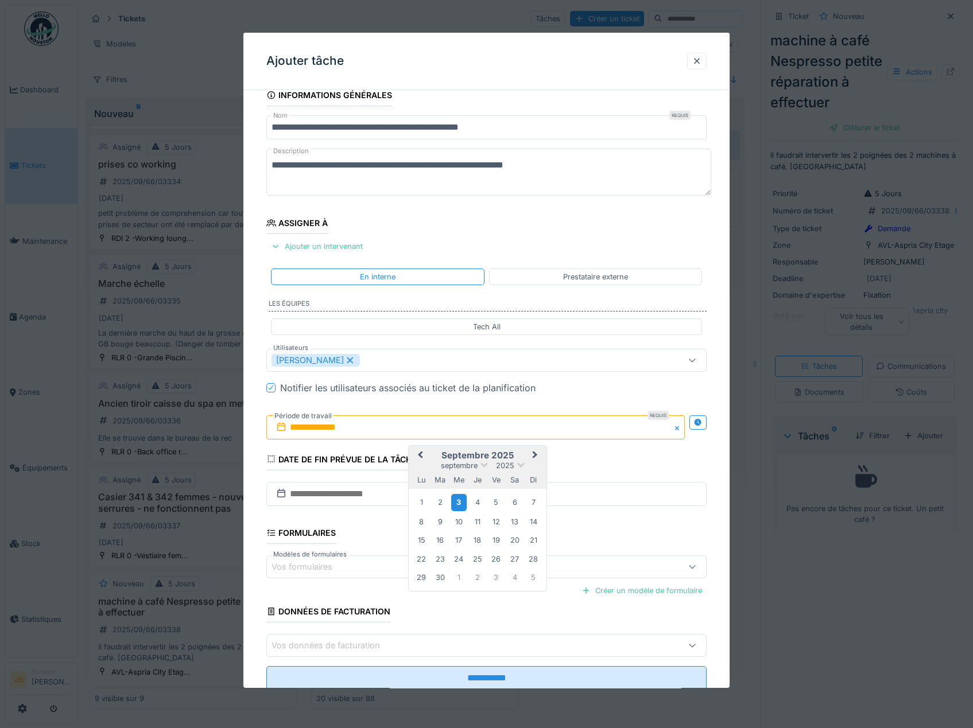
click at [462, 501] on div "3" at bounding box center [458, 503] width 15 height 17
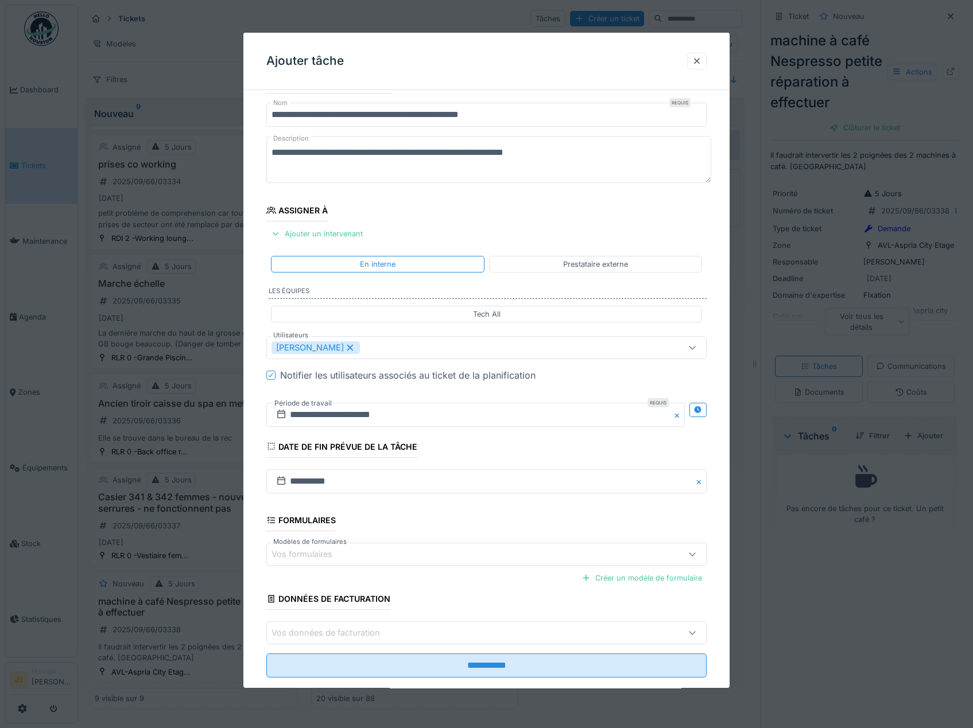
scroll to position [49, 0]
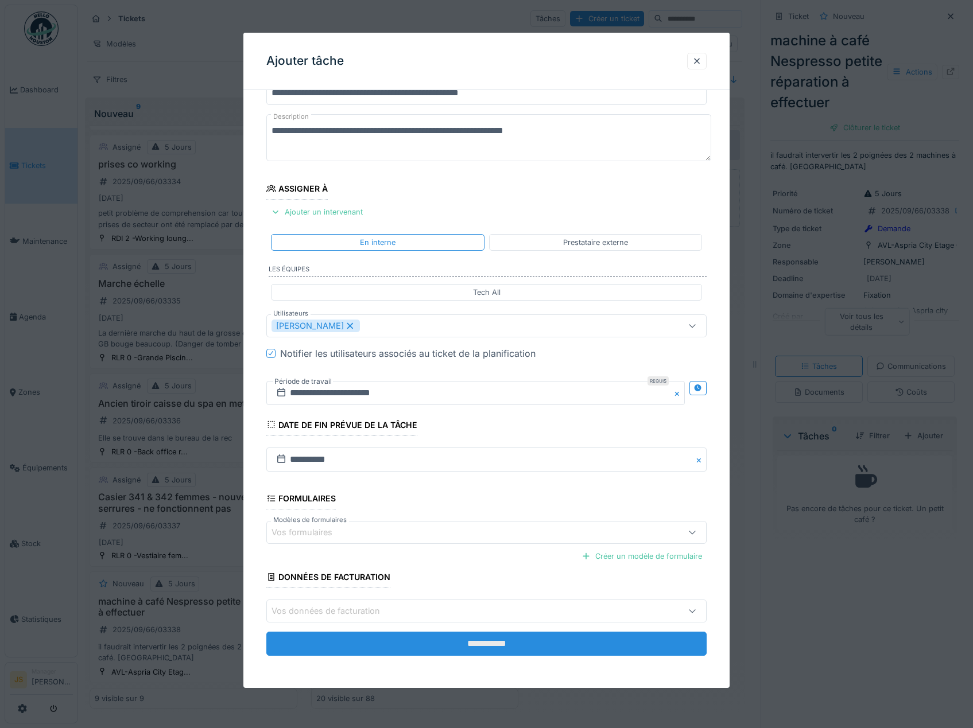
click at [543, 651] on input "**********" at bounding box center [486, 644] width 441 height 24
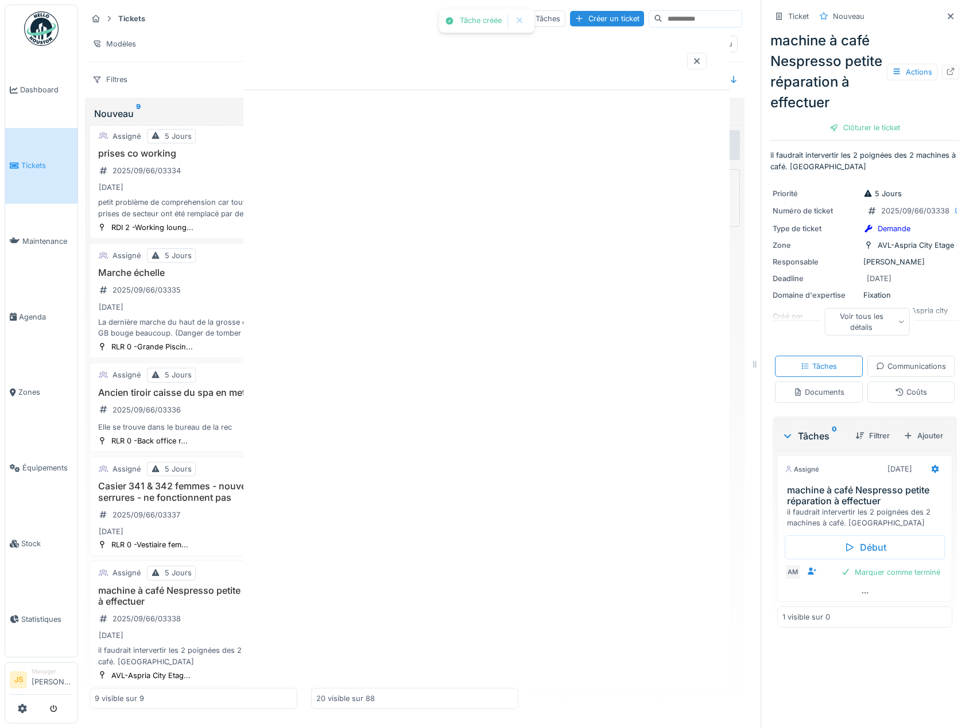
scroll to position [0, 0]
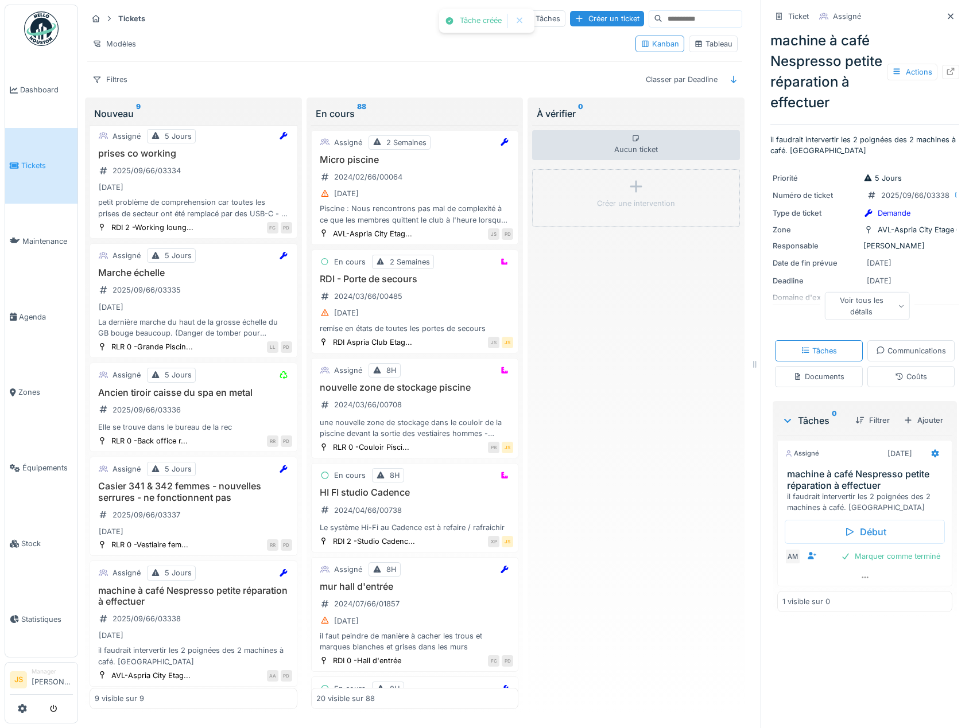
drag, startPoint x: 585, startPoint y: 529, endPoint x: 598, endPoint y: 480, distance: 50.0
click at [585, 529] on div "Aucun ticket Créer une intervention" at bounding box center [636, 417] width 208 height 584
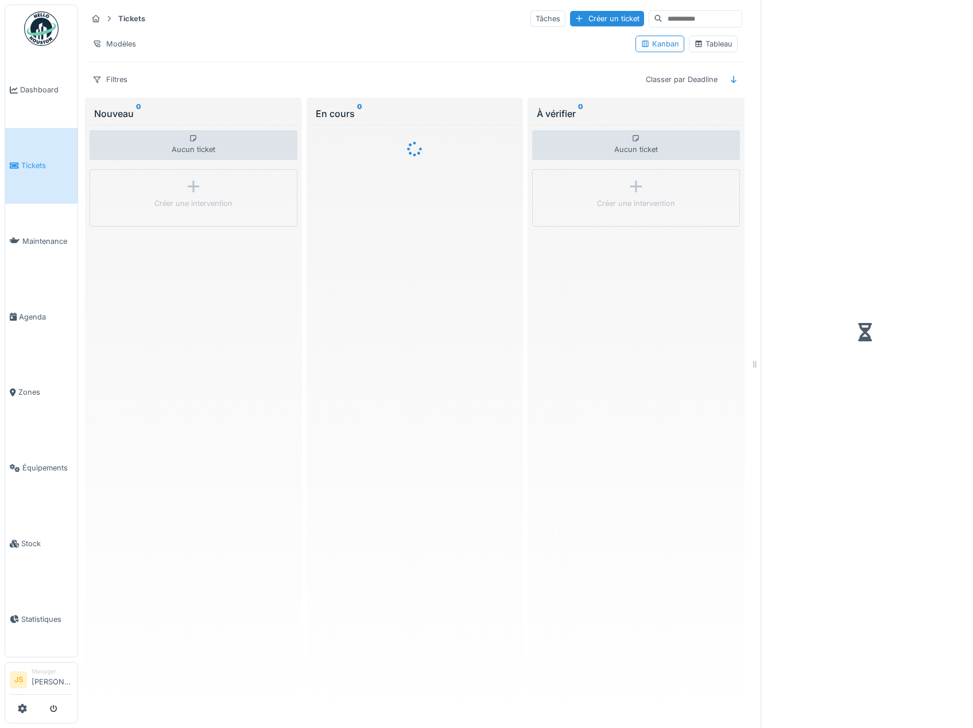
scroll to position [3, 0]
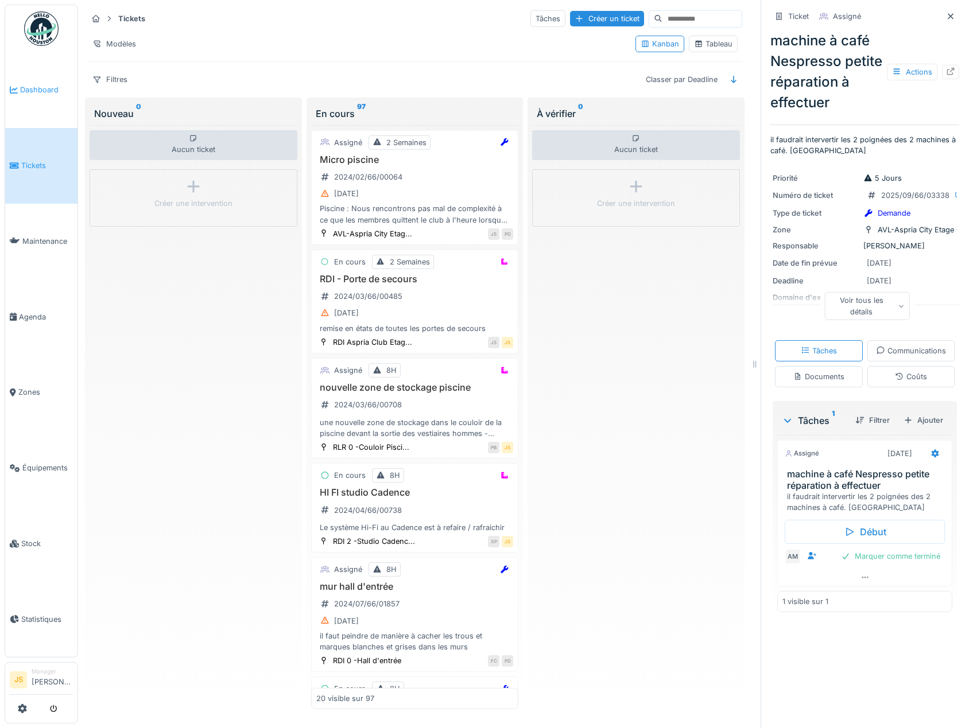
click at [18, 84] on li "Dashboard" at bounding box center [41, 89] width 63 height 11
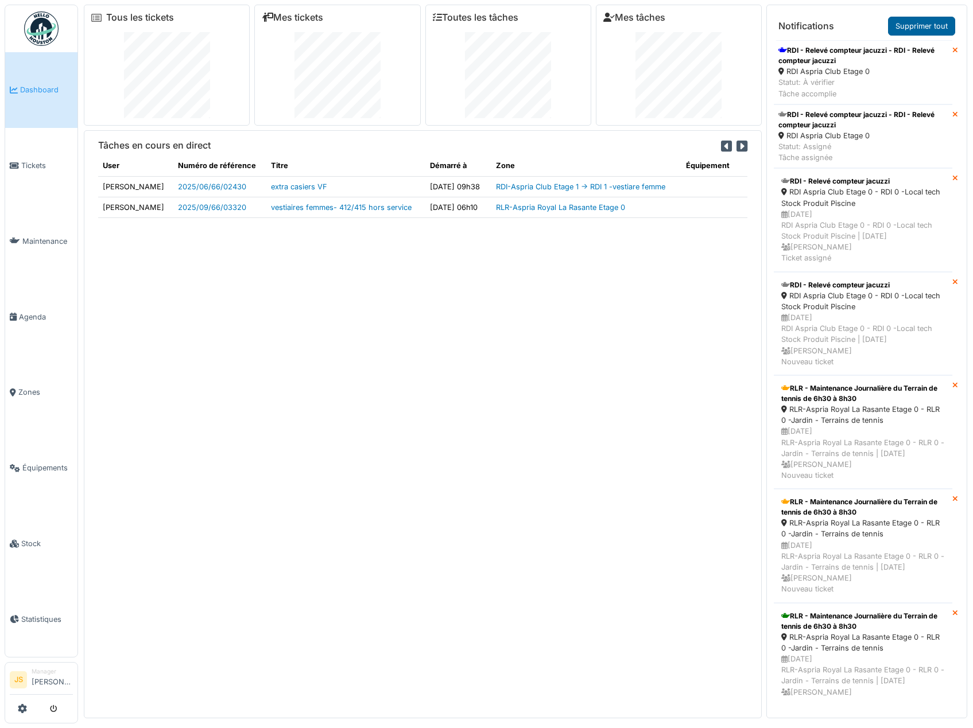
click at [922, 20] on link "Supprimer tout" at bounding box center [921, 26] width 67 height 19
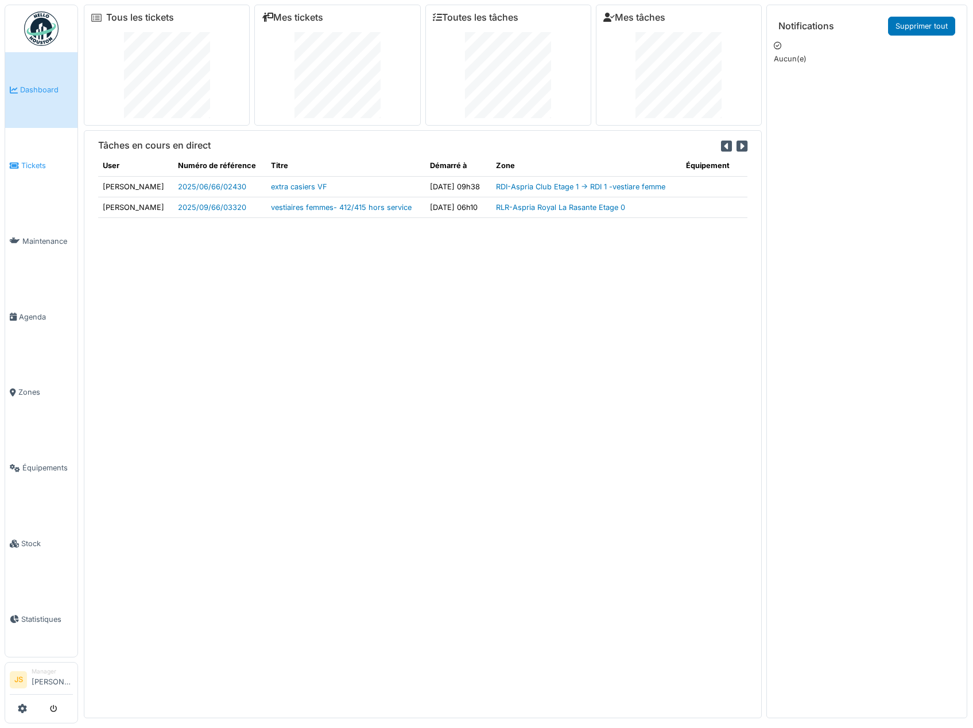
click at [45, 160] on span "Tickets" at bounding box center [47, 165] width 52 height 11
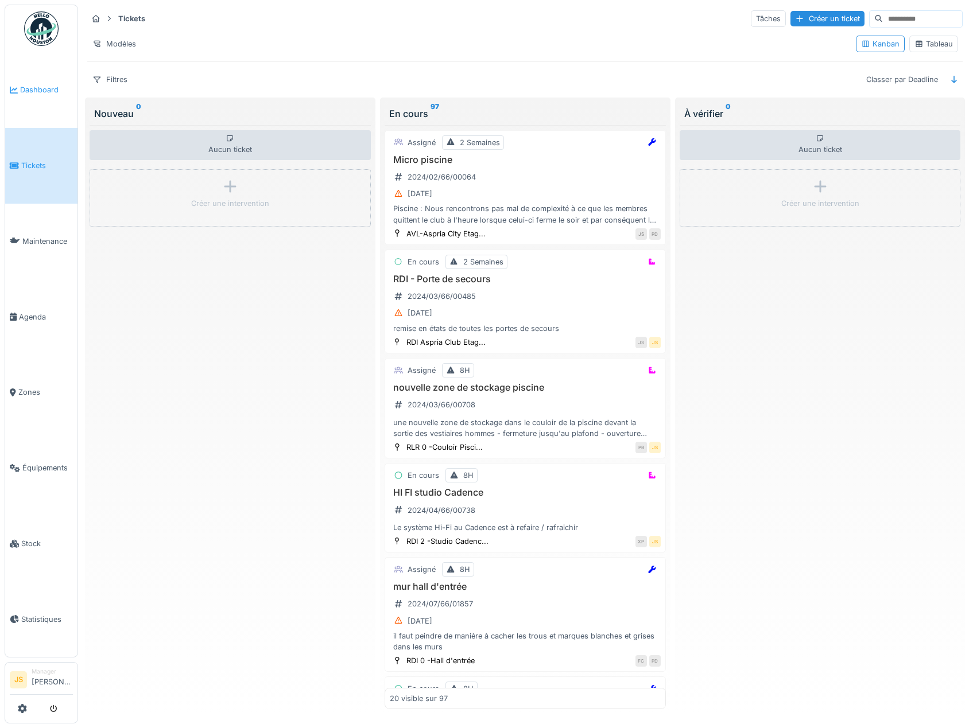
click at [37, 89] on span "Dashboard" at bounding box center [46, 89] width 53 height 11
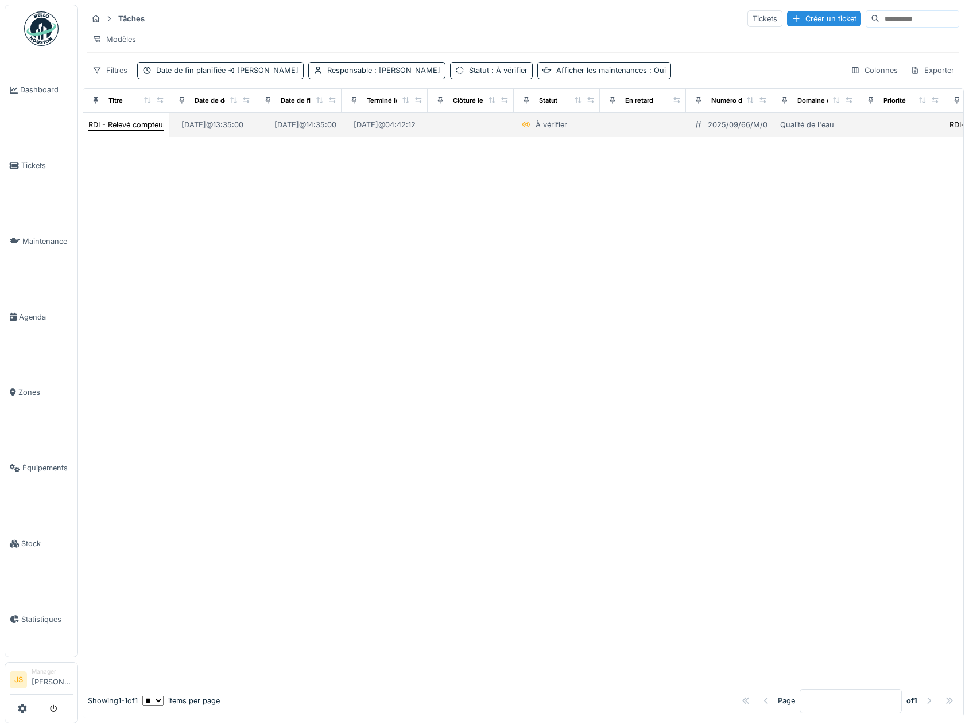
click at [126, 130] on div "RDI - Relevé compteur jacuzzi" at bounding box center [140, 124] width 104 height 11
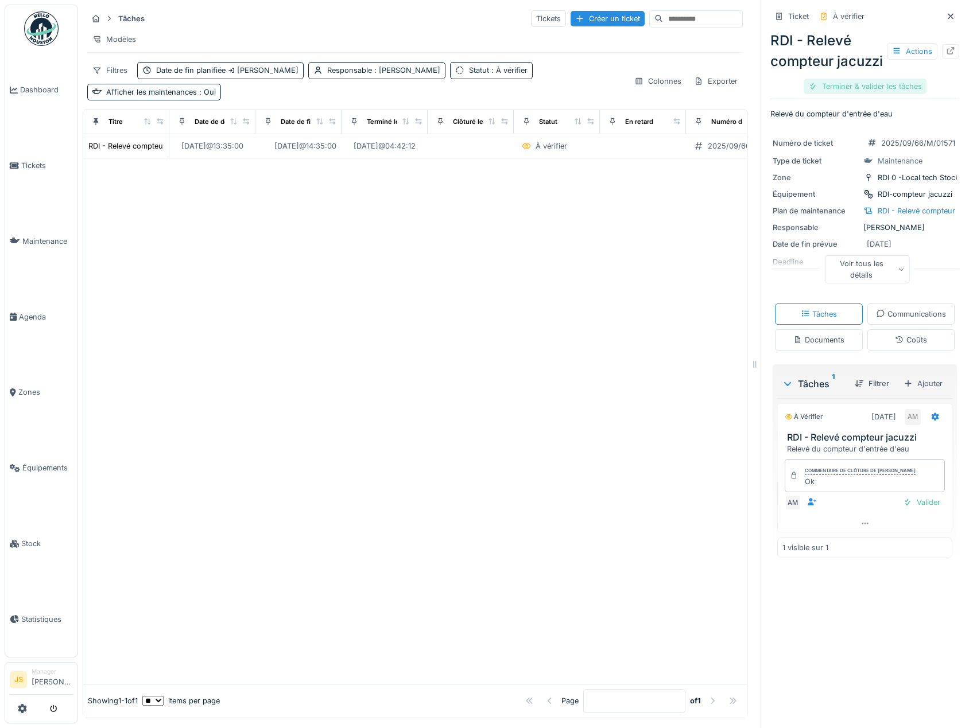
click at [866, 94] on div "Terminer & valider les tâches" at bounding box center [865, 86] width 123 height 15
click at [866, 94] on div "Clôturer le ticket" at bounding box center [865, 86] width 80 height 15
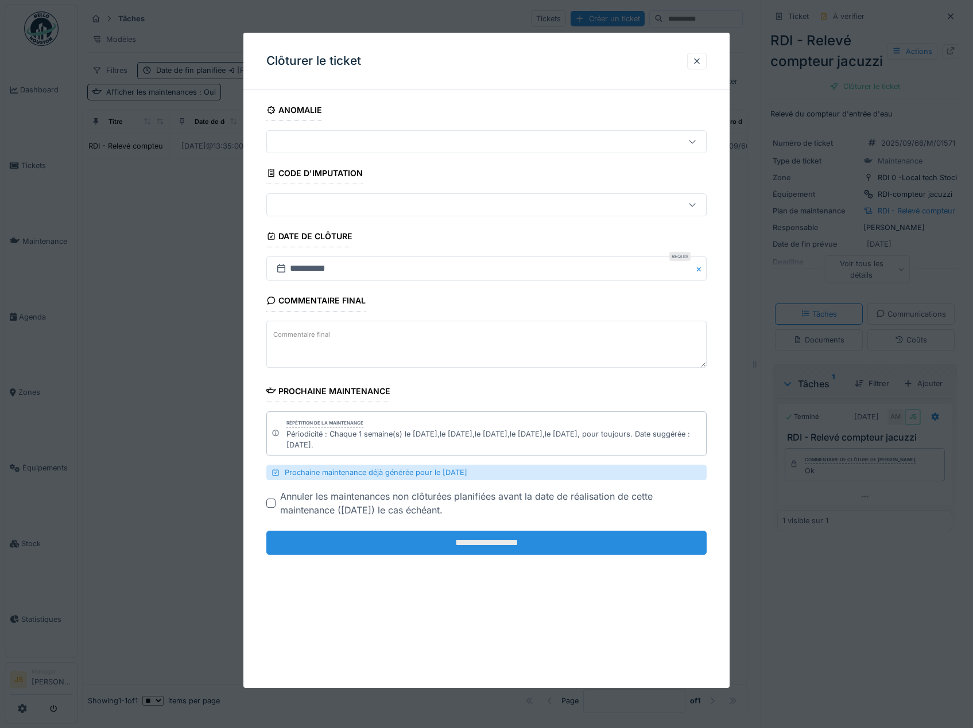
click at [464, 541] on input "**********" at bounding box center [486, 544] width 441 height 24
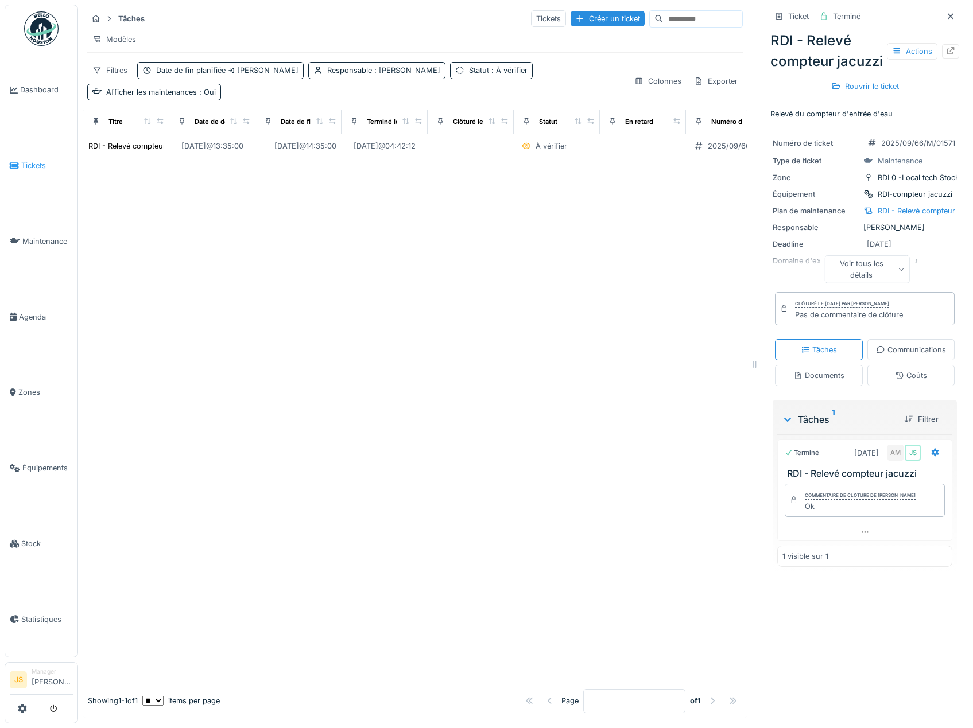
click at [37, 161] on span "Tickets" at bounding box center [47, 165] width 52 height 11
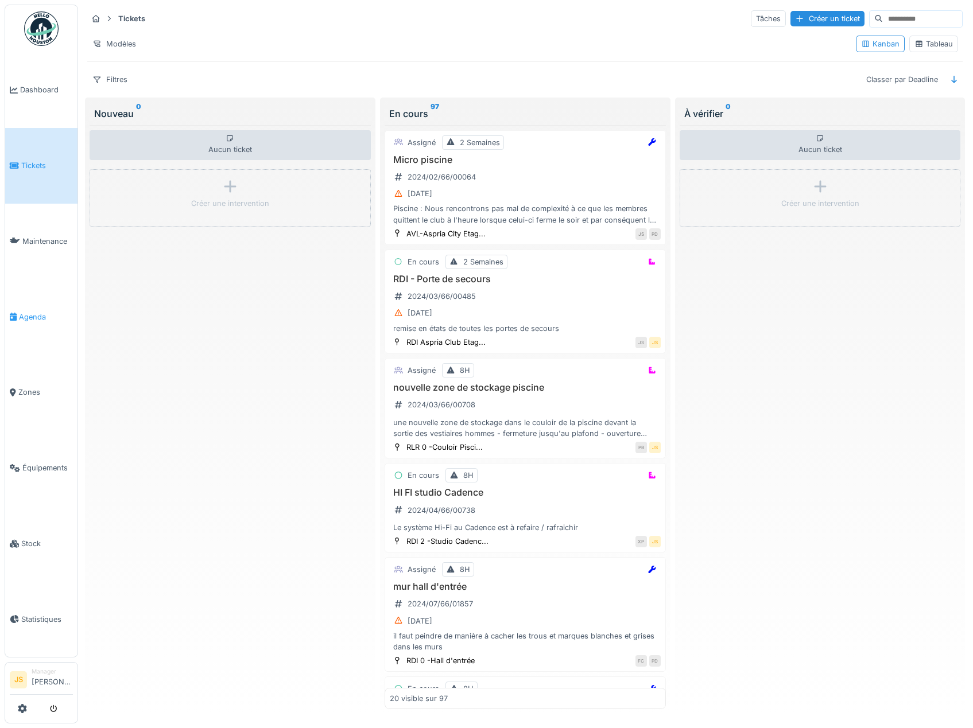
click at [26, 312] on span "Agenda" at bounding box center [46, 317] width 54 height 11
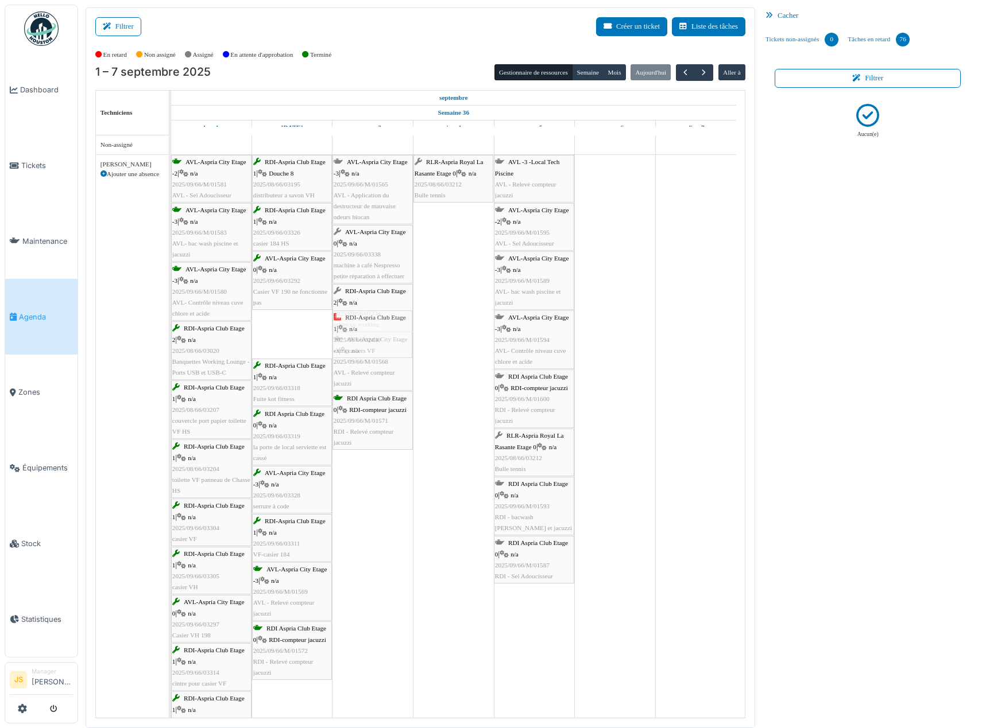
drag, startPoint x: 289, startPoint y: 346, endPoint x: 336, endPoint y: 344, distance: 47.1
click at [171, 343] on div "AVL-Aspria City Etage -2 | n/a 2025/09/66/M/01581 AVL - Sel Adoucisseur RDI-Asp…" at bounding box center [171, 713] width 0 height 1116
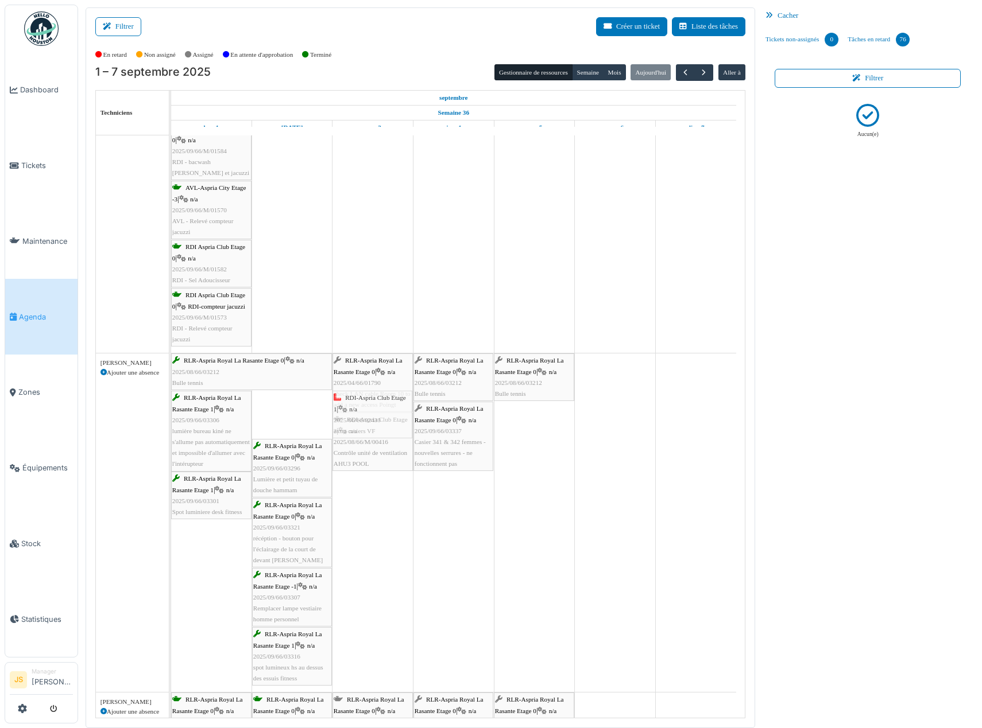
drag, startPoint x: 295, startPoint y: 414, endPoint x: 338, endPoint y: 415, distance: 43.1
click at [171, 415] on div "RLR-Aspria Royal La Rasante Etage 0 | n/a 2025/08/66/03212 Bulle tennis RLR-Asp…" at bounding box center [171, 523] width 0 height 339
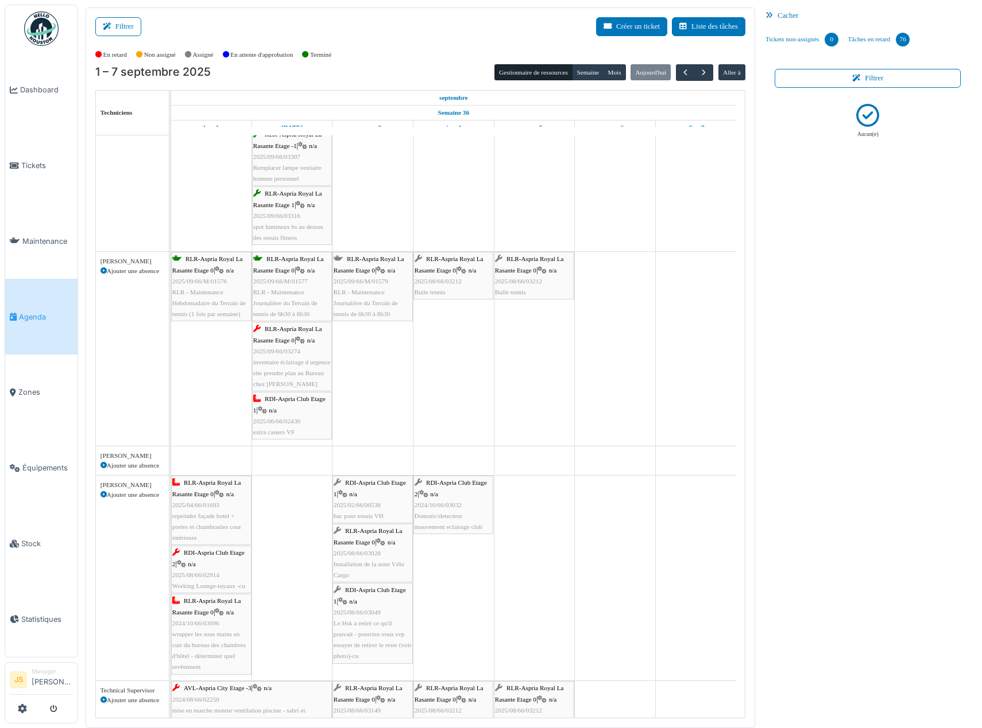
scroll to position [1320, 0]
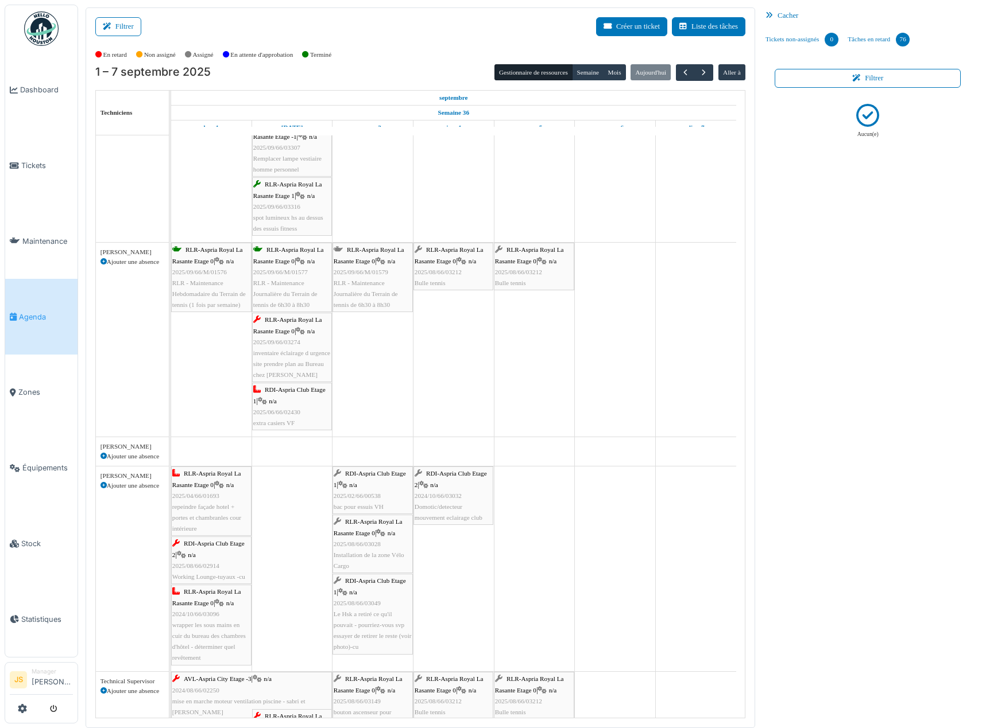
click at [303, 363] on span "inventaire éclairage d urgence site prendre plan au Bureau chez Joel" at bounding box center [291, 364] width 77 height 29
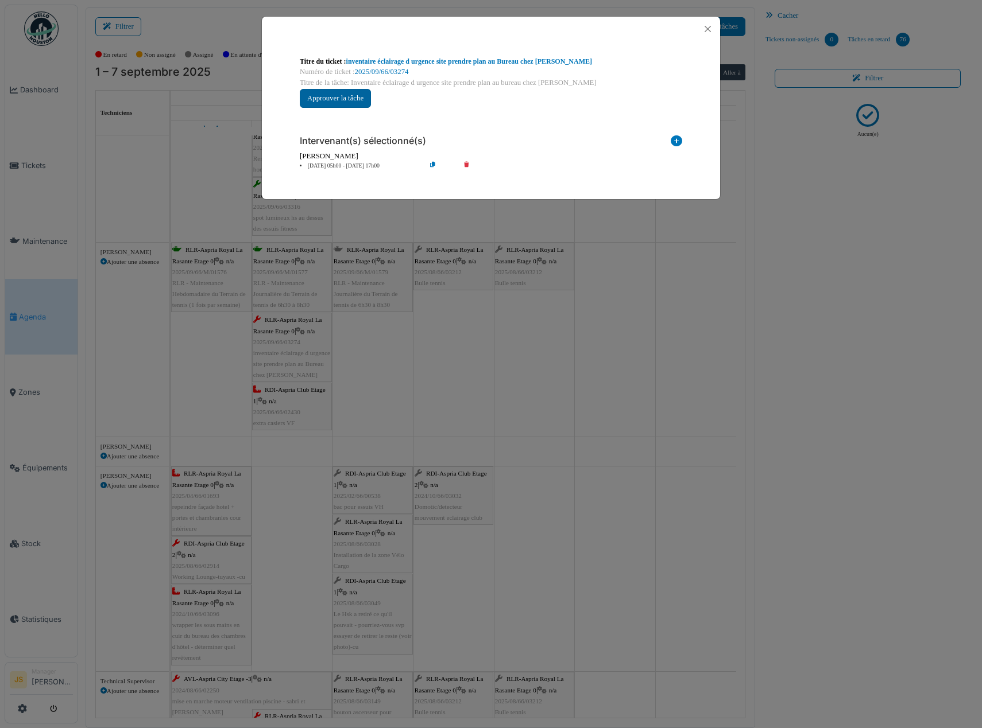
click at [347, 102] on button "Approuver la tâche" at bounding box center [335, 98] width 71 height 19
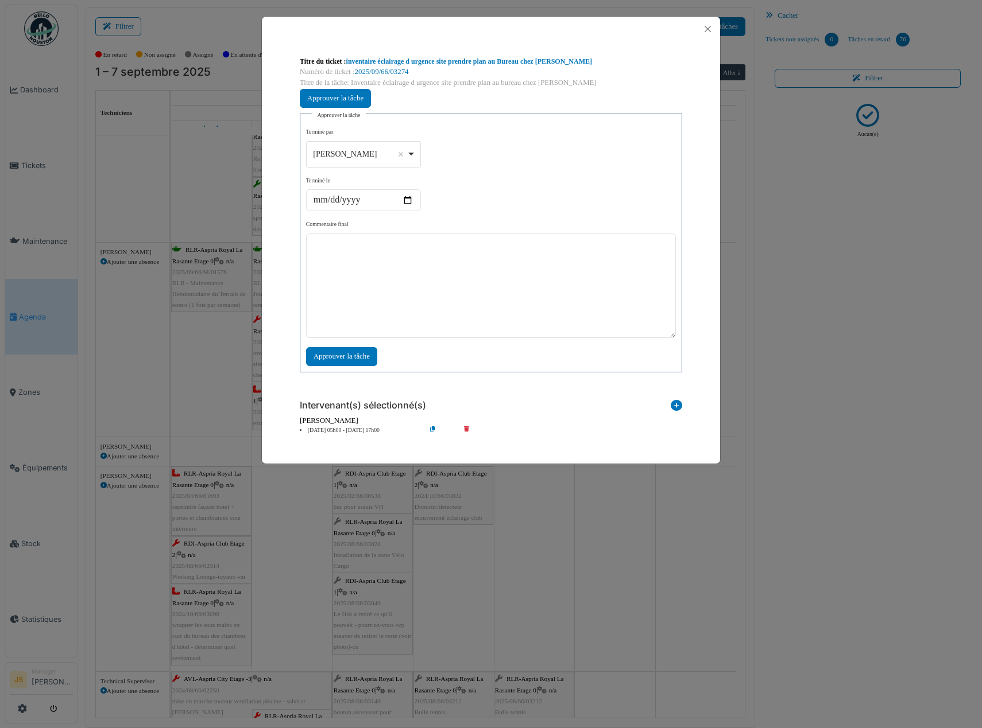
click at [412, 151] on div "Alexandre Michailidis Remove item" at bounding box center [363, 154] width 105 height 17
select select "****"
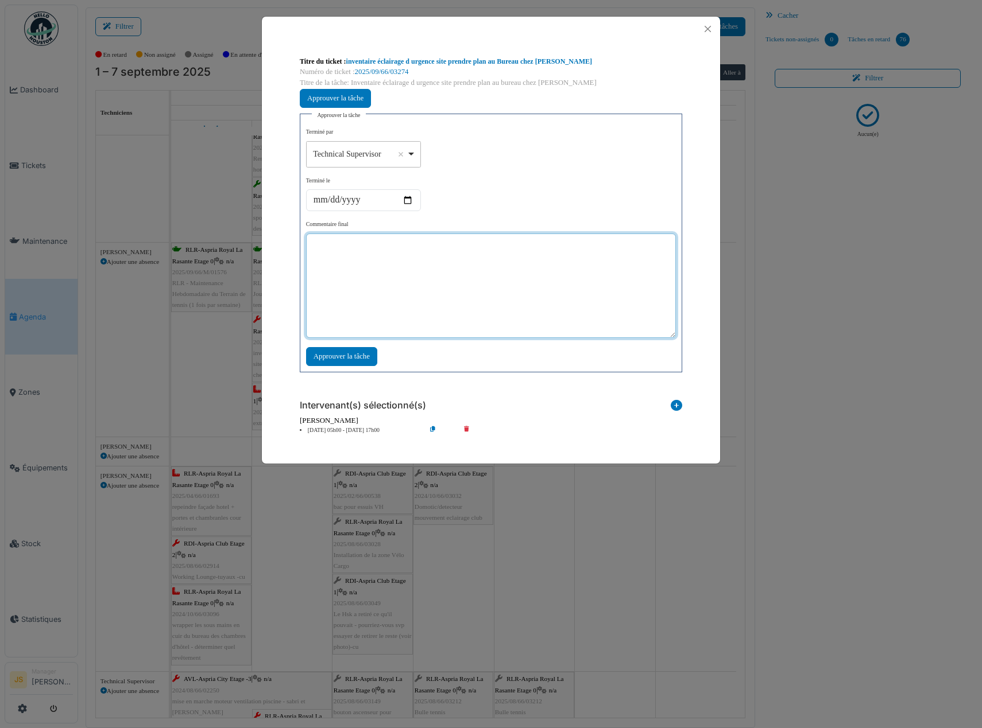
click at [404, 291] on textarea at bounding box center [491, 286] width 370 height 104
type textarea "**"
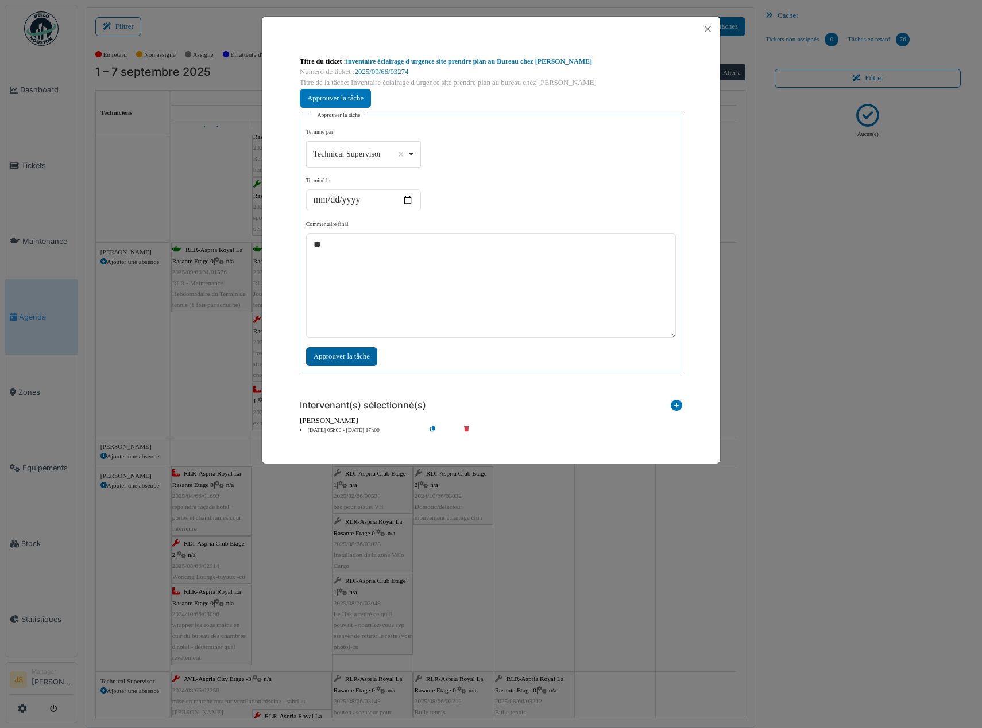
click at [348, 356] on div "Approuver la tâche" at bounding box center [341, 356] width 71 height 19
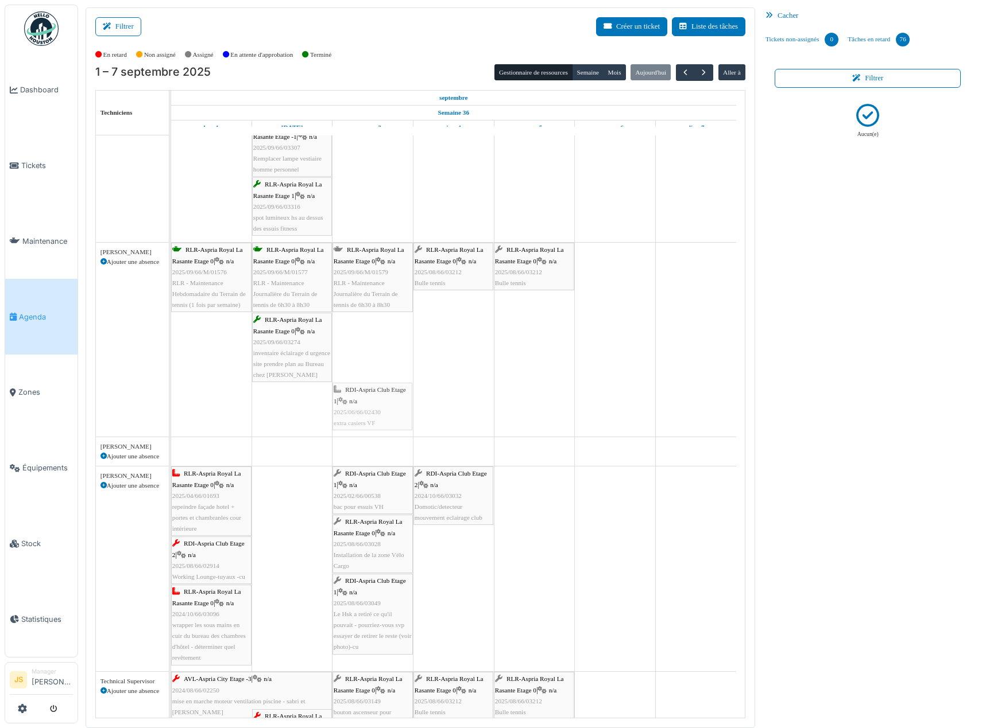
drag, startPoint x: 294, startPoint y: 414, endPoint x: 355, endPoint y: 410, distance: 61.0
click at [171, 410] on div "RLR-Aspria Royal La Rasante Etage 0 | n/a 2025/09/66/M/01576 RLR - Maintenance …" at bounding box center [171, 340] width 0 height 194
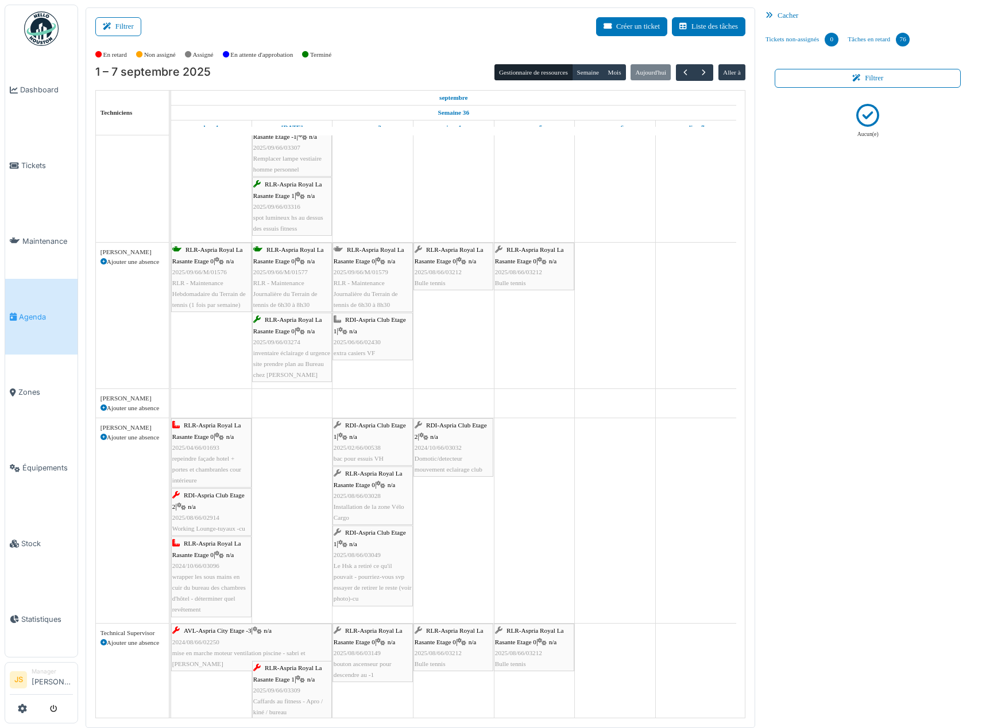
scroll to position [1395, 0]
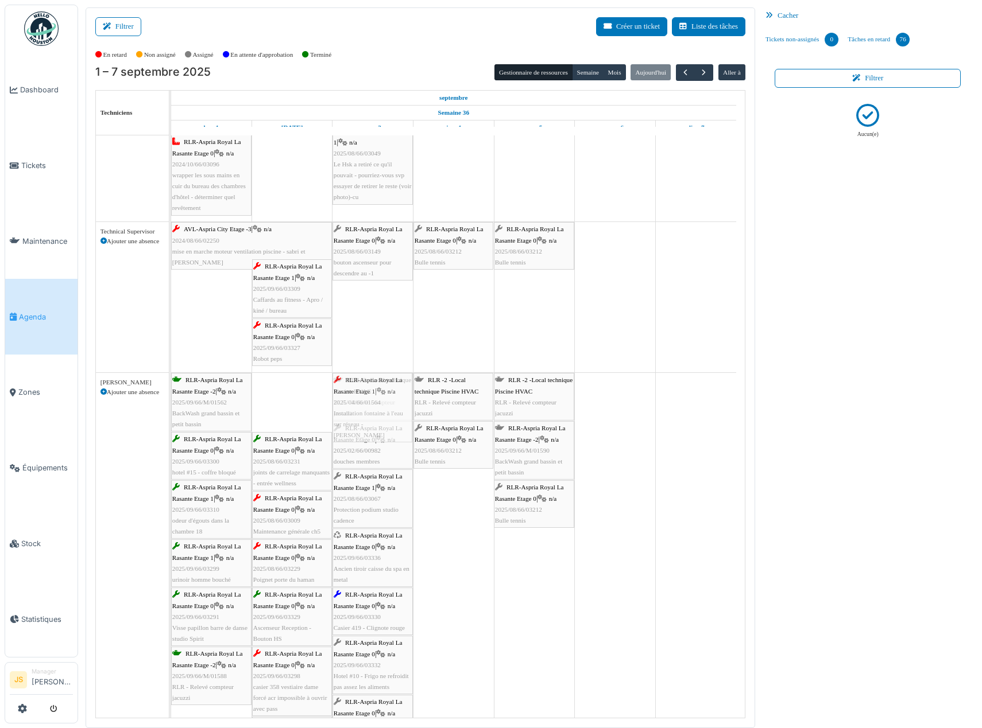
drag, startPoint x: 294, startPoint y: 414, endPoint x: 338, endPoint y: 416, distance: 43.1
click at [171, 416] on div "RLR-Aspria Royal La Rasante Etage -2 | n/a 2025/09/66/M/01562 BackWash grand ba…" at bounding box center [171, 690] width 0 height 634
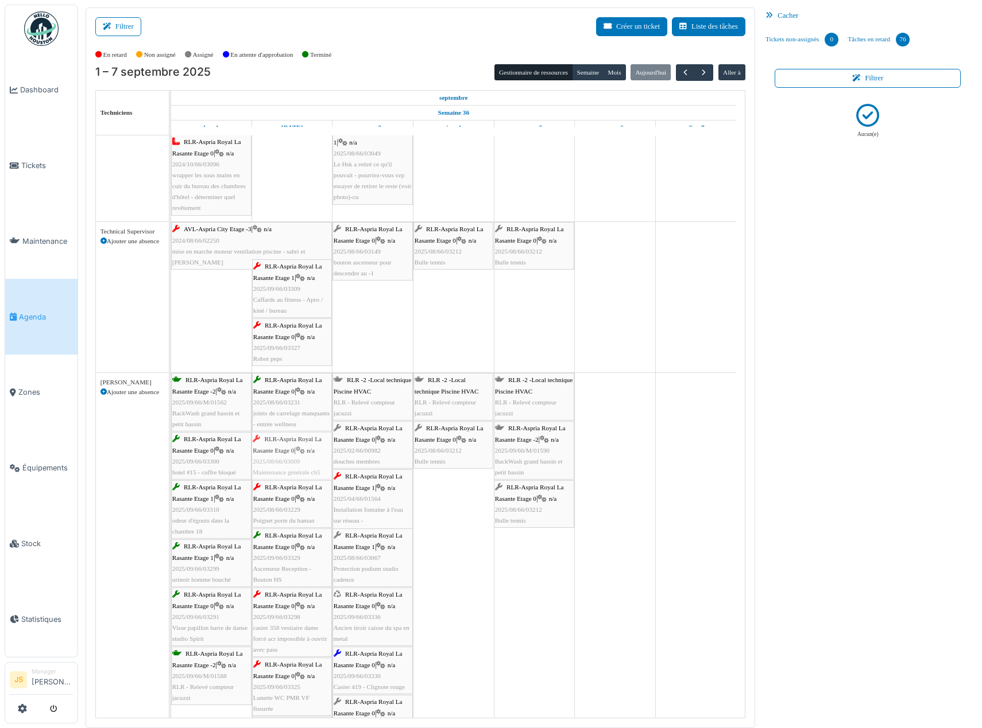
drag, startPoint x: 291, startPoint y: 452, endPoint x: 307, endPoint y: 451, distance: 15.5
click at [171, 451] on div "RLR-Aspria Royal La Rasante Etage -2 | n/a 2025/09/66/M/01562 BackWash grand ba…" at bounding box center [171, 709] width 0 height 672
drag, startPoint x: 298, startPoint y: 453, endPoint x: 343, endPoint y: 455, distance: 44.2
click at [171, 453] on div "RLR-Aspria Royal La Rasante Etage -2 | n/a 2025/09/66/M/01562 BackWash grand ba…" at bounding box center [171, 709] width 0 height 672
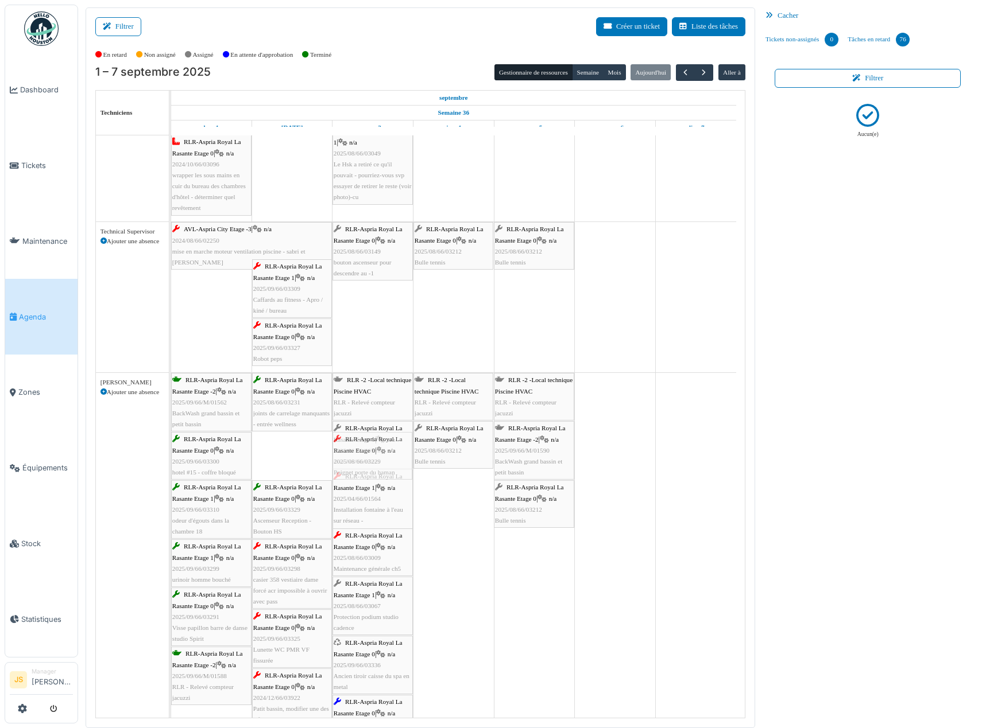
drag, startPoint x: 301, startPoint y: 460, endPoint x: 344, endPoint y: 458, distance: 43.7
click at [171, 458] on div "RLR-Aspria Royal La Rasante Etage -2 | n/a 2025/09/66/M/01562 BackWash grand ba…" at bounding box center [171, 733] width 0 height 720
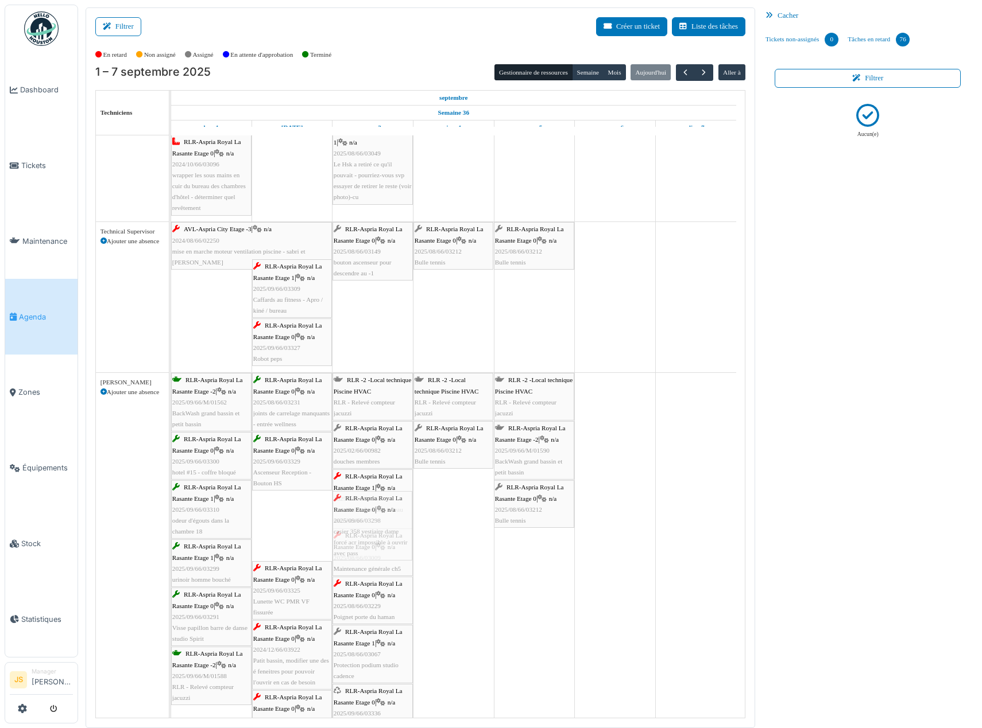
drag, startPoint x: 296, startPoint y: 513, endPoint x: 338, endPoint y: 511, distance: 41.9
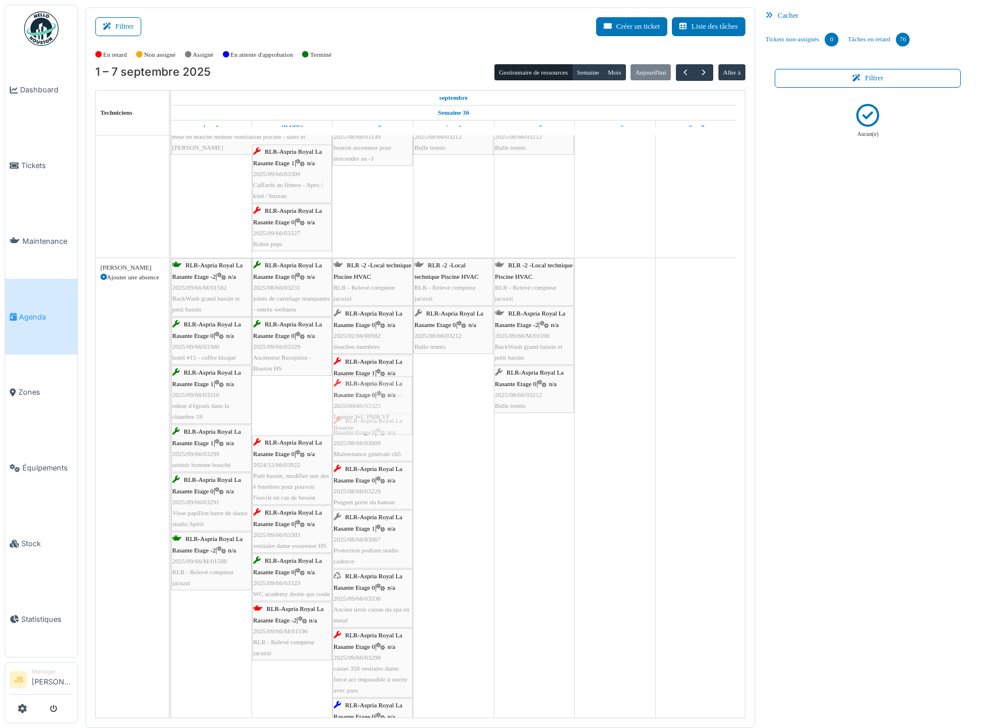
drag, startPoint x: 297, startPoint y: 420, endPoint x: 350, endPoint y: 419, distance: 53.4
click at [171, 419] on div "RLR-Aspria Royal La Rasante Etage -2 | n/a 2025/09/66/M/01562 BackWash grand ba…" at bounding box center [171, 677] width 0 height 838
drag, startPoint x: 301, startPoint y: 423, endPoint x: 342, endPoint y: 420, distance: 41.4
click at [171, 420] on div "RLR-Aspria Royal La Rasante Etage -2 | n/a 2025/09/66/M/01562 BackWash grand ba…" at bounding box center [171, 701] width 0 height 886
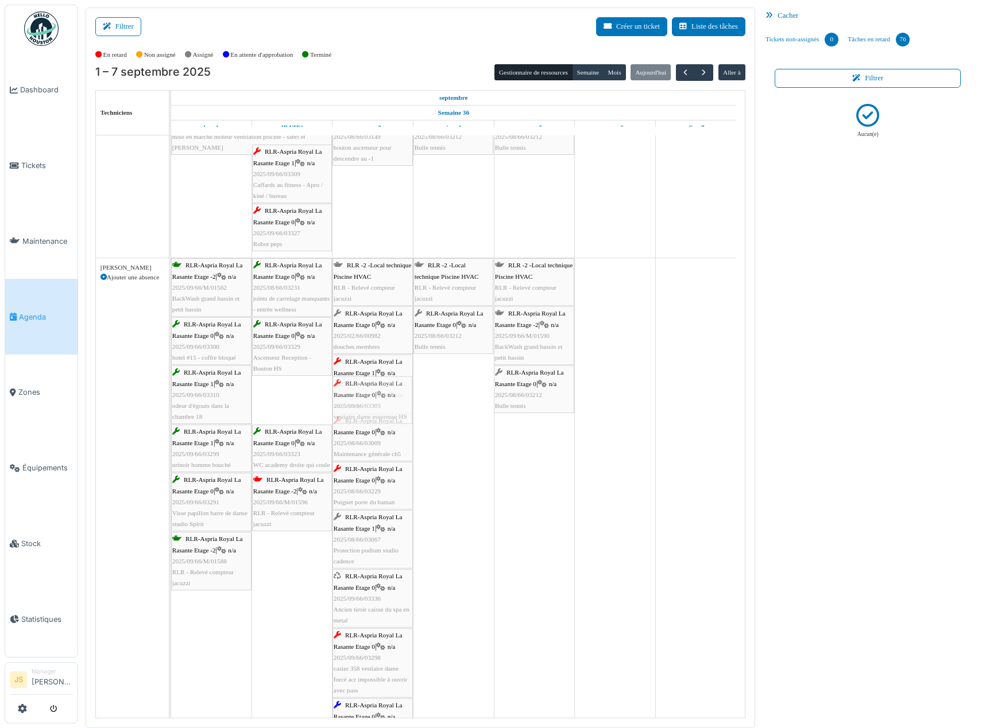
drag, startPoint x: 300, startPoint y: 406, endPoint x: 347, endPoint y: 401, distance: 47.4
click at [171, 401] on div "RLR-Aspria Royal La Rasante Etage -2 | n/a 2025/09/66/M/01562 BackWash grand ba…" at bounding box center [171, 736] width 0 height 956
click at [291, 464] on span "RLR - Relevé compteur jacuzzi" at bounding box center [283, 471] width 61 height 18
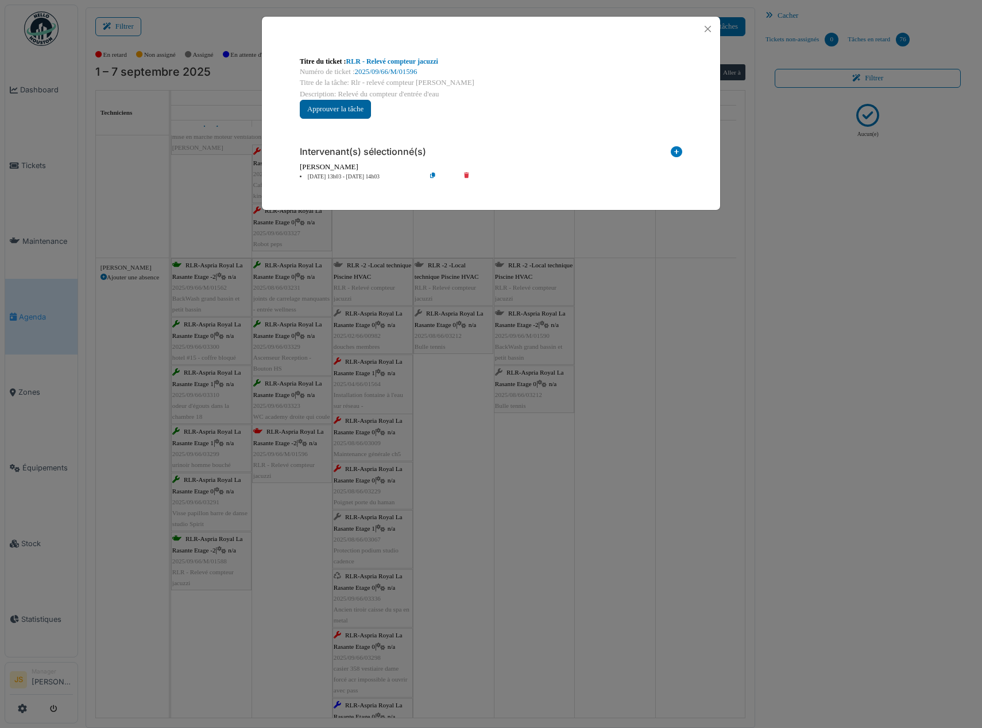
click at [356, 114] on button "Approuver la tâche" at bounding box center [335, 109] width 71 height 19
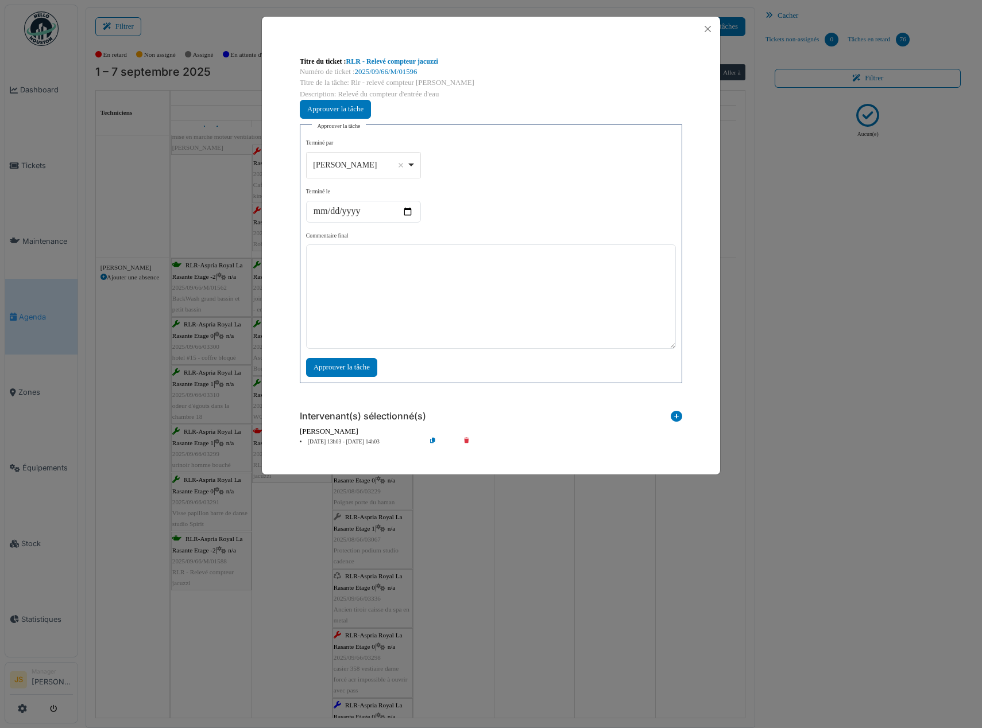
click at [412, 168] on div "Alexandre Michailidis Remove item" at bounding box center [363, 165] width 105 height 17
select select "****"
click at [420, 313] on textarea at bounding box center [491, 297] width 370 height 104
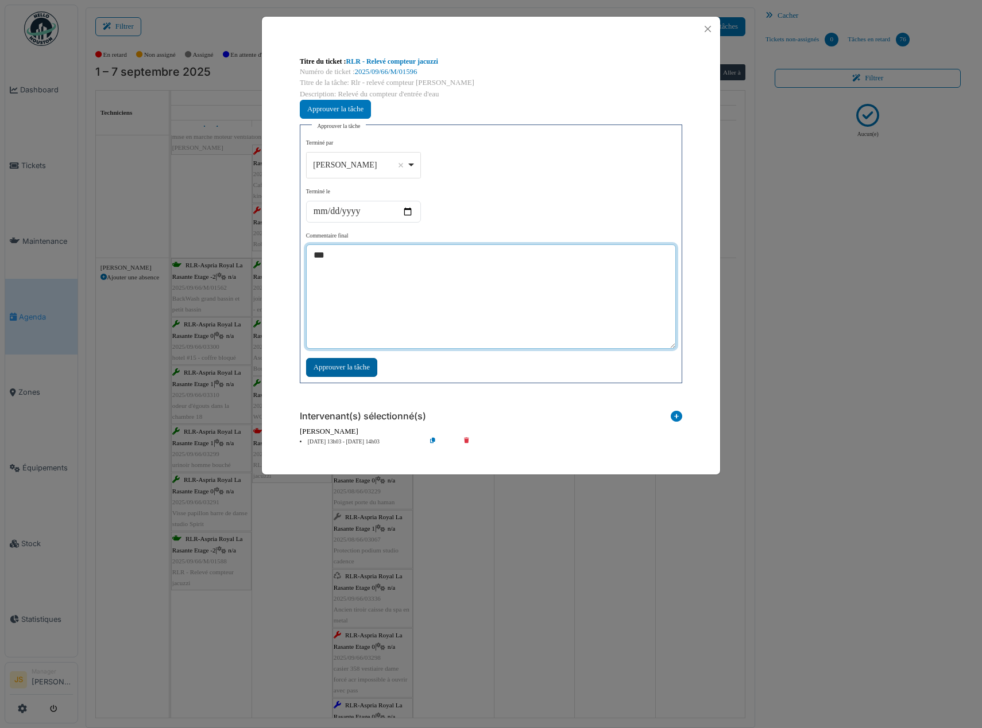
type textarea "***"
click at [363, 365] on div "Approuver la tâche" at bounding box center [341, 367] width 71 height 19
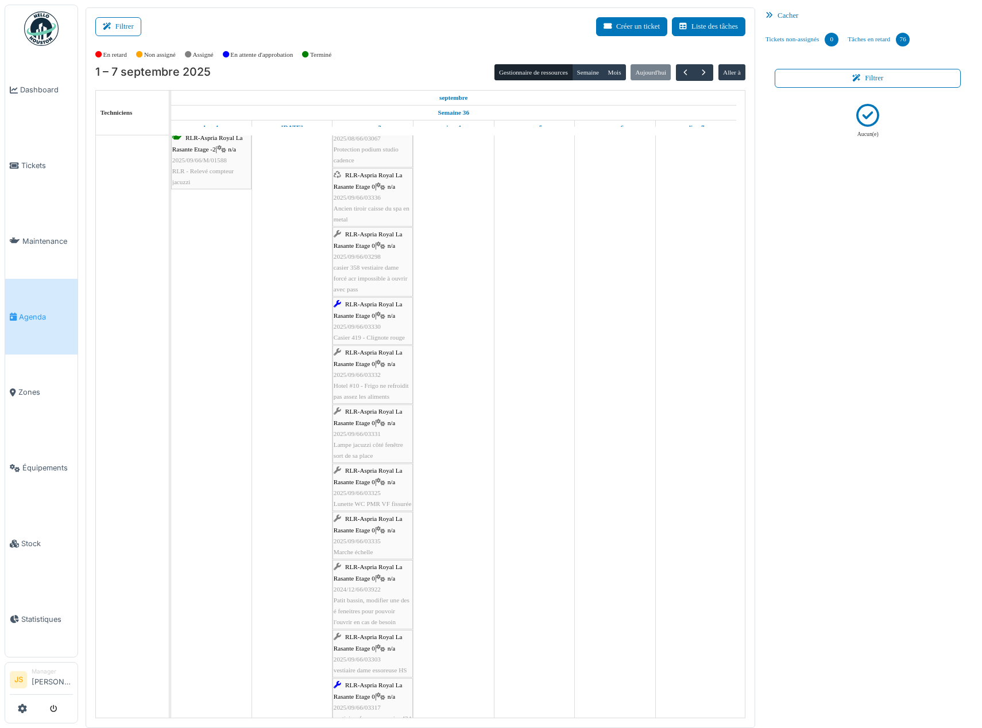
scroll to position [2239, 0]
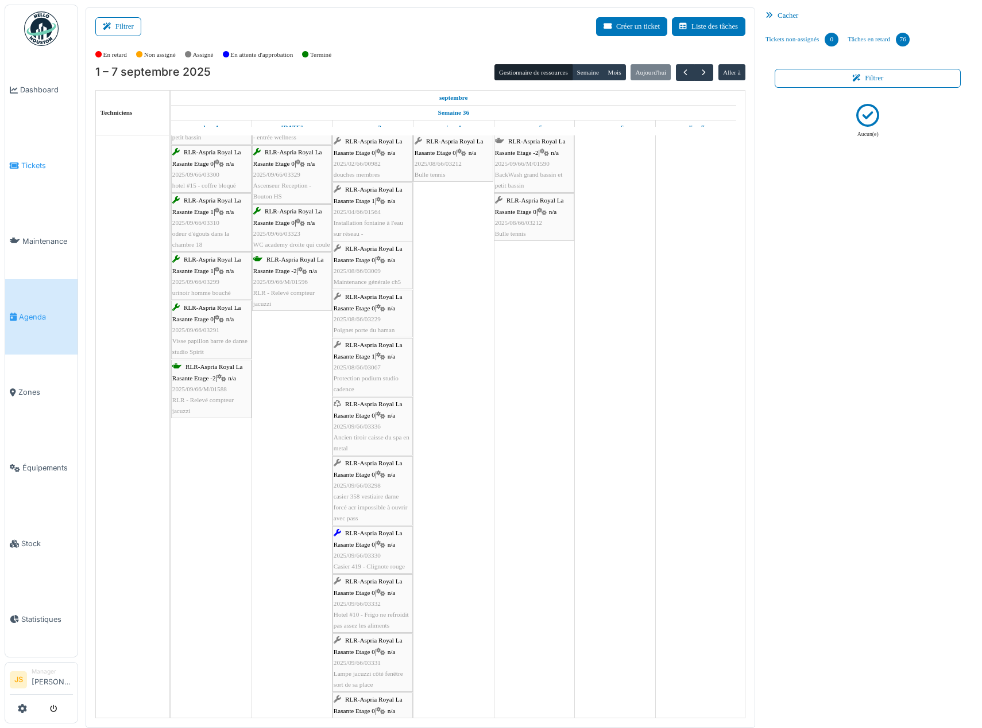
click at [34, 162] on span "Tickets" at bounding box center [47, 165] width 52 height 11
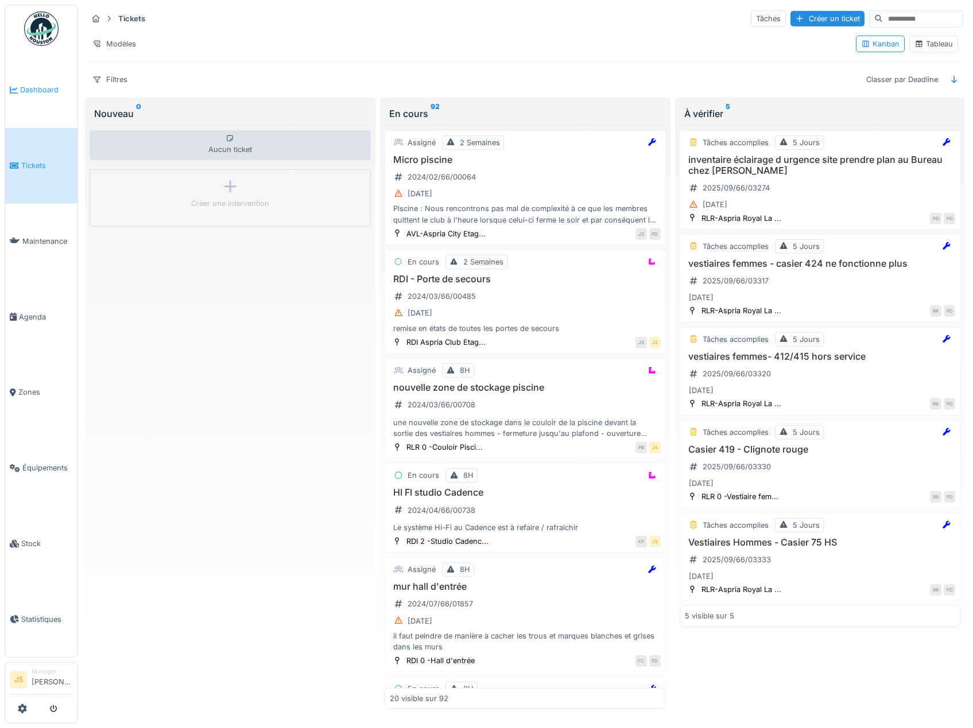
click at [32, 87] on span "Dashboard" at bounding box center [46, 89] width 53 height 11
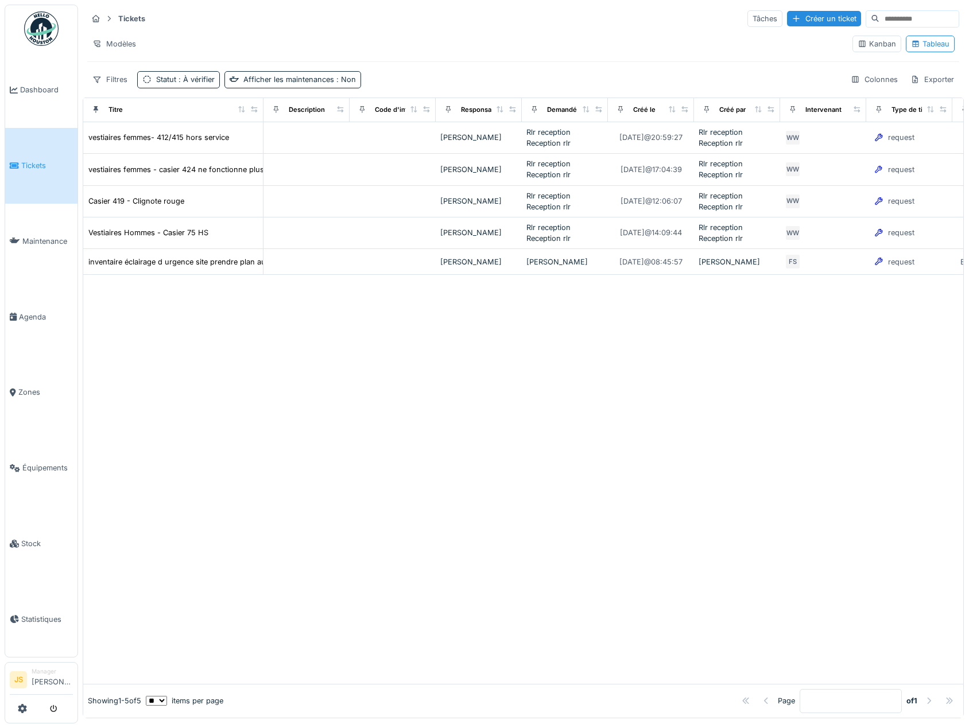
click at [206, 357] on div at bounding box center [523, 479] width 880 height 409
click at [33, 90] on span "Dashboard" at bounding box center [46, 89] width 53 height 11
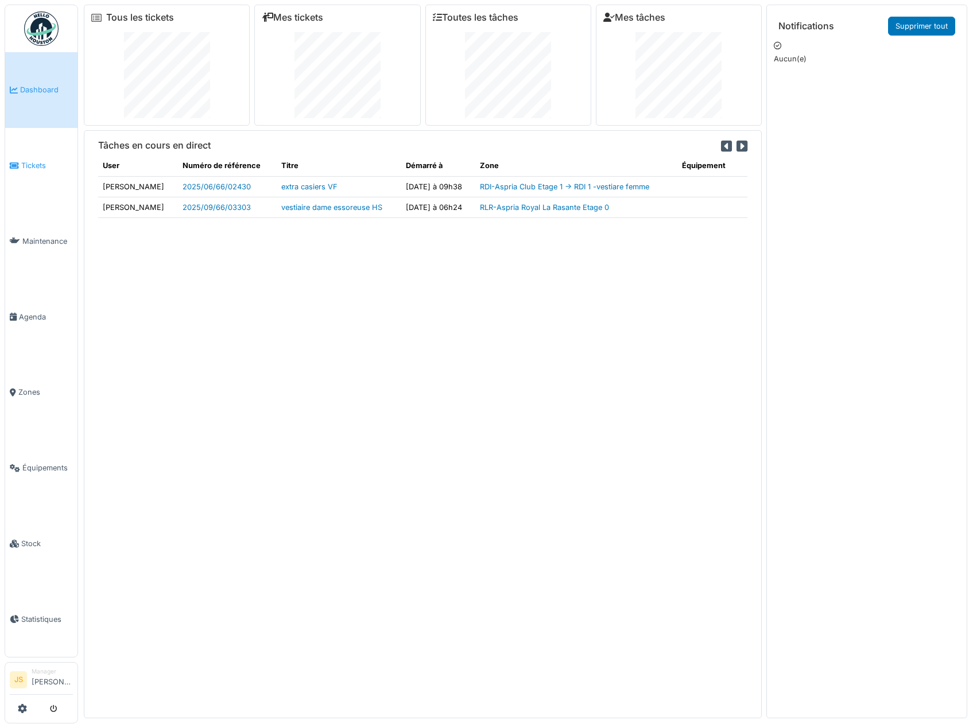
click at [38, 162] on span "Tickets" at bounding box center [47, 165] width 52 height 11
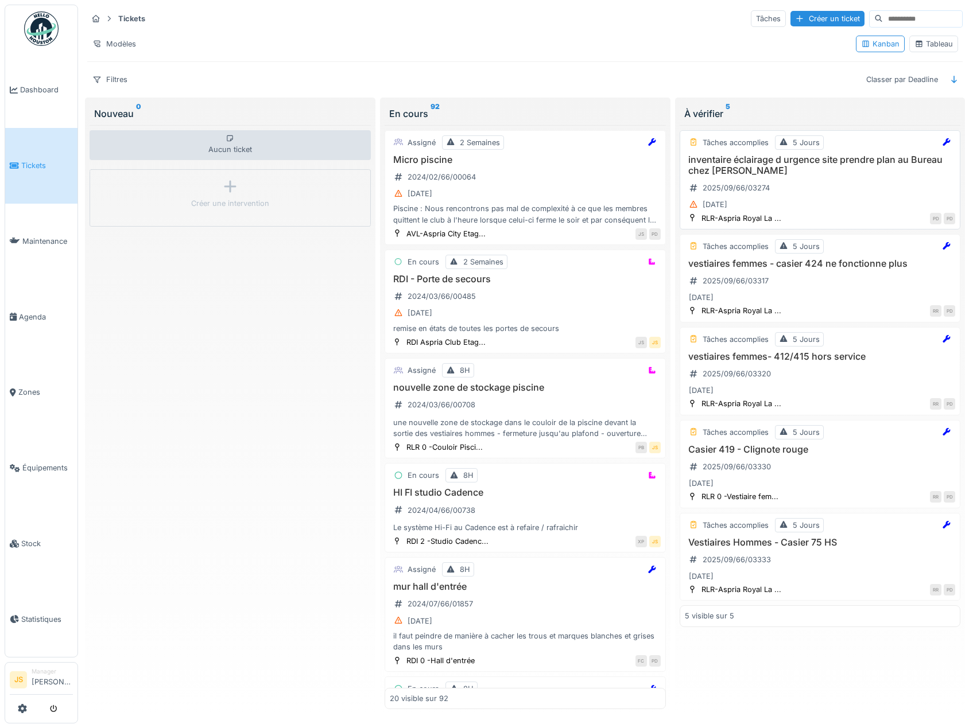
click at [770, 162] on h3 "inventaire éclairage d urgence site prendre plan au Bureau chez Joel" at bounding box center [820, 165] width 271 height 22
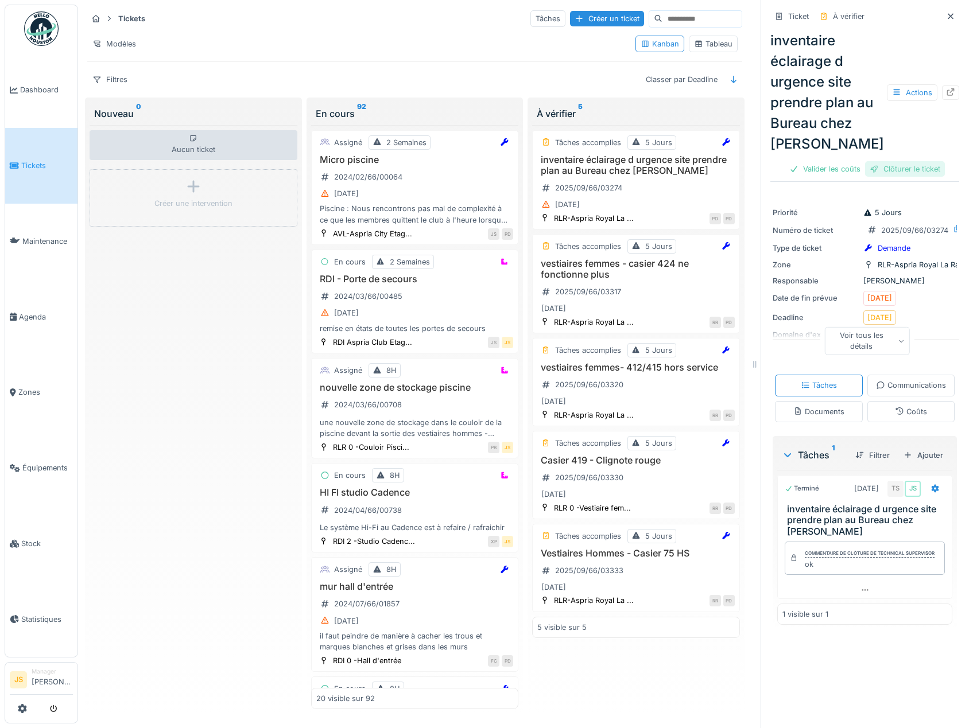
click at [879, 168] on div "Clôturer le ticket" at bounding box center [905, 168] width 80 height 15
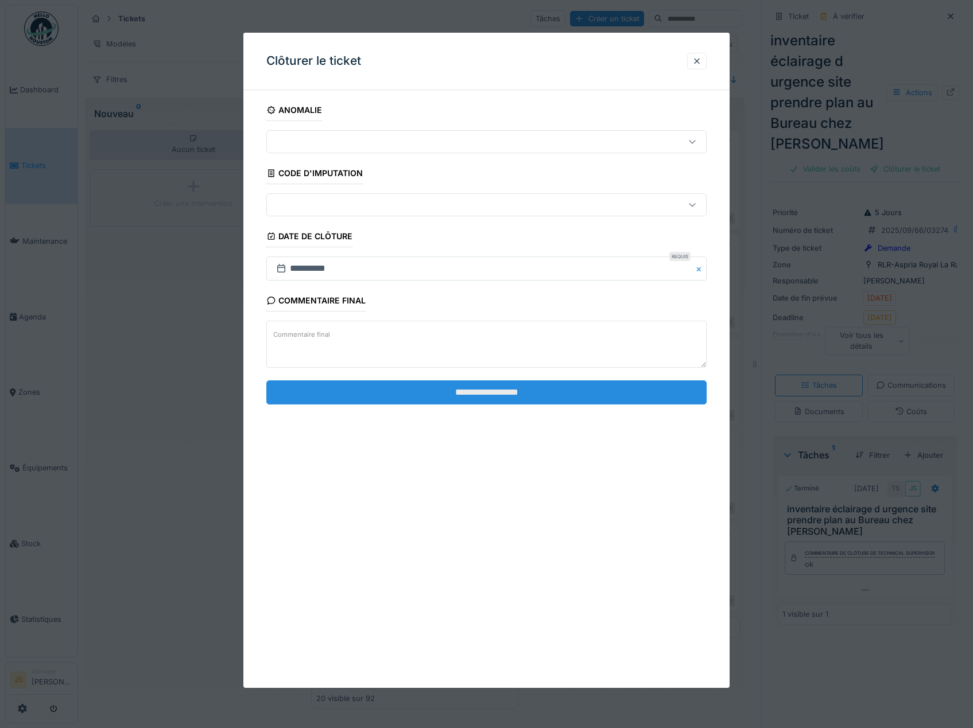
click at [486, 391] on input "**********" at bounding box center [486, 393] width 441 height 24
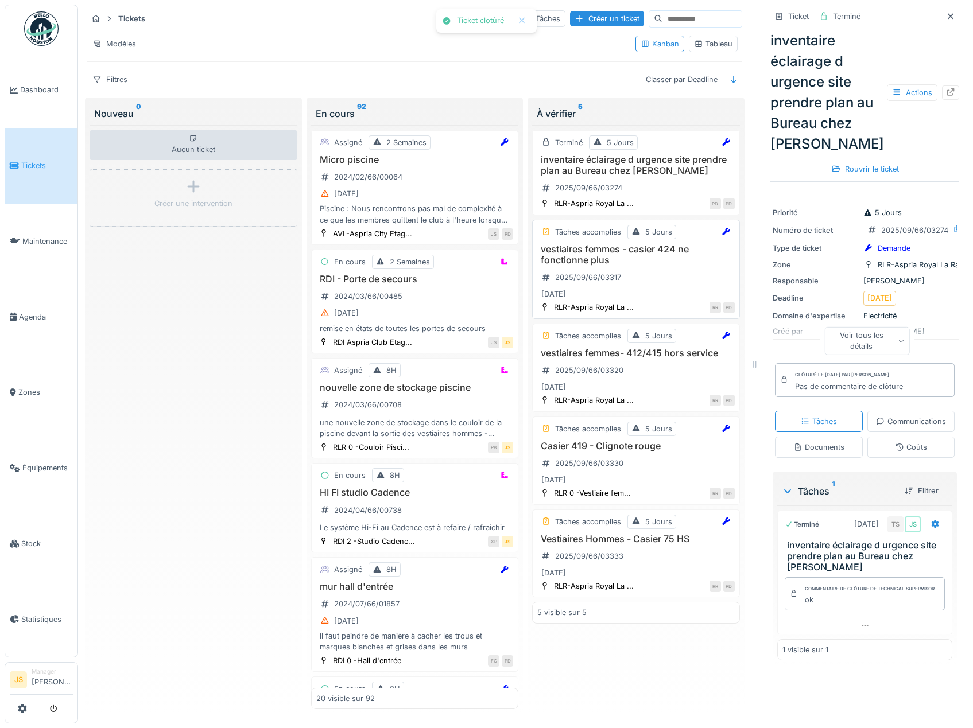
click at [591, 253] on h3 "vestiaires femmes - casier 424 ne fonctionne plus" at bounding box center [635, 255] width 197 height 22
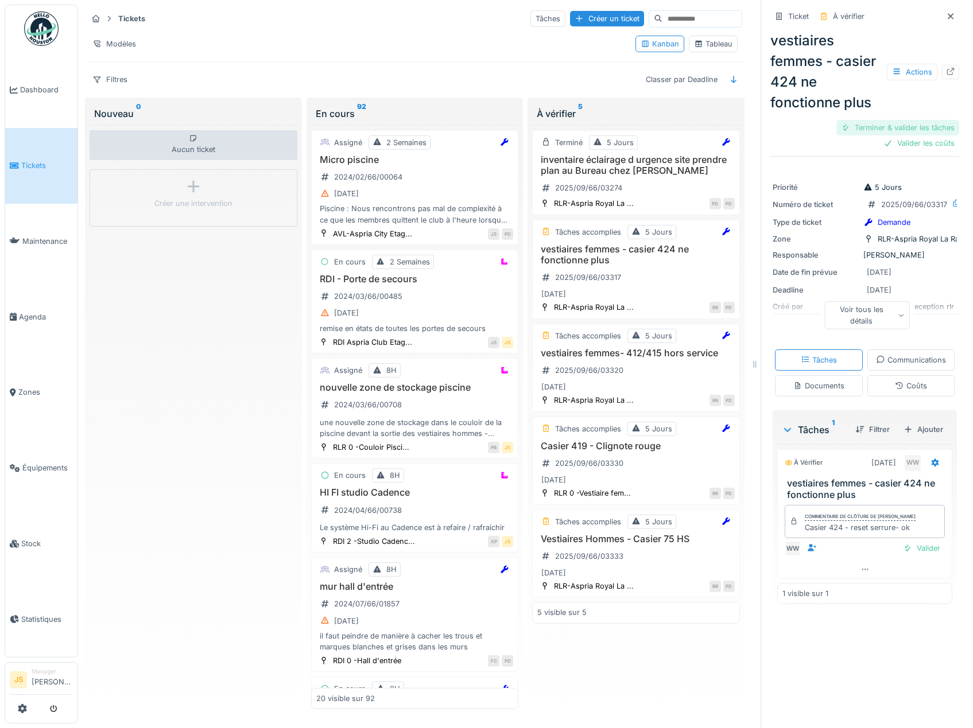
click at [914, 129] on div "Terminer & valider les tâches" at bounding box center [897, 127] width 123 height 15
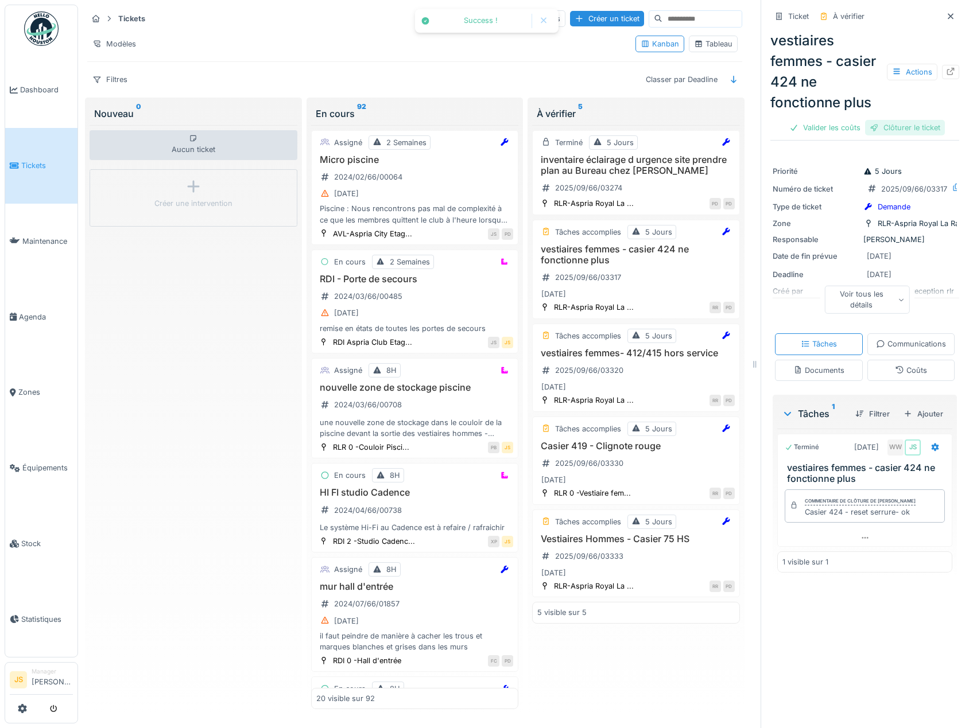
click at [914, 130] on div "Clôturer le ticket" at bounding box center [905, 127] width 80 height 15
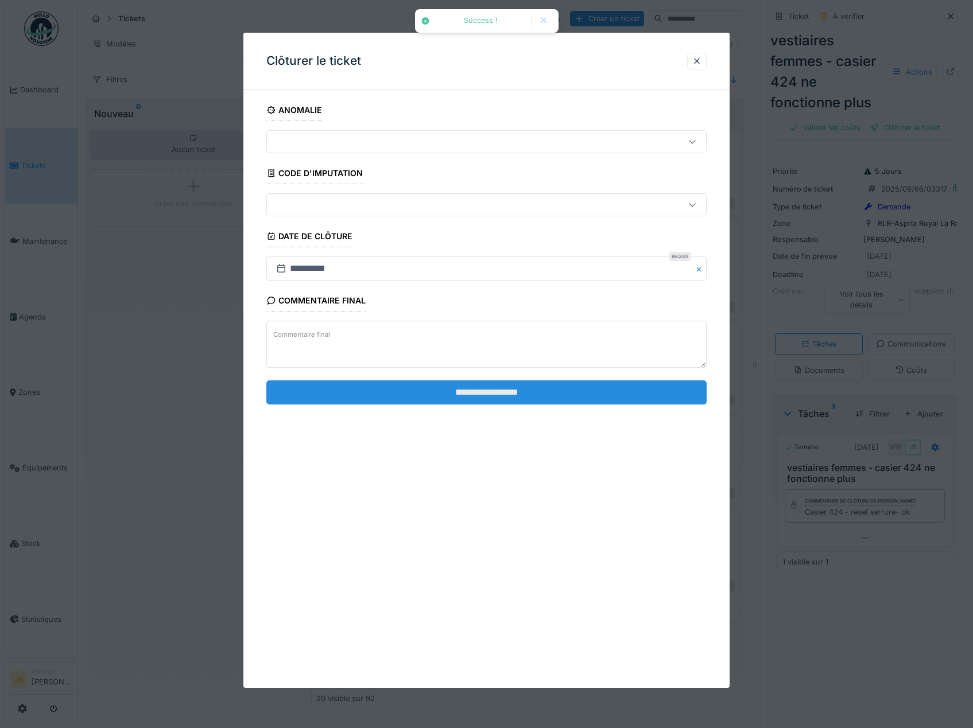
click at [472, 385] on input "**********" at bounding box center [486, 393] width 441 height 24
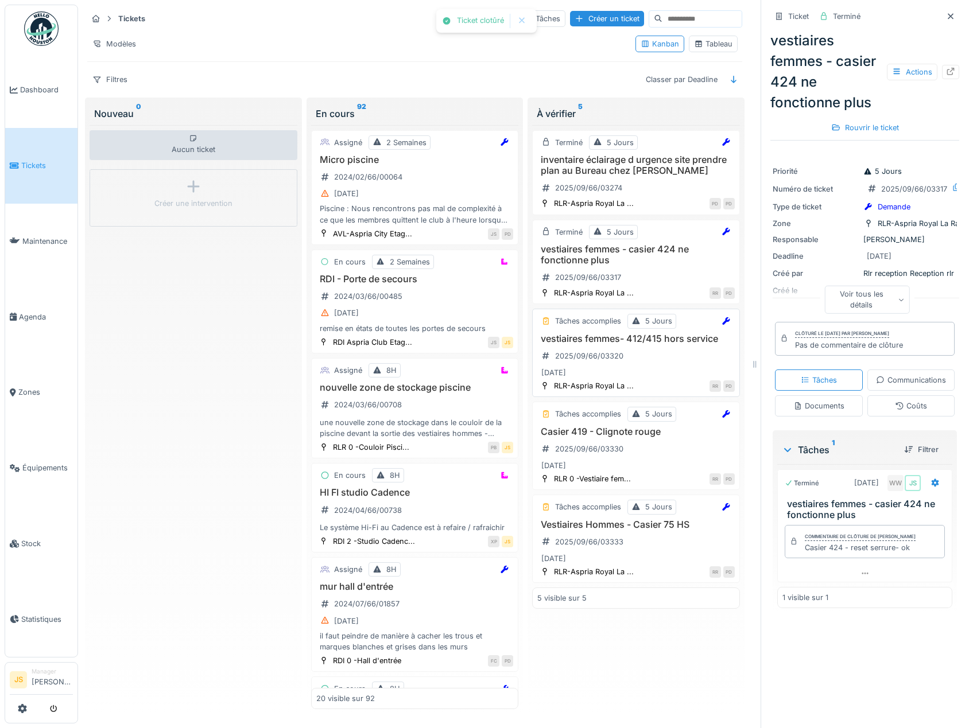
click at [603, 336] on h3 "vestiaires femmes- 412/415 hors service" at bounding box center [635, 338] width 197 height 11
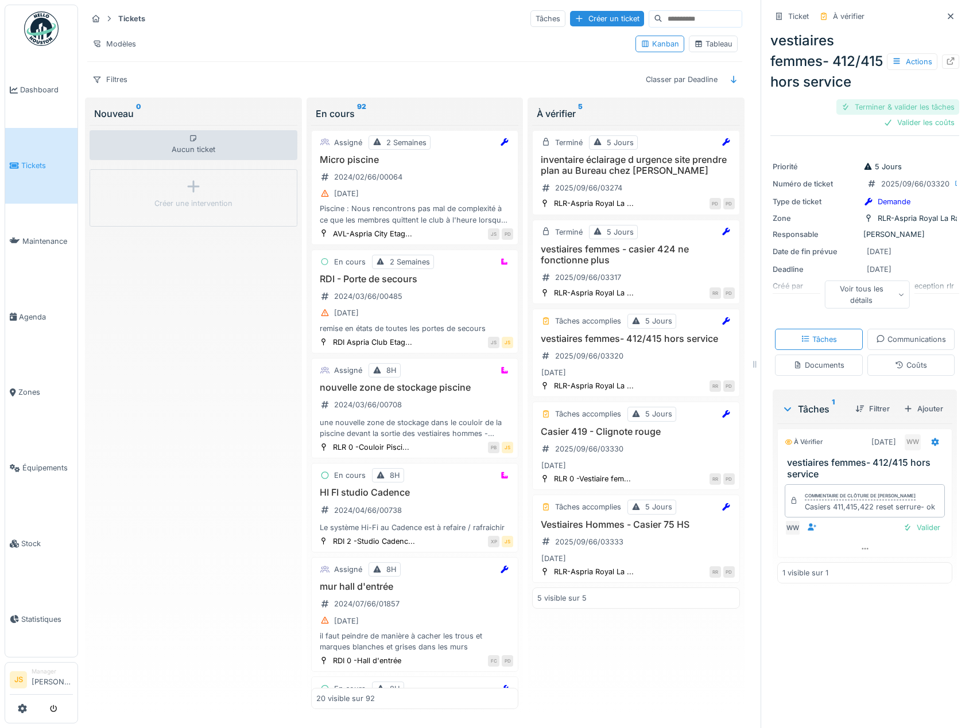
click at [885, 115] on div "Terminer & valider les tâches" at bounding box center [897, 106] width 123 height 15
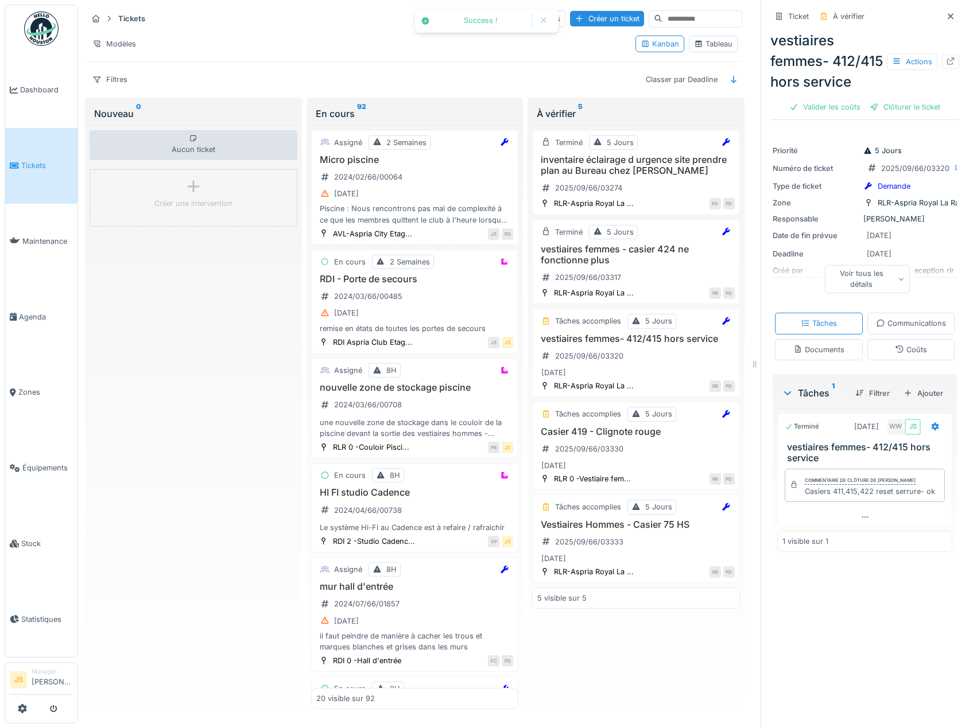
click at [889, 115] on div "Clôturer le ticket" at bounding box center [905, 106] width 80 height 15
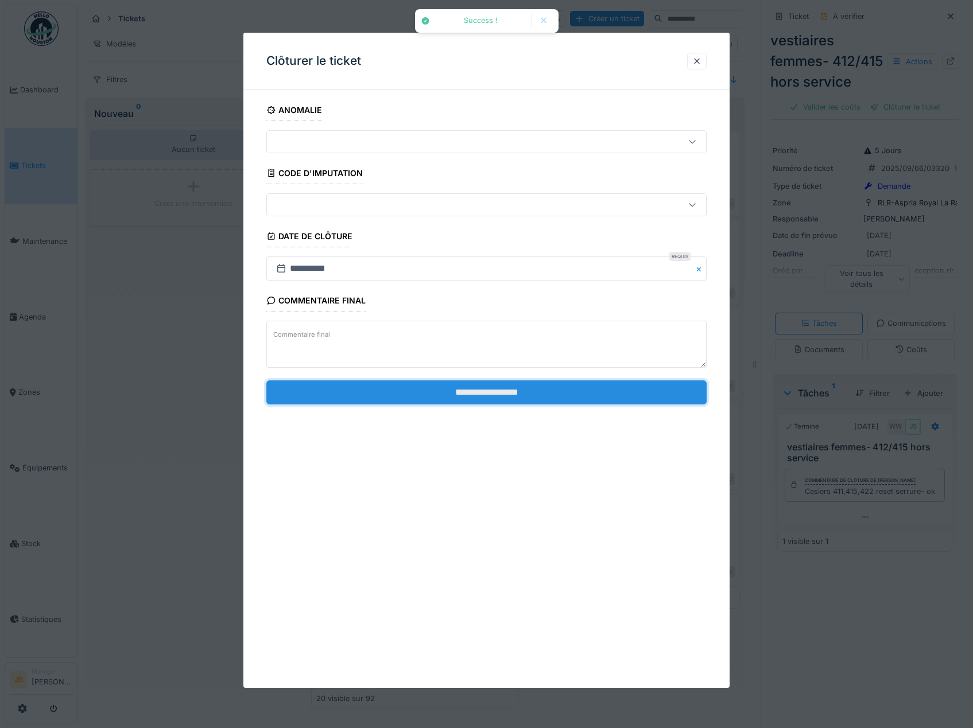
click at [578, 397] on input "**********" at bounding box center [486, 393] width 441 height 24
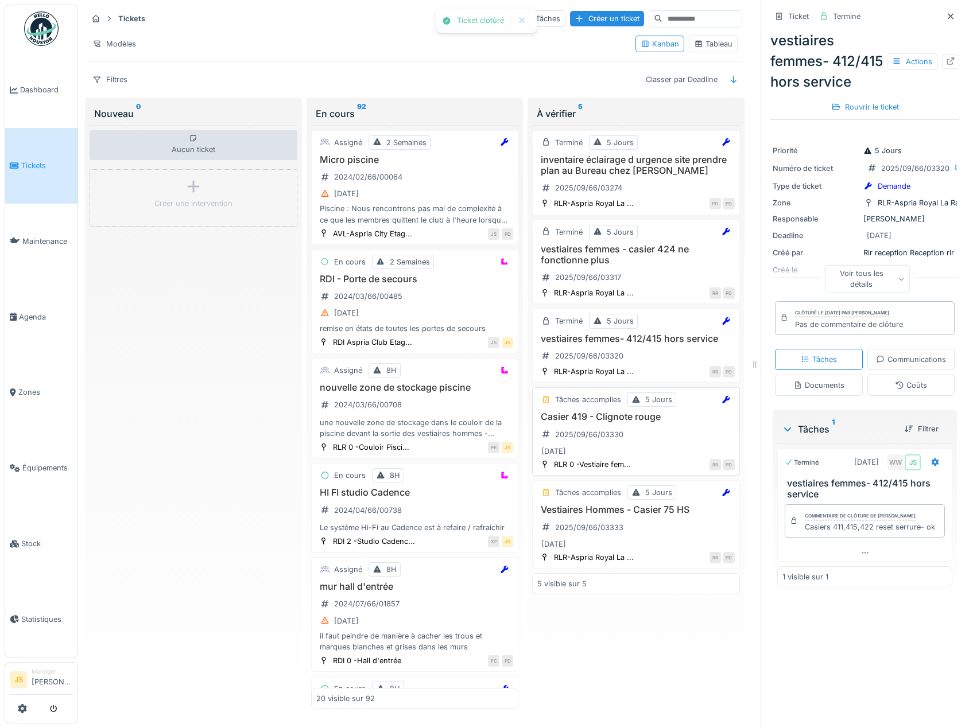
click at [596, 416] on h3 "Casier 419 - Clignote rouge" at bounding box center [635, 417] width 197 height 11
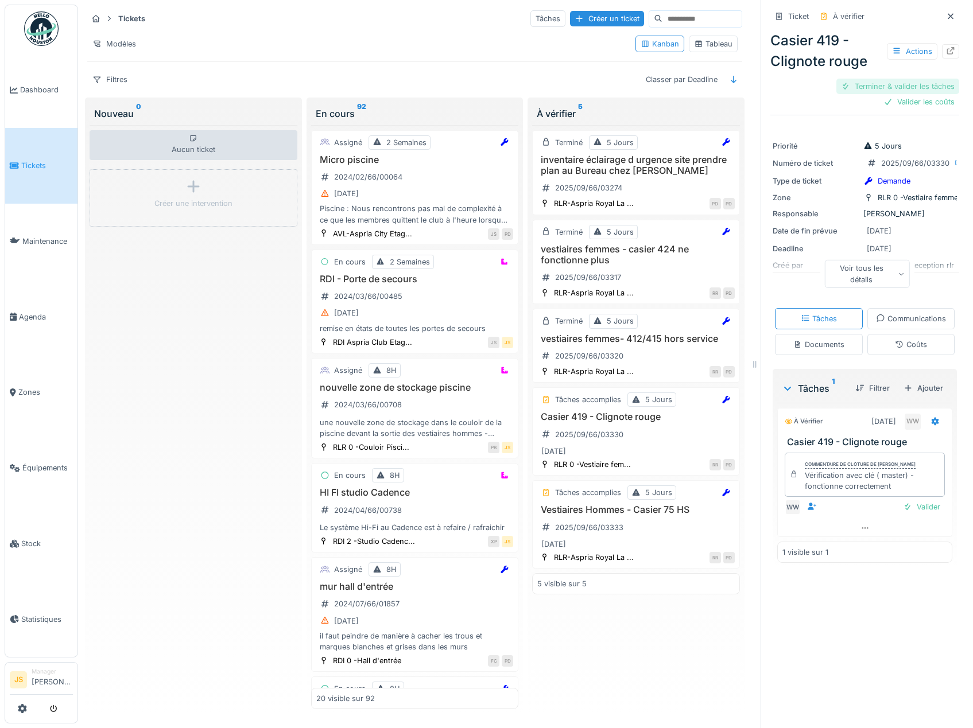
click at [894, 87] on div "Terminer & valider les tâches" at bounding box center [897, 86] width 123 height 15
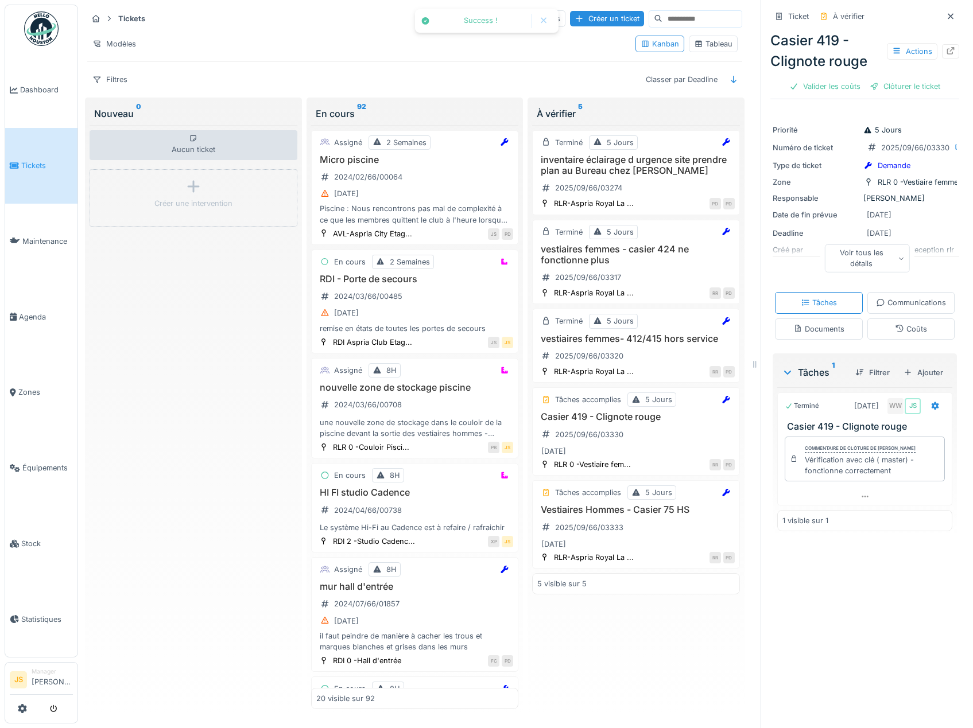
click at [894, 87] on div "Clôturer le ticket" at bounding box center [905, 86] width 80 height 15
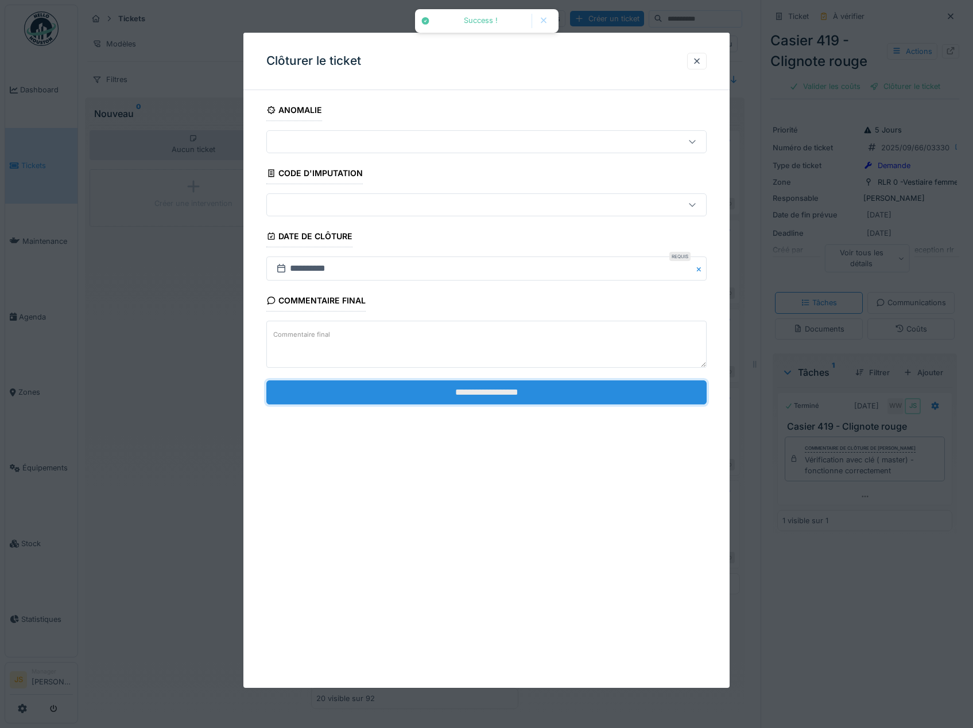
click at [567, 397] on input "**********" at bounding box center [486, 393] width 441 height 24
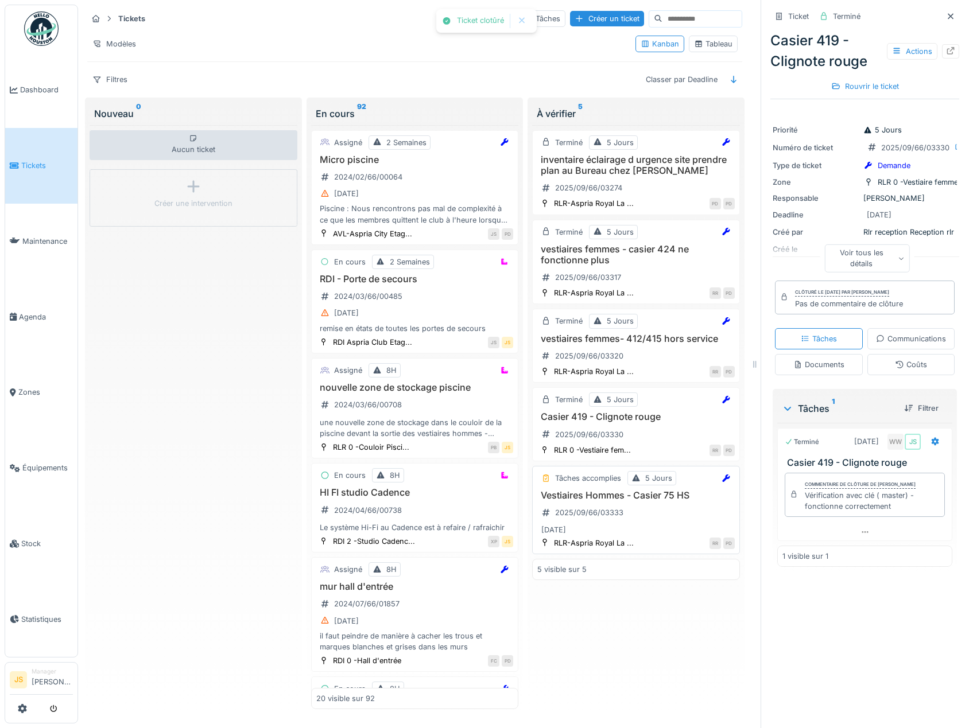
click at [595, 499] on h3 "Vestiaires Hommes - Casier 75 HS" at bounding box center [635, 495] width 197 height 11
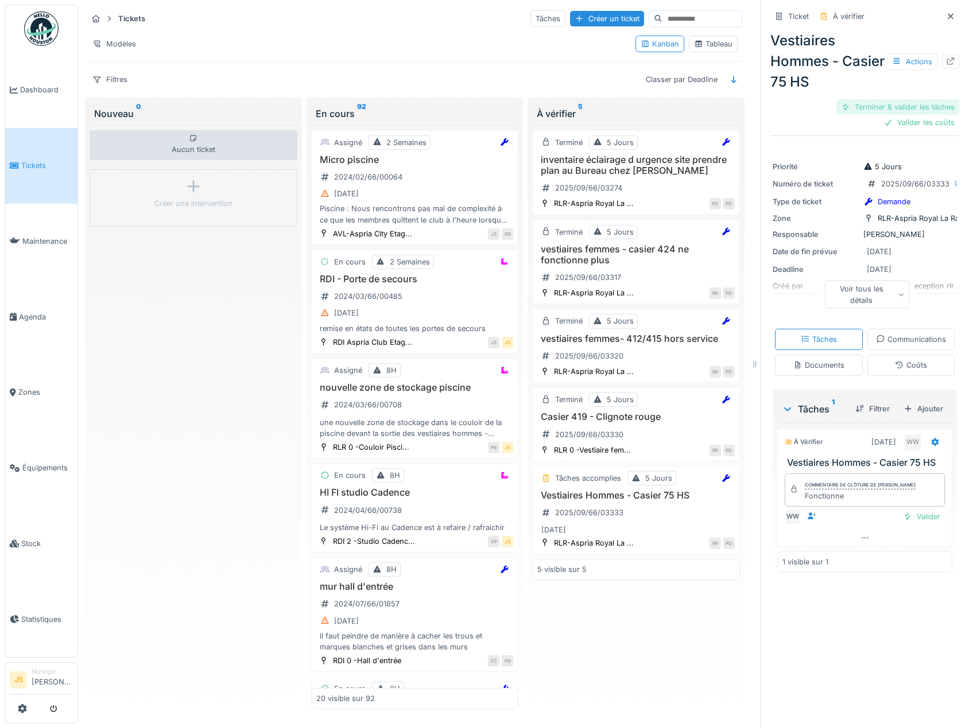
click at [907, 106] on div "Terminer & valider les tâches" at bounding box center [897, 106] width 123 height 15
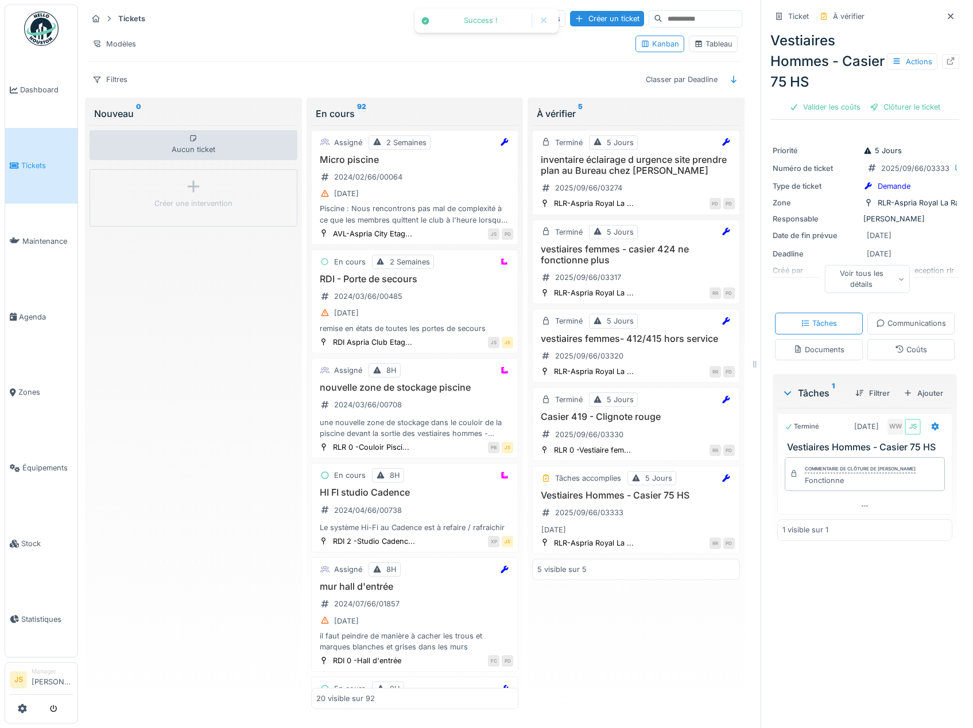
click at [907, 106] on div "Clôturer le ticket" at bounding box center [905, 106] width 80 height 15
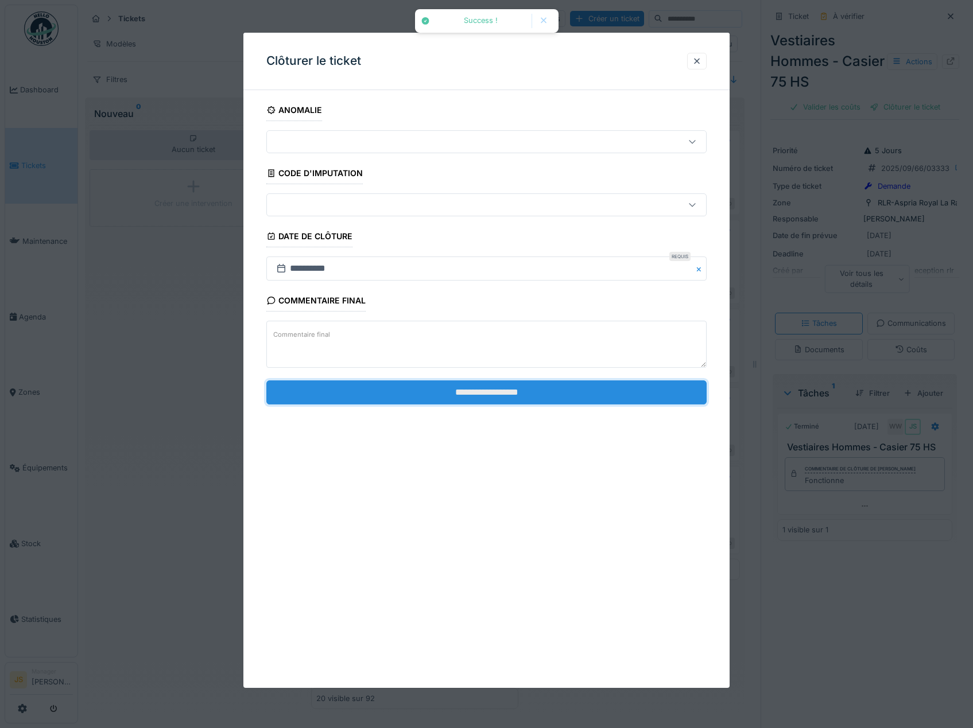
click at [620, 394] on input "**********" at bounding box center [486, 393] width 441 height 24
